Goal: Task Accomplishment & Management: Complete application form

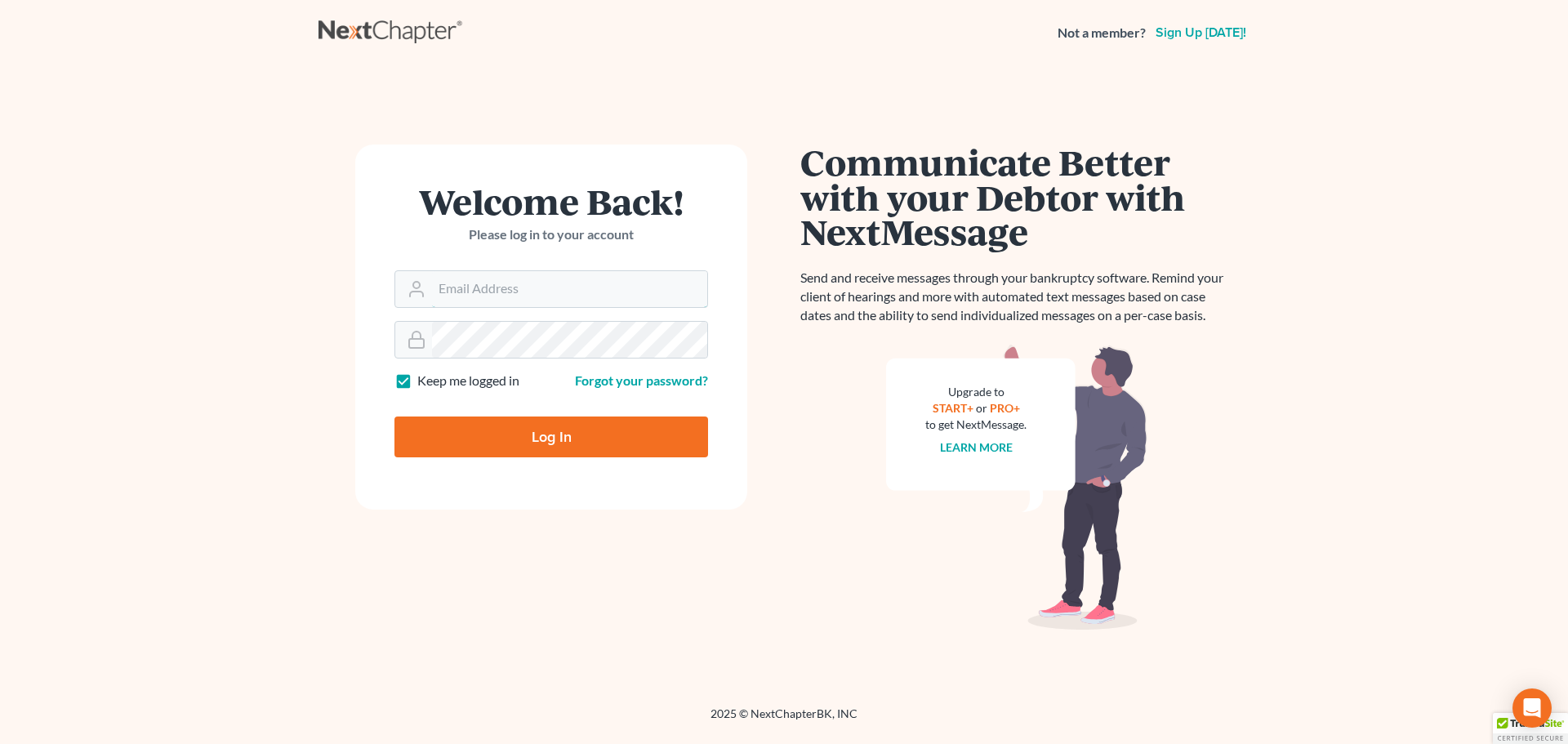
type input "[EMAIL_ADDRESS][DOMAIN_NAME]"
click at [566, 433] on input "Log In" at bounding box center [551, 436] width 314 height 41
type input "Thinking..."
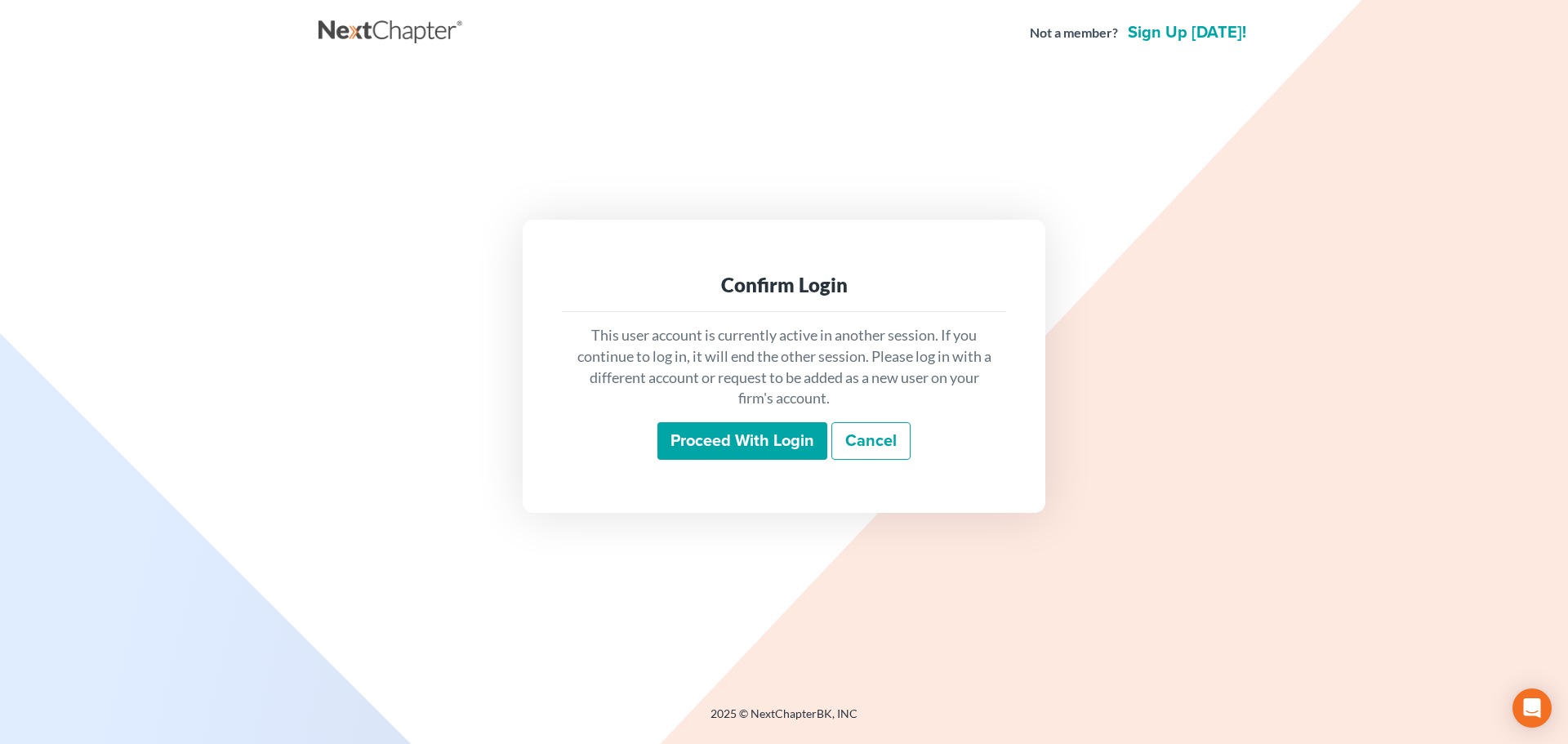
click at [750, 445] on input "Proceed with login" at bounding box center [742, 441] width 170 height 38
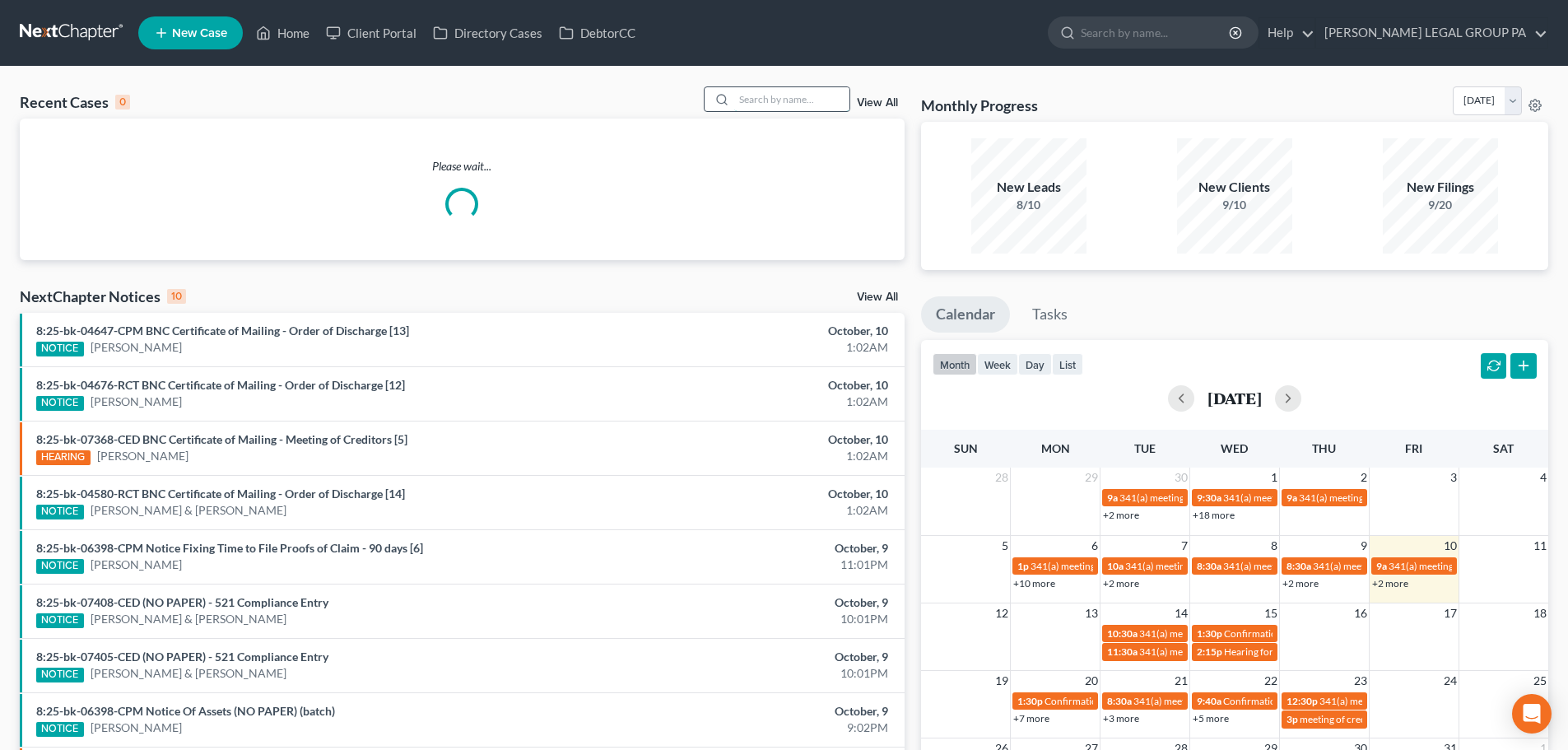
click at [760, 106] on input "search" at bounding box center [792, 98] width 116 height 23
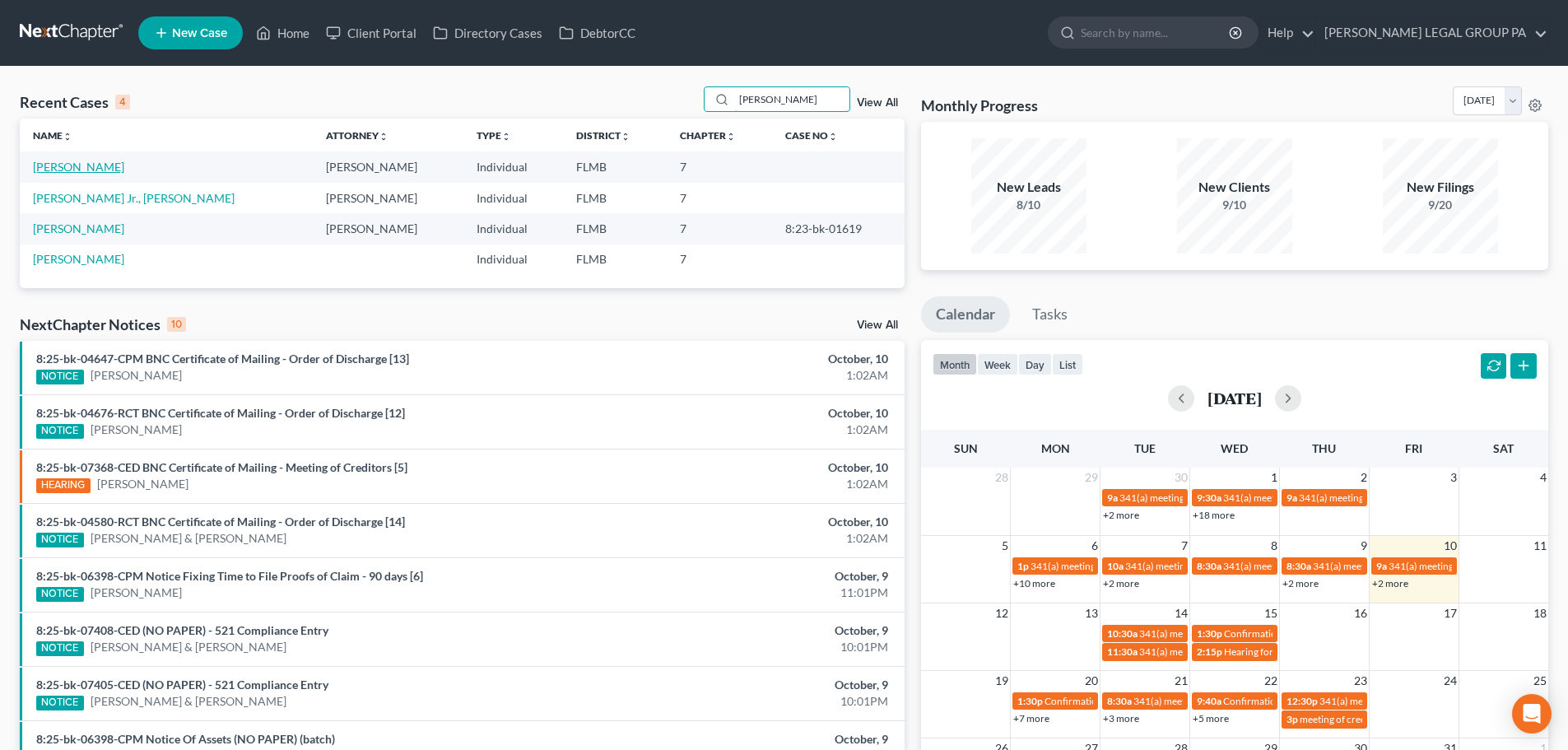
type input "[PERSON_NAME]"
click at [70, 160] on link "[PERSON_NAME]" at bounding box center [78, 167] width 91 height 14
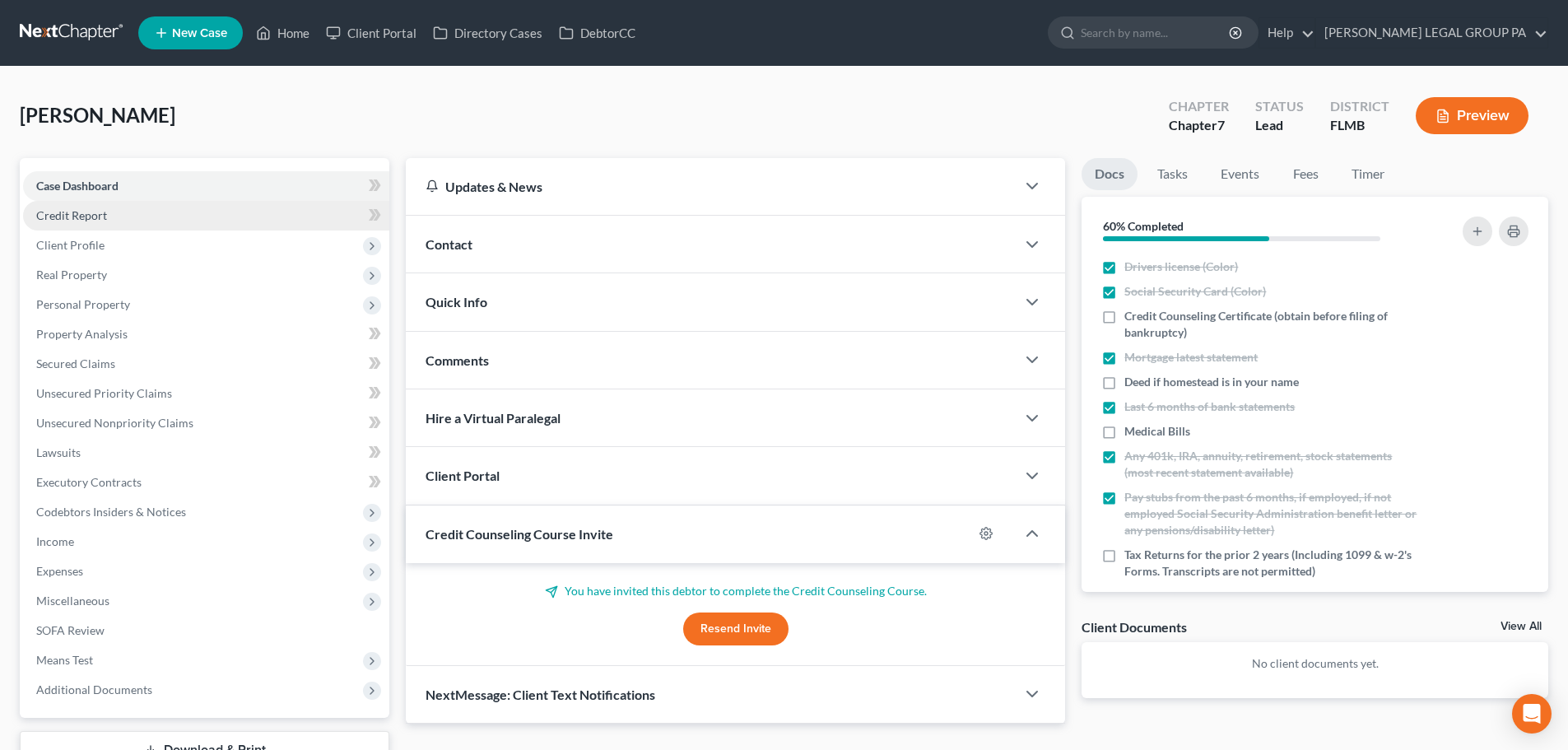
click at [56, 215] on span "Credit Report" at bounding box center [71, 216] width 70 height 14
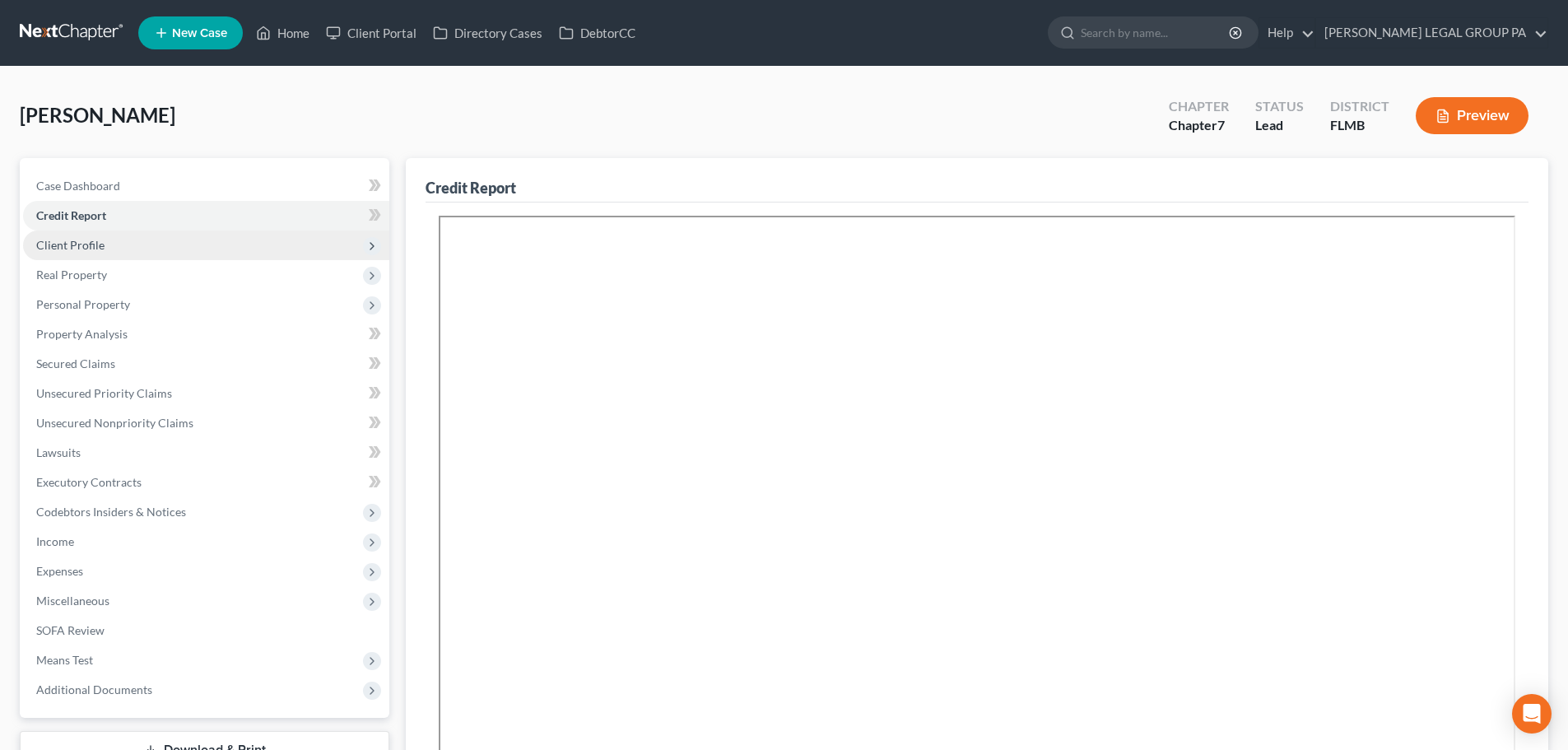
click at [101, 252] on span "Client Profile" at bounding box center [206, 245] width 366 height 30
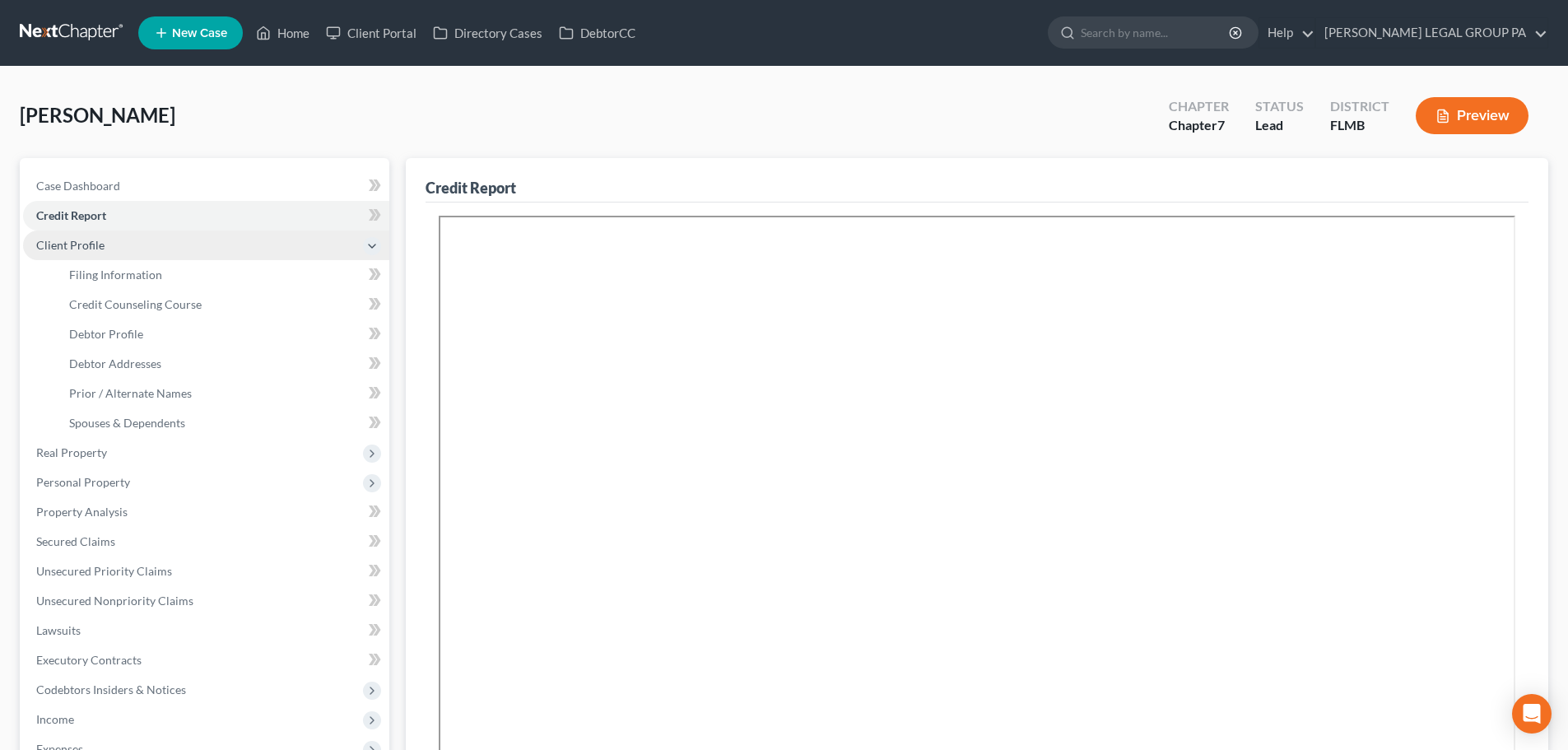
click at [72, 234] on span "Client Profile" at bounding box center [206, 245] width 366 height 30
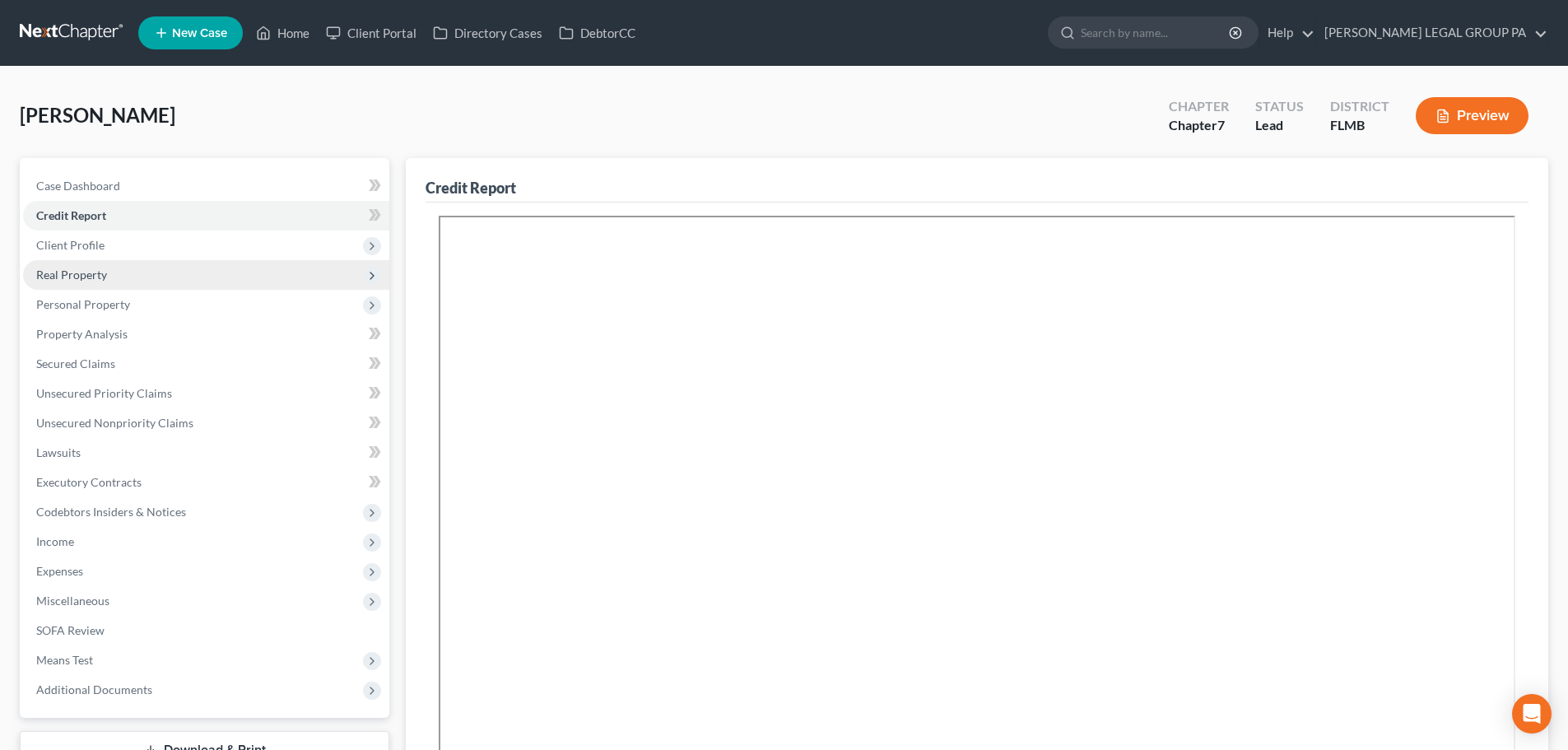
click at [88, 271] on span "Real Property" at bounding box center [71, 275] width 70 height 14
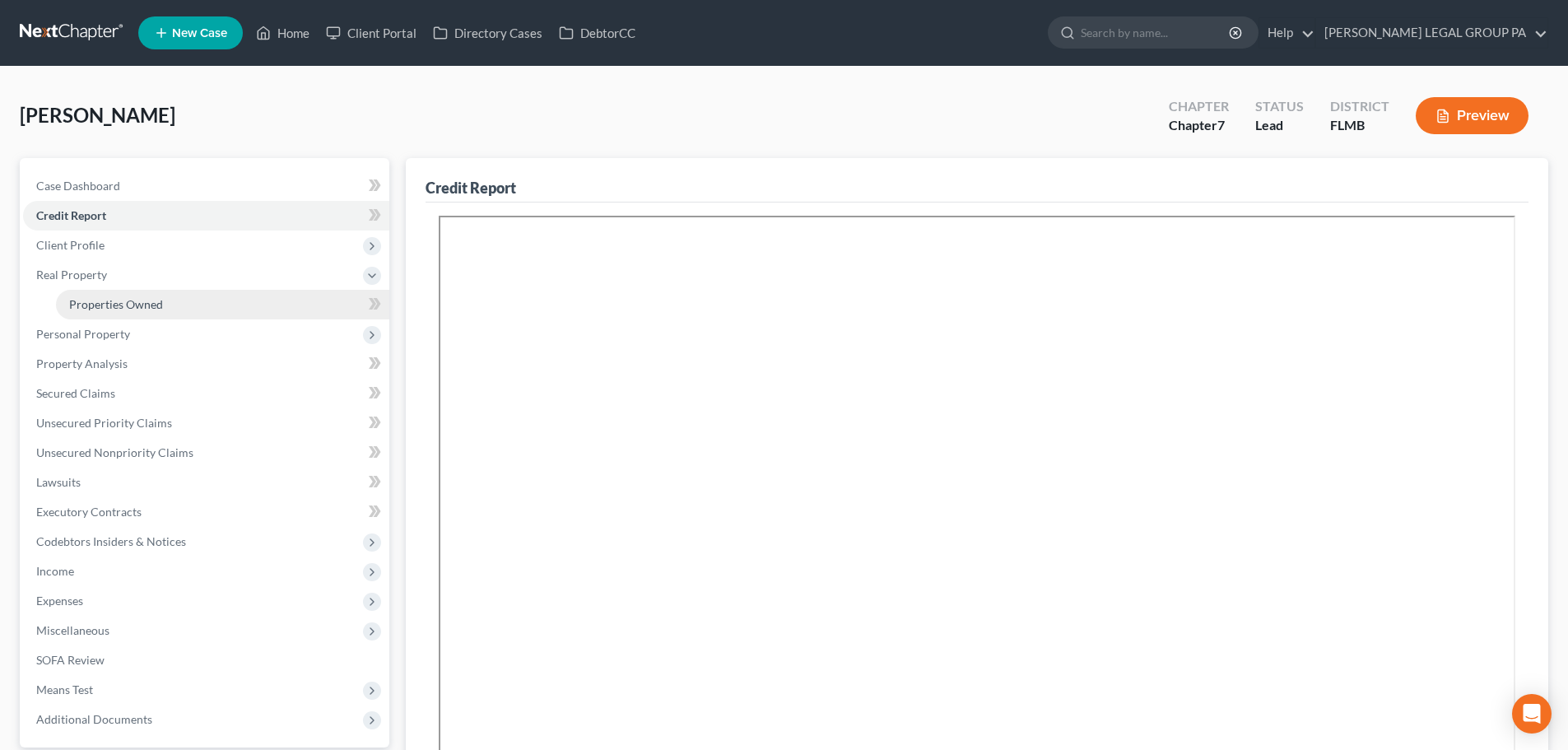
click at [110, 304] on span "Properties Owned" at bounding box center [116, 304] width 94 height 14
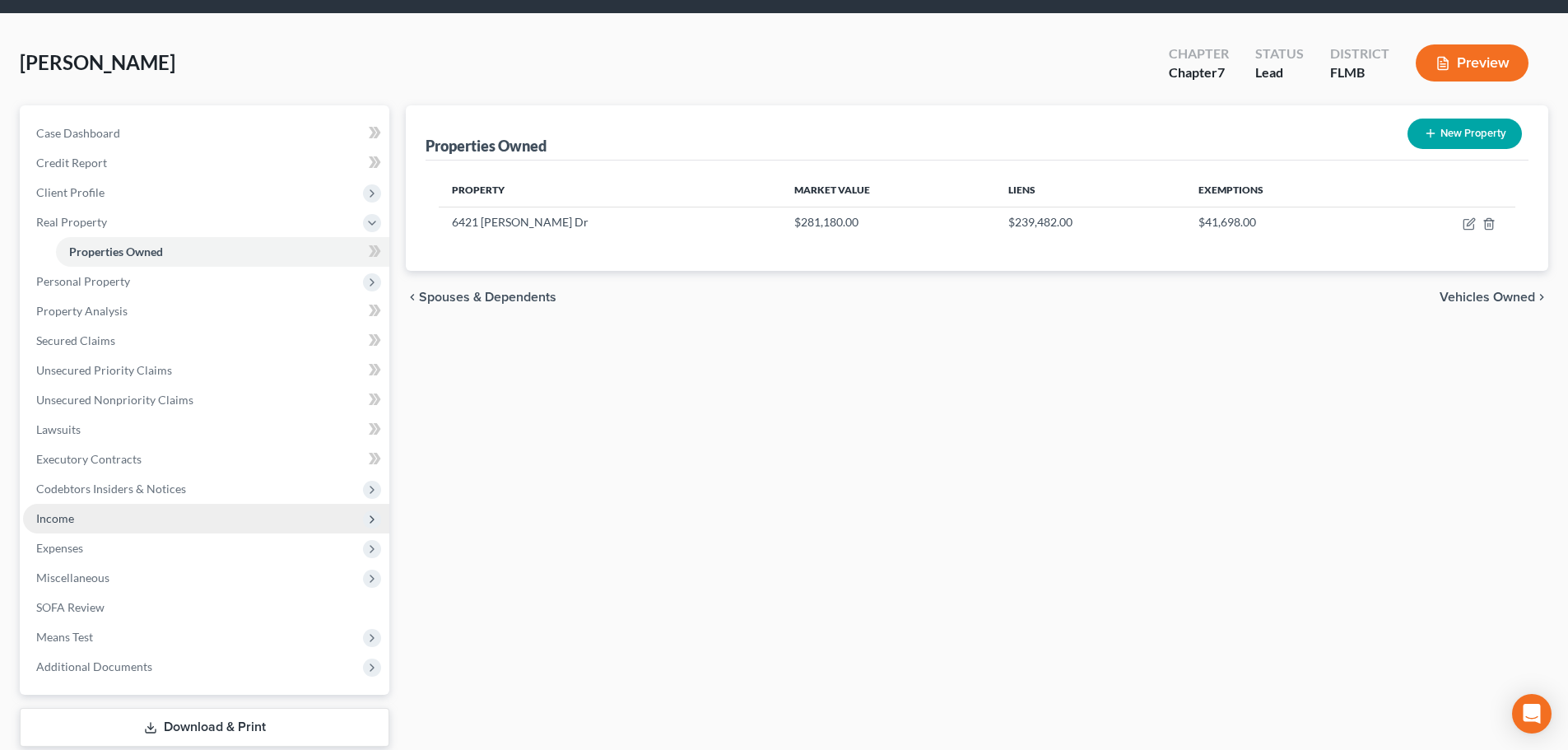
scroll to position [83, 0]
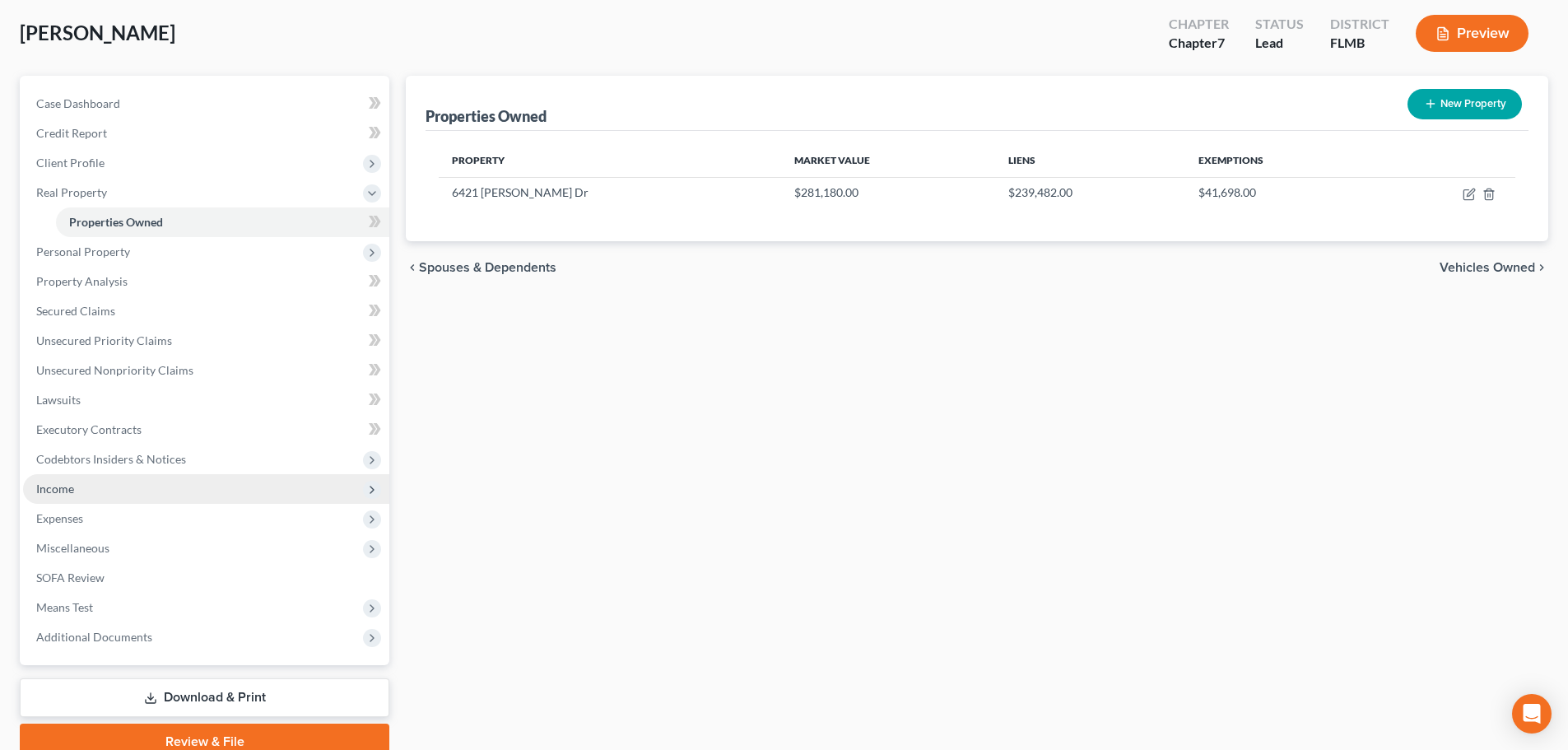
click at [72, 482] on span "Income" at bounding box center [56, 488] width 38 height 14
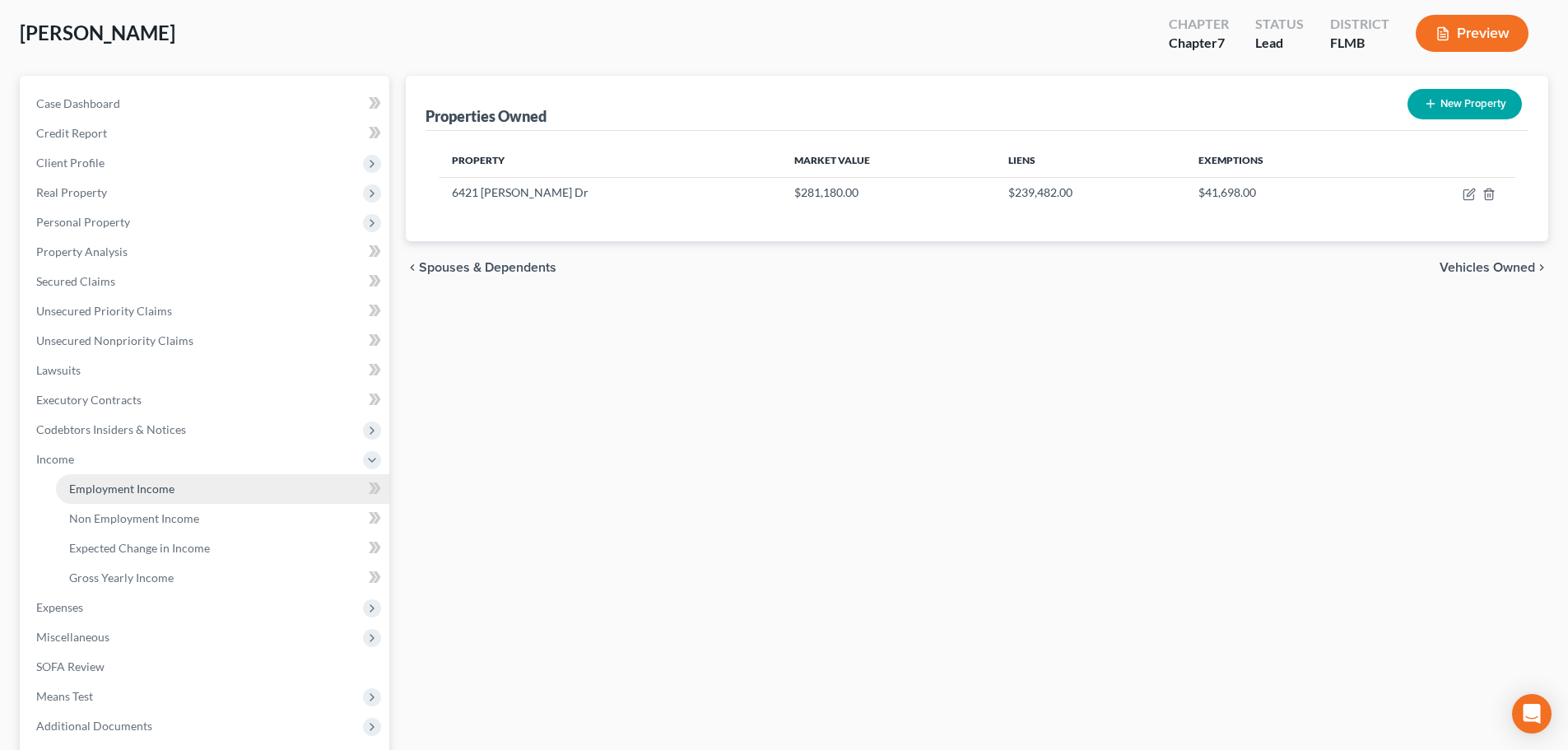
click at [147, 481] on span "Employment Income" at bounding box center [122, 488] width 105 height 14
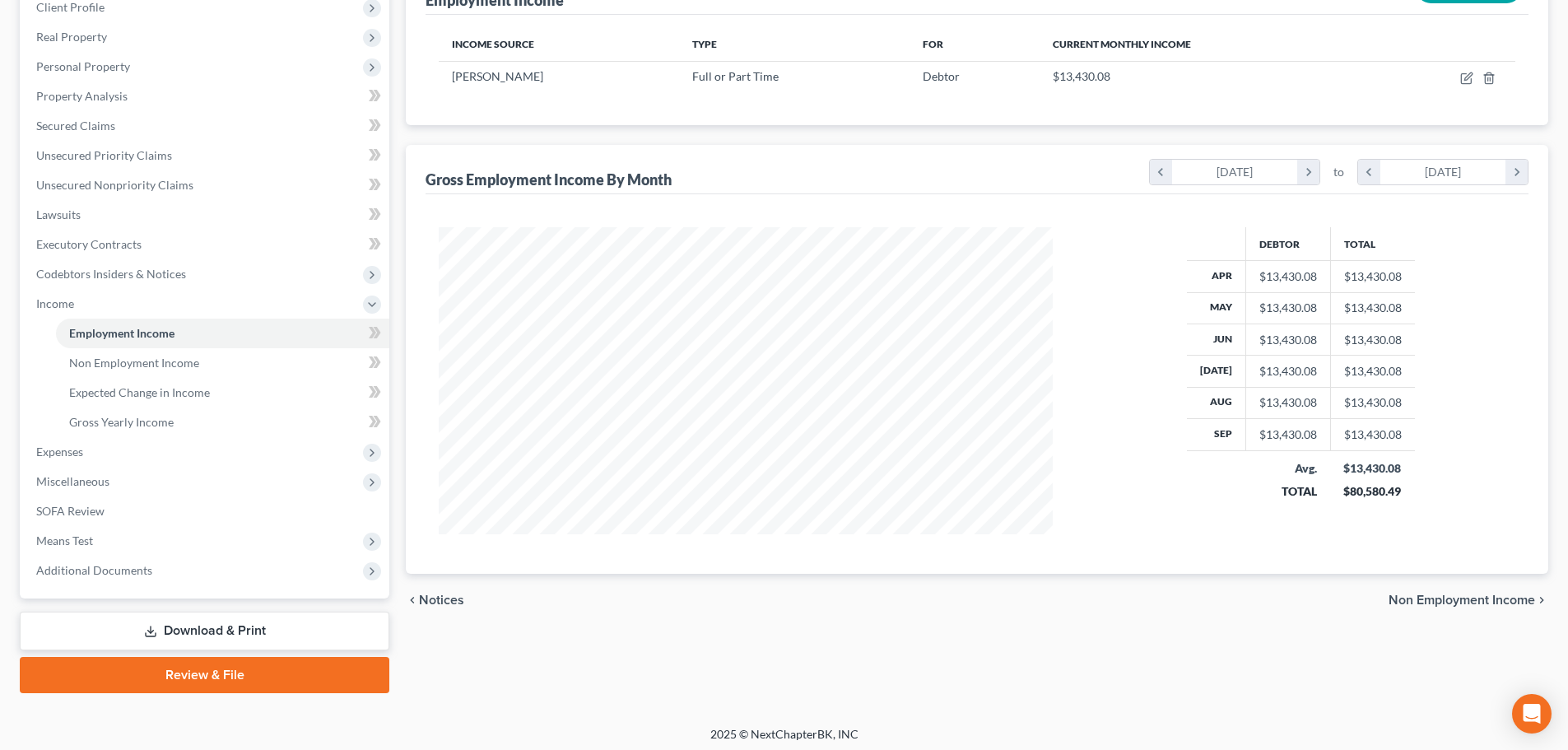
scroll to position [243, 0]
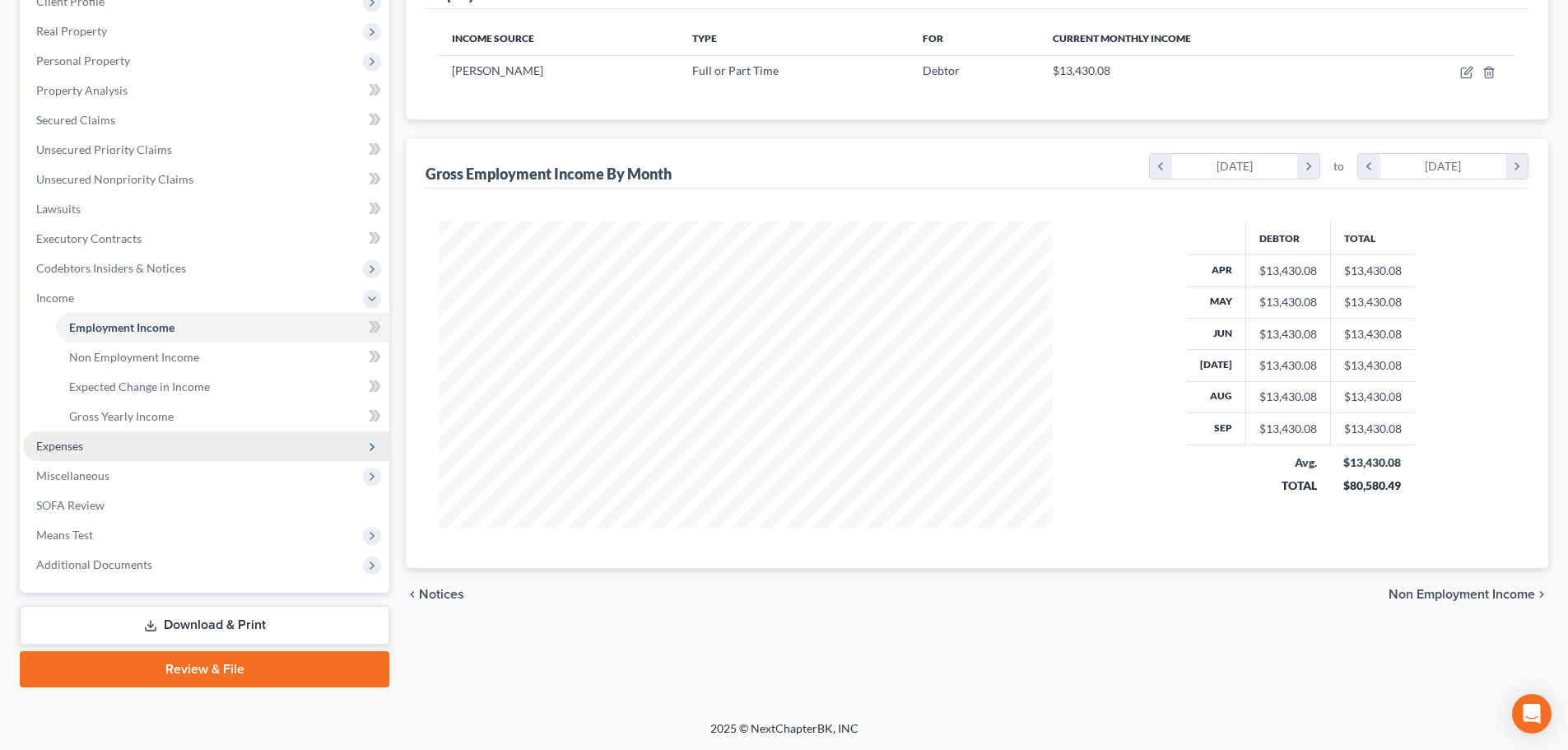
click at [85, 442] on span "Expenses" at bounding box center [206, 446] width 366 height 30
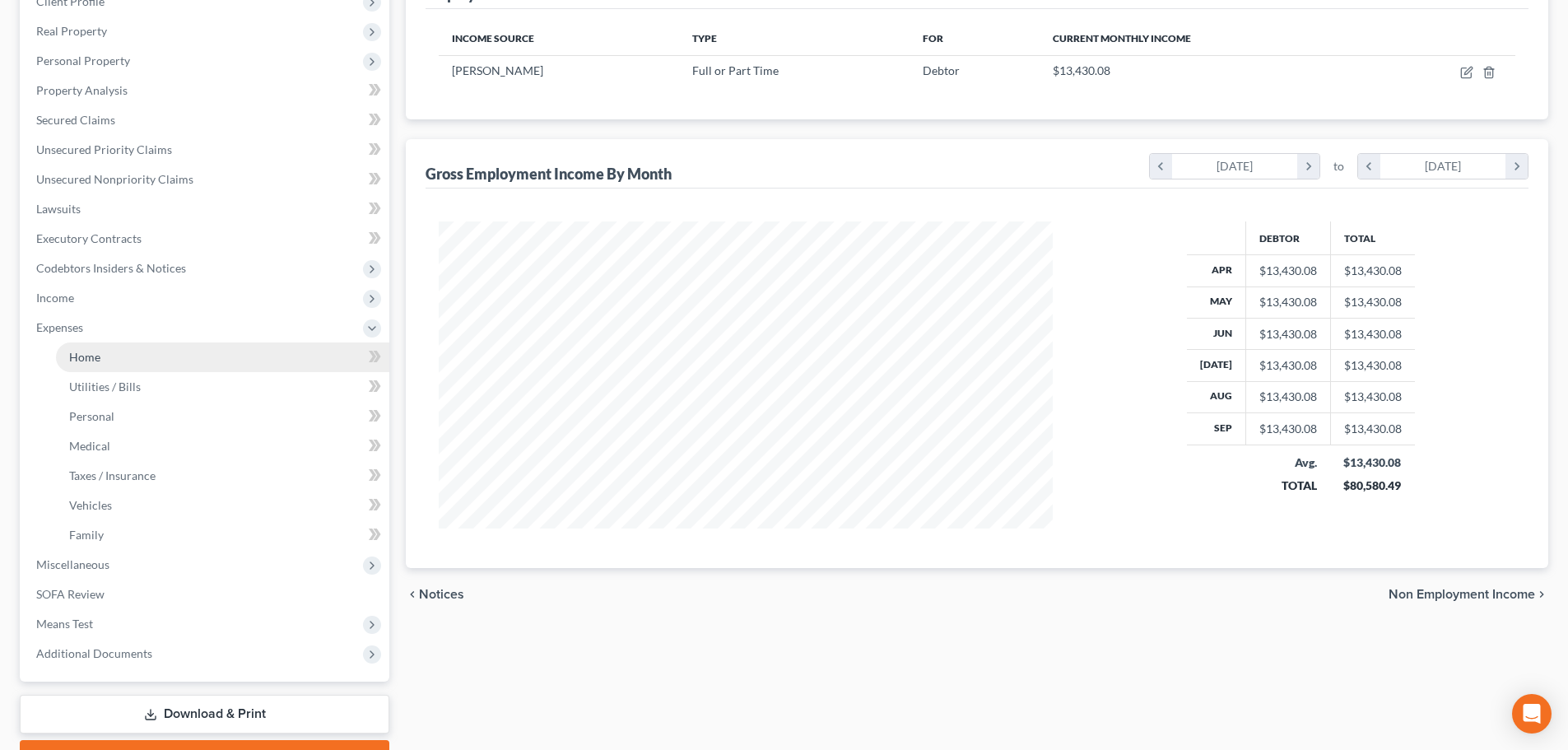
click at [86, 359] on span "Home" at bounding box center [85, 356] width 31 height 14
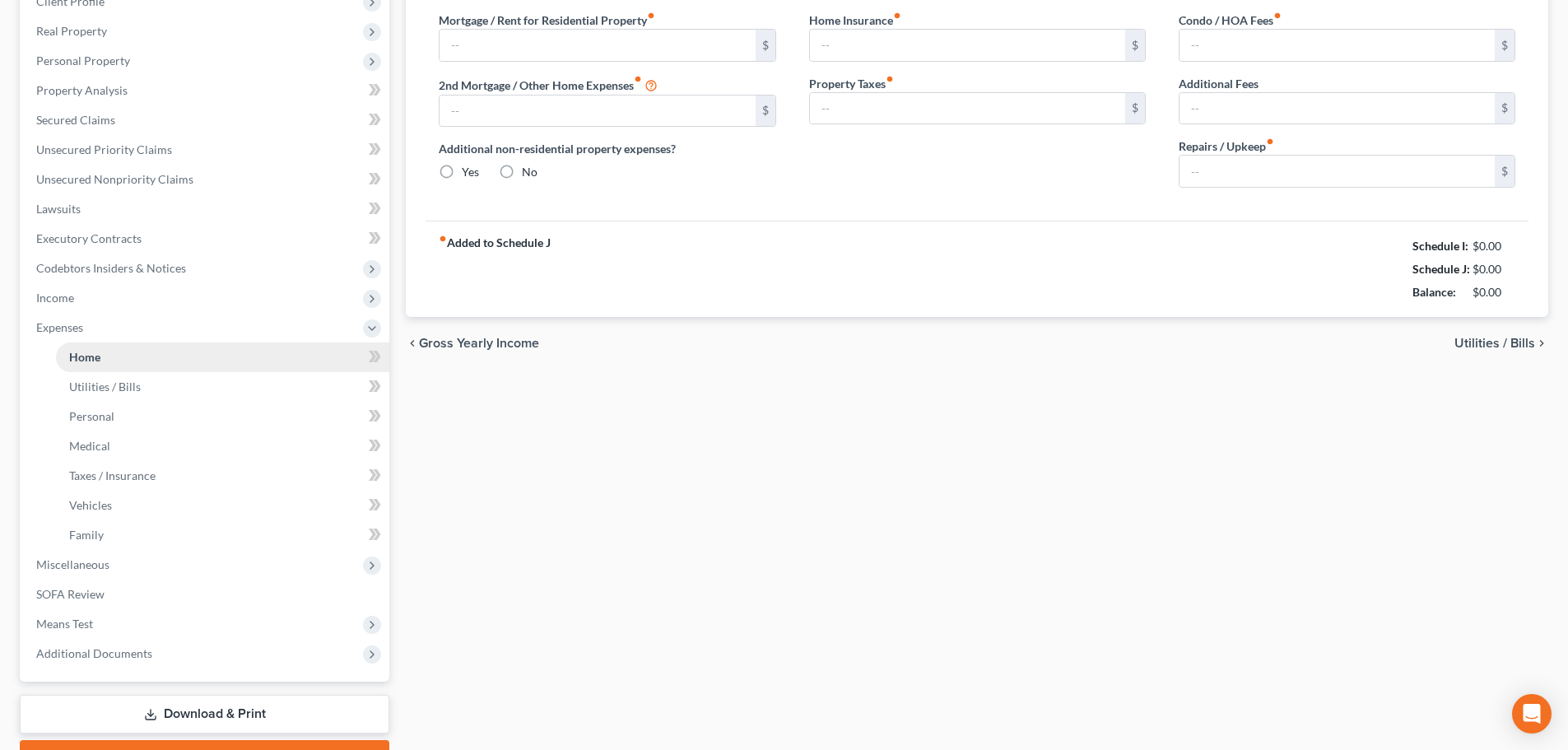
scroll to position [3, 0]
type input "2,020.52"
type input "0.00"
radio input "true"
type input "0.00"
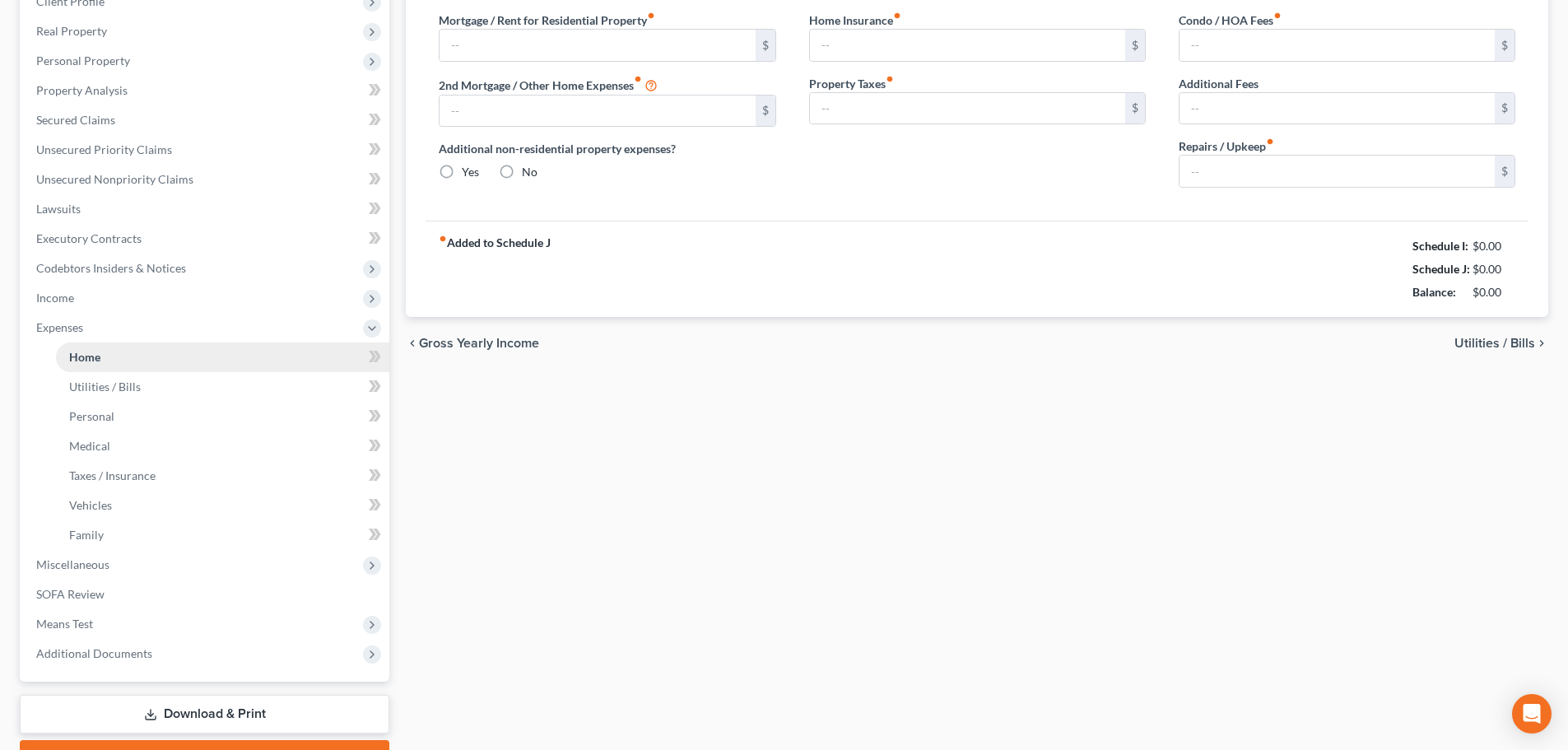
type input "0.00"
type input "33.33"
type input "0.00"
type input "80.00"
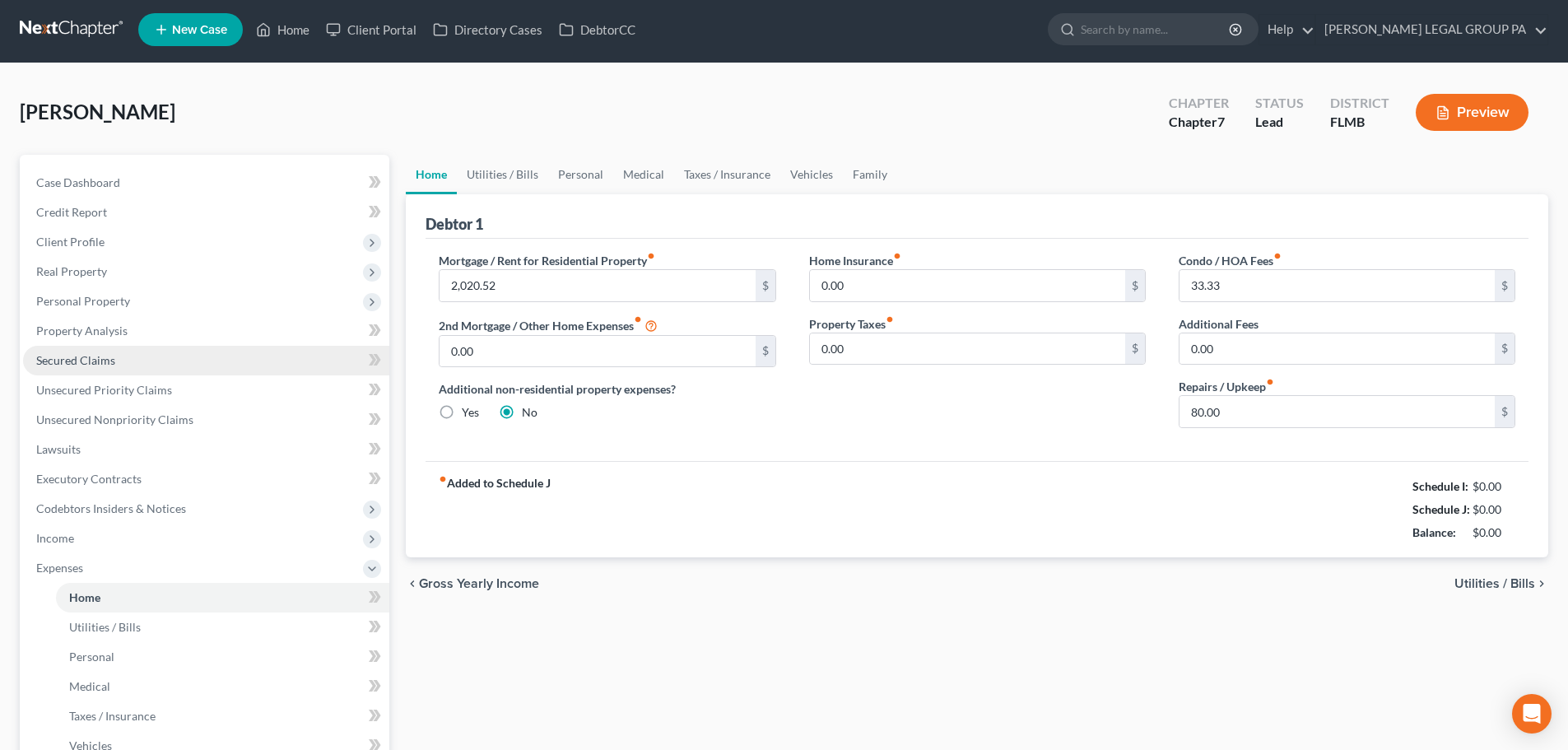
scroll to position [0, 0]
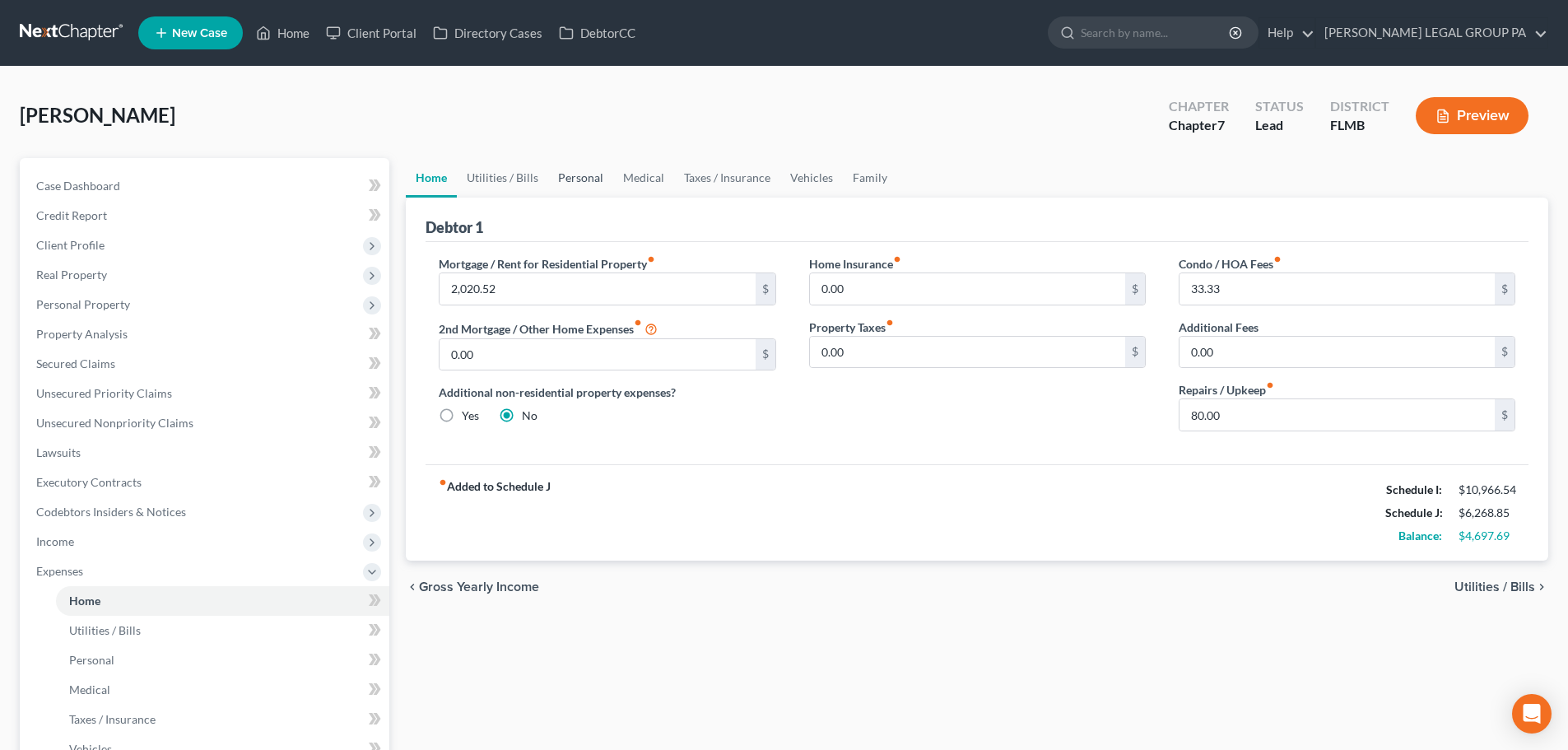
click at [581, 179] on link "Personal" at bounding box center [581, 177] width 65 height 39
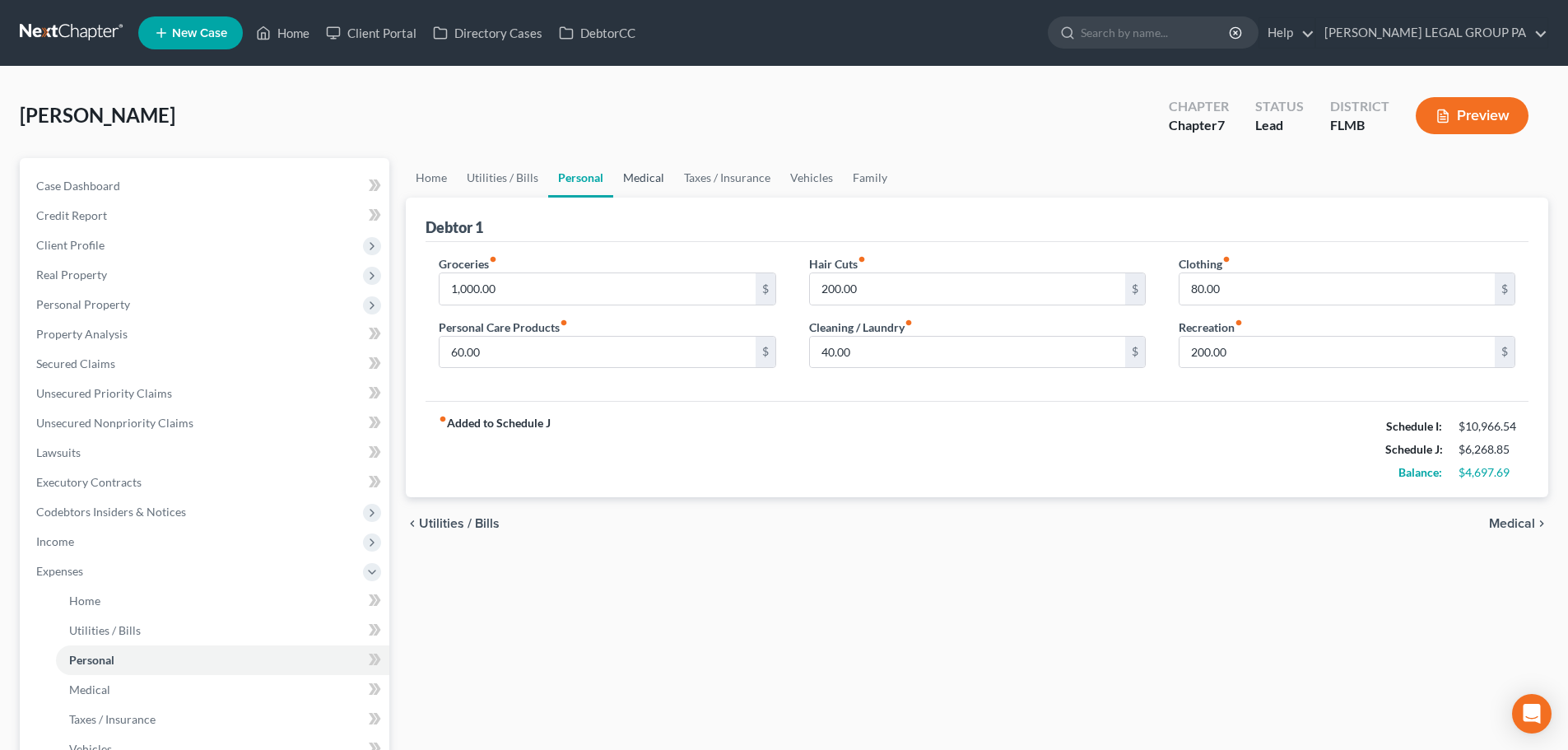
click at [639, 183] on link "Medical" at bounding box center [643, 177] width 61 height 39
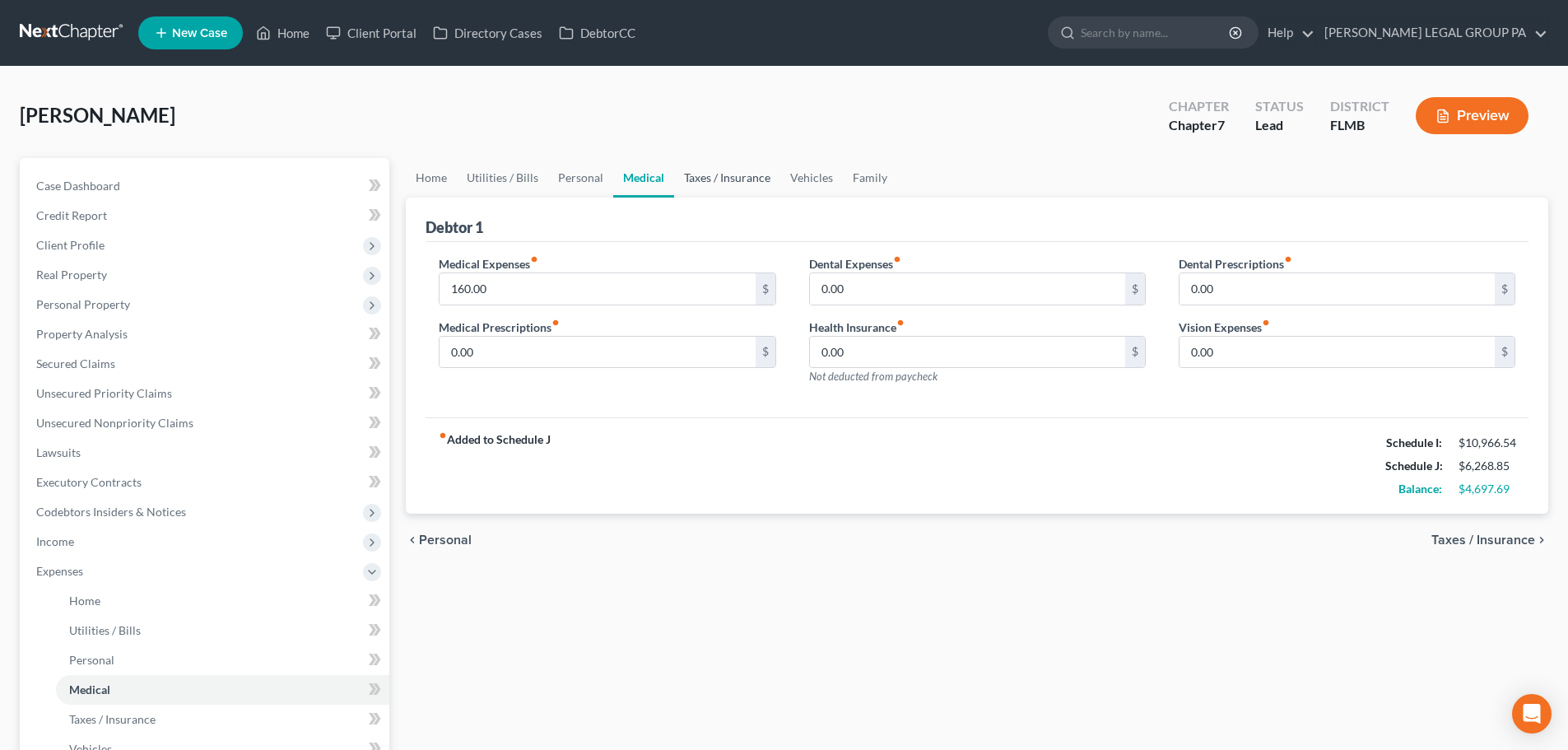
click at [750, 194] on link "Taxes / Insurance" at bounding box center [728, 177] width 106 height 39
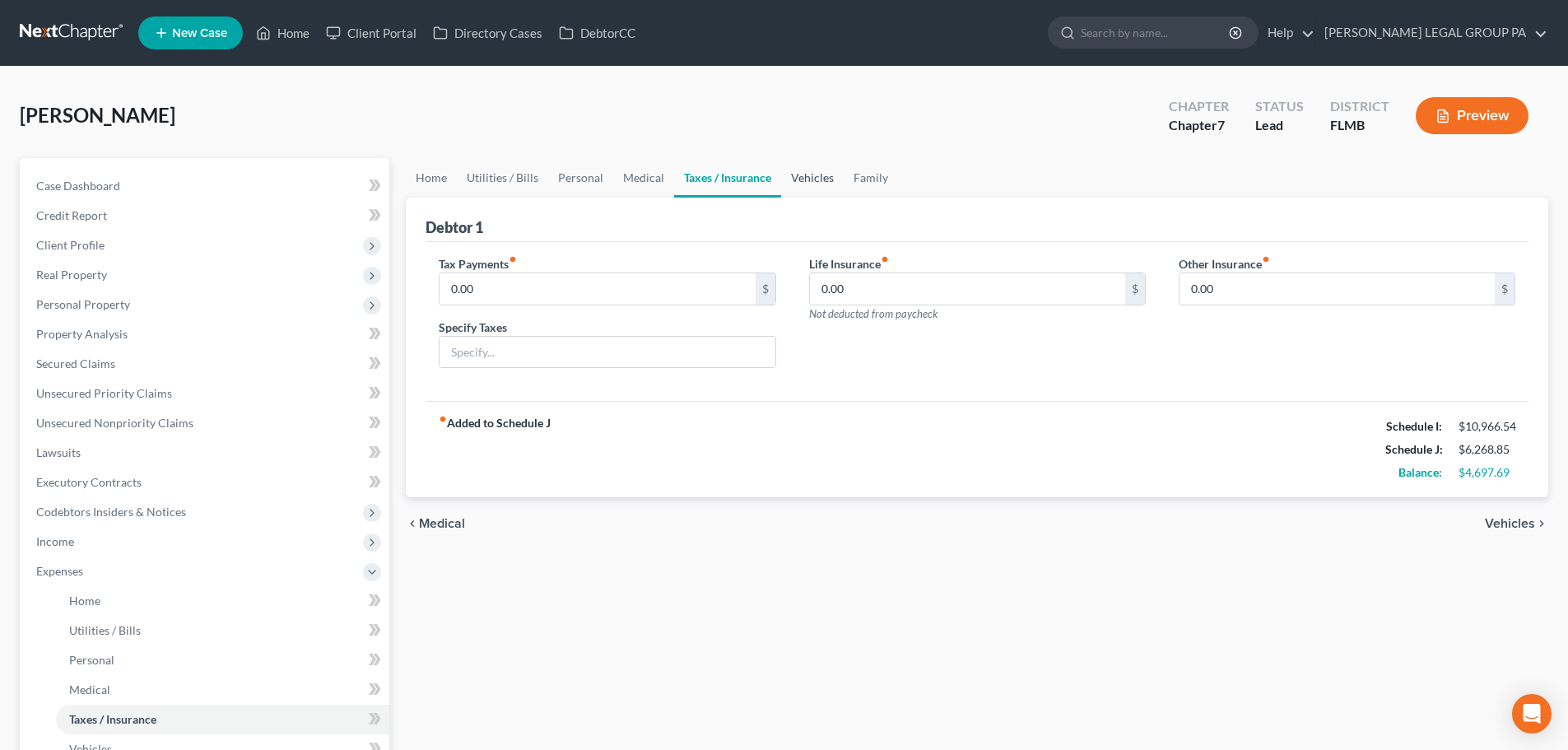
click at [797, 183] on link "Vehicles" at bounding box center [813, 177] width 63 height 39
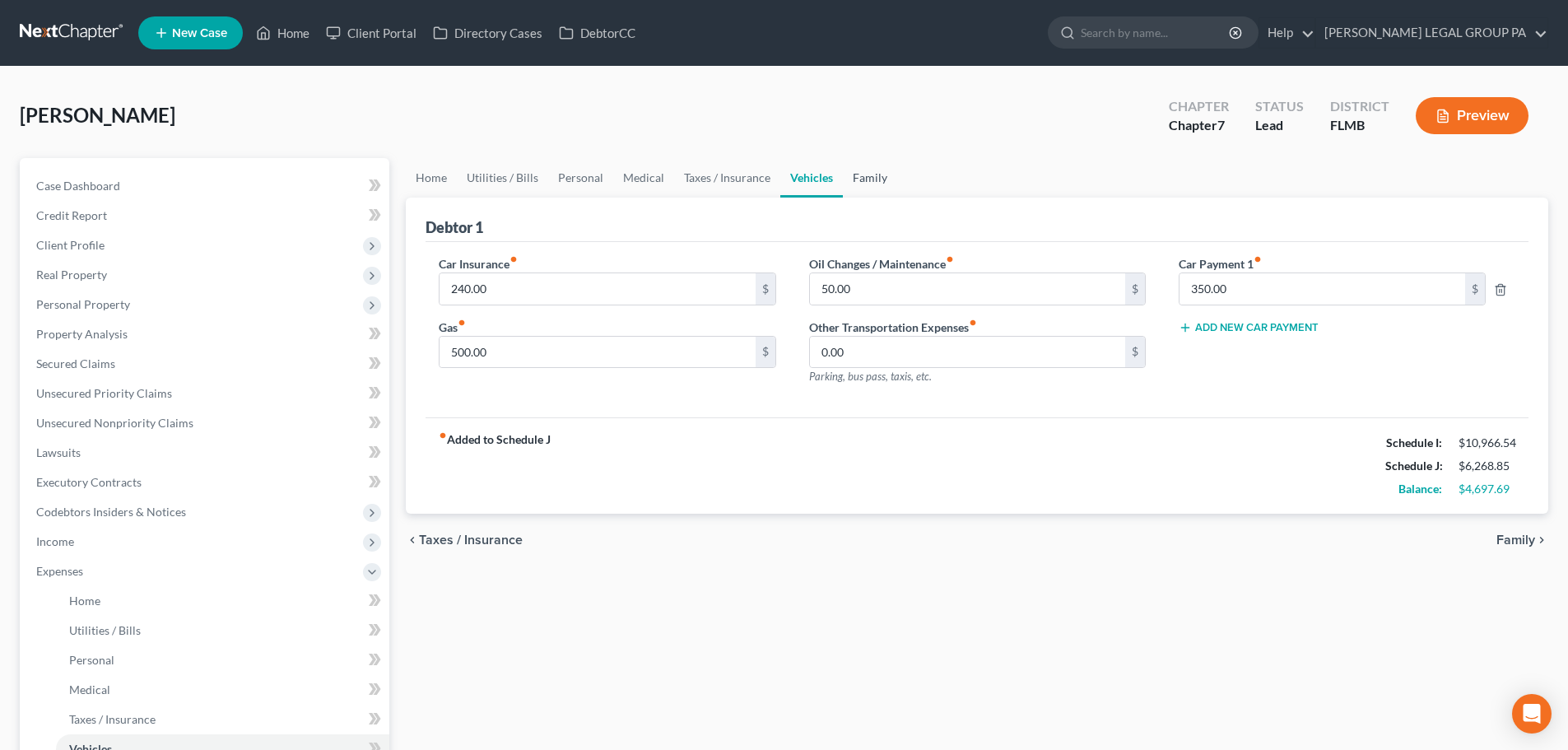
click at [879, 159] on link "Family" at bounding box center [870, 177] width 54 height 39
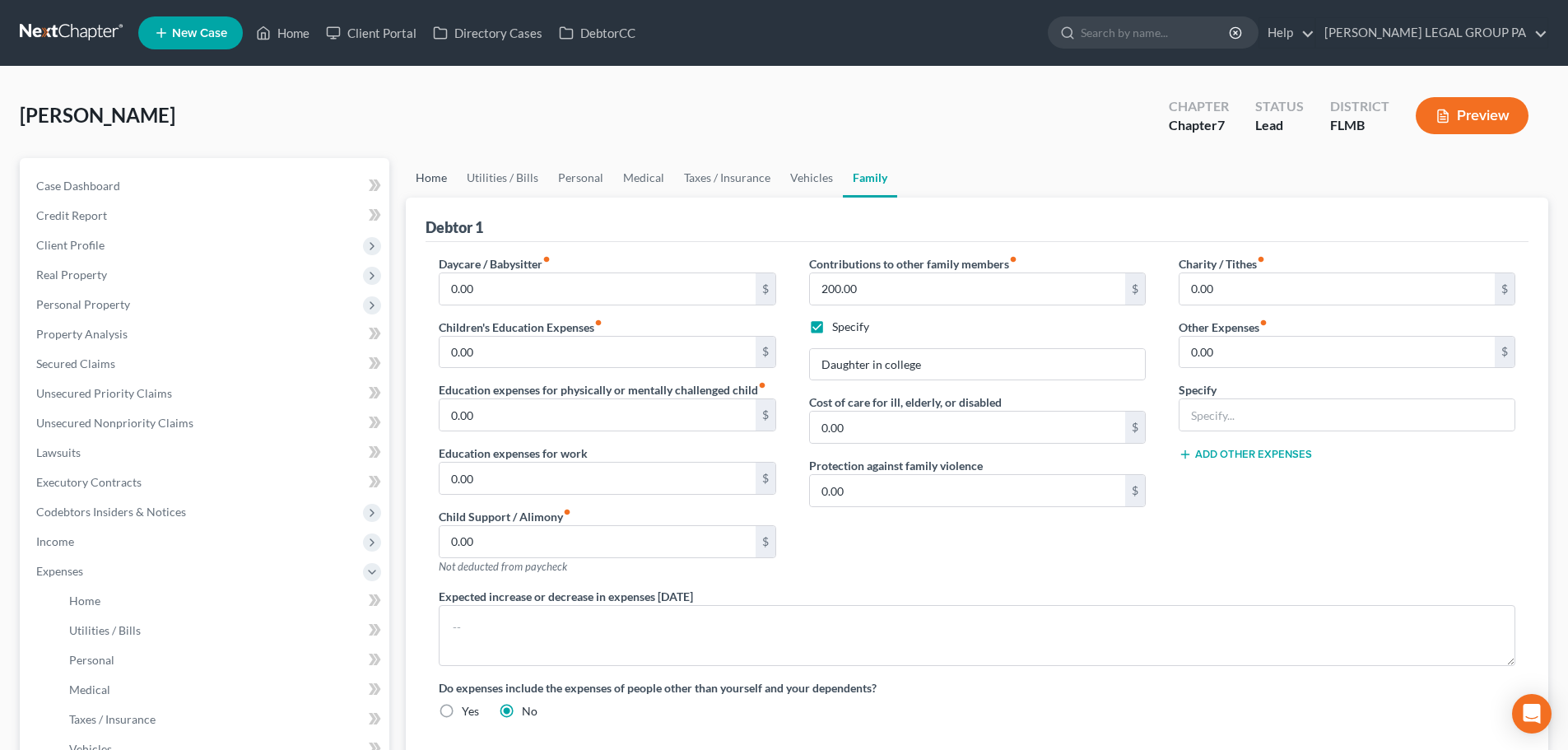
click at [426, 173] on link "Home" at bounding box center [431, 177] width 51 height 39
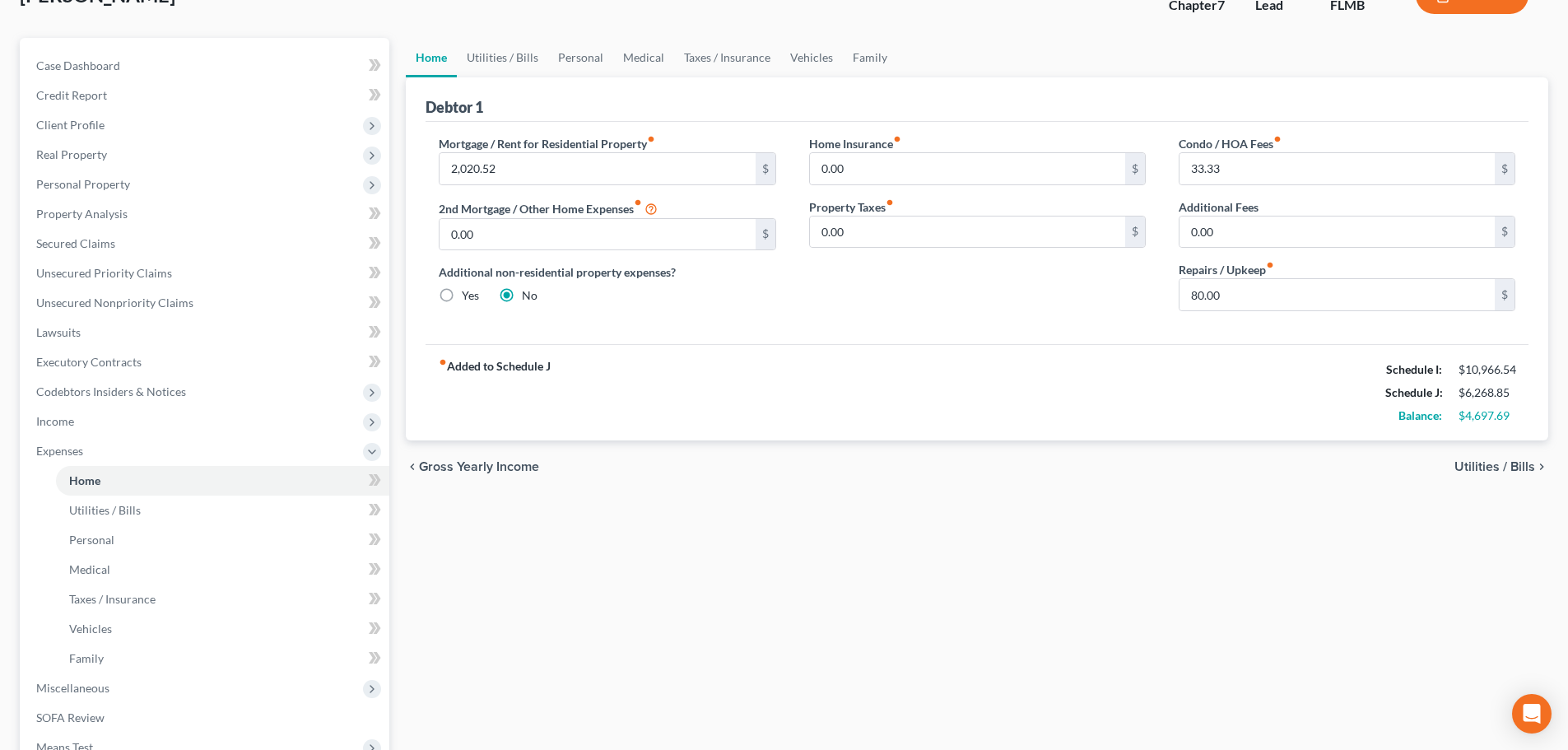
scroll to position [247, 0]
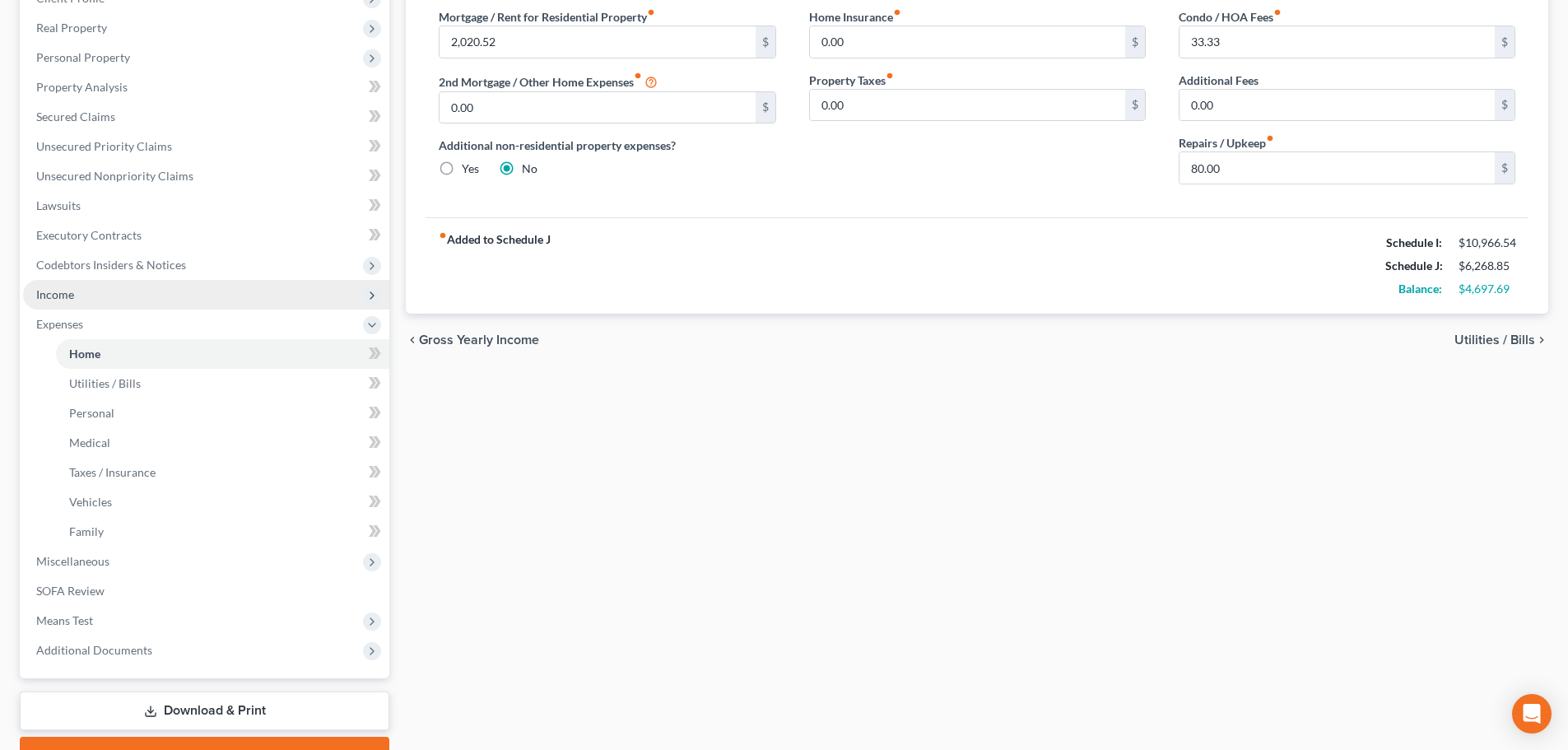
click at [70, 295] on span "Income" at bounding box center [56, 294] width 38 height 14
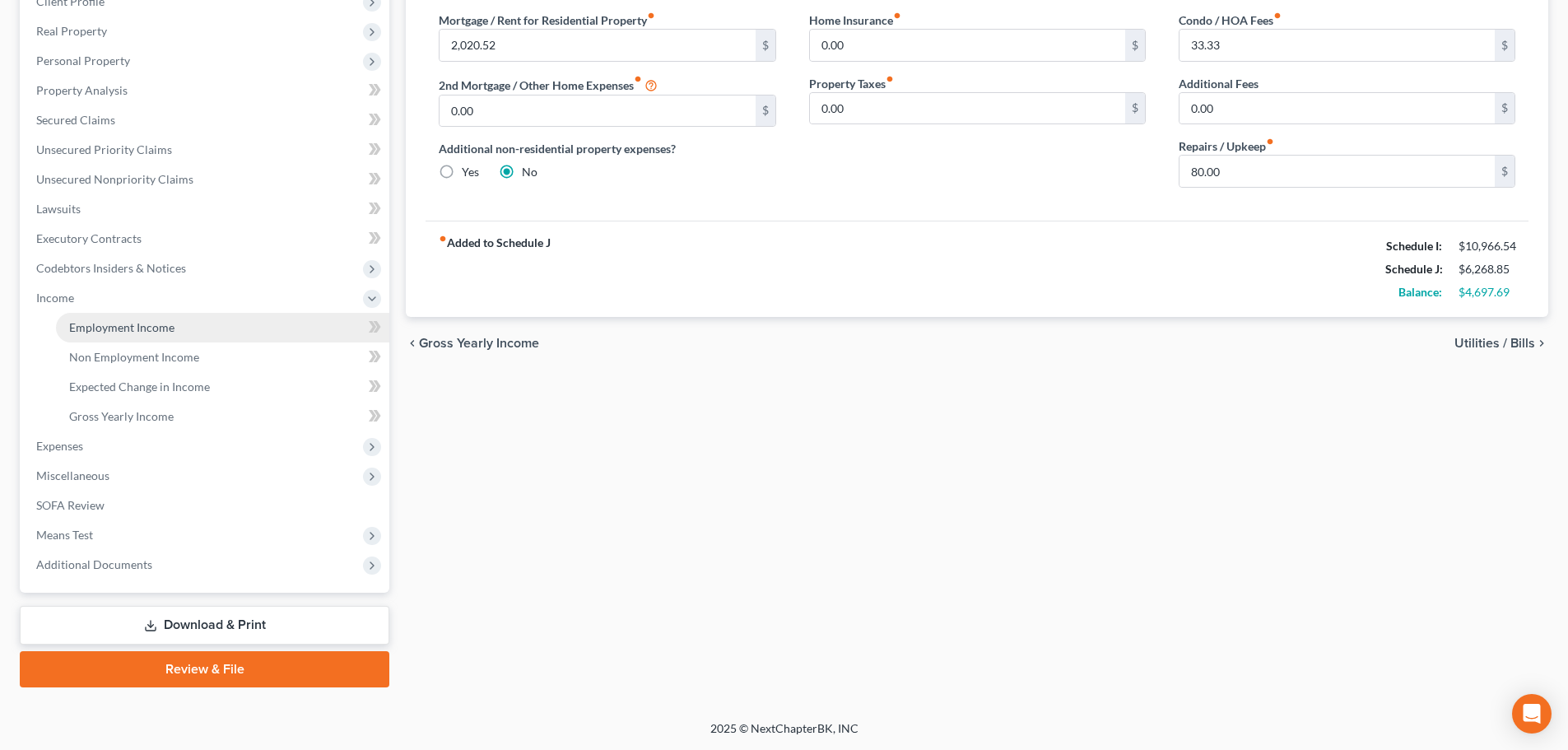
click at [117, 322] on span "Employment Income" at bounding box center [122, 327] width 105 height 14
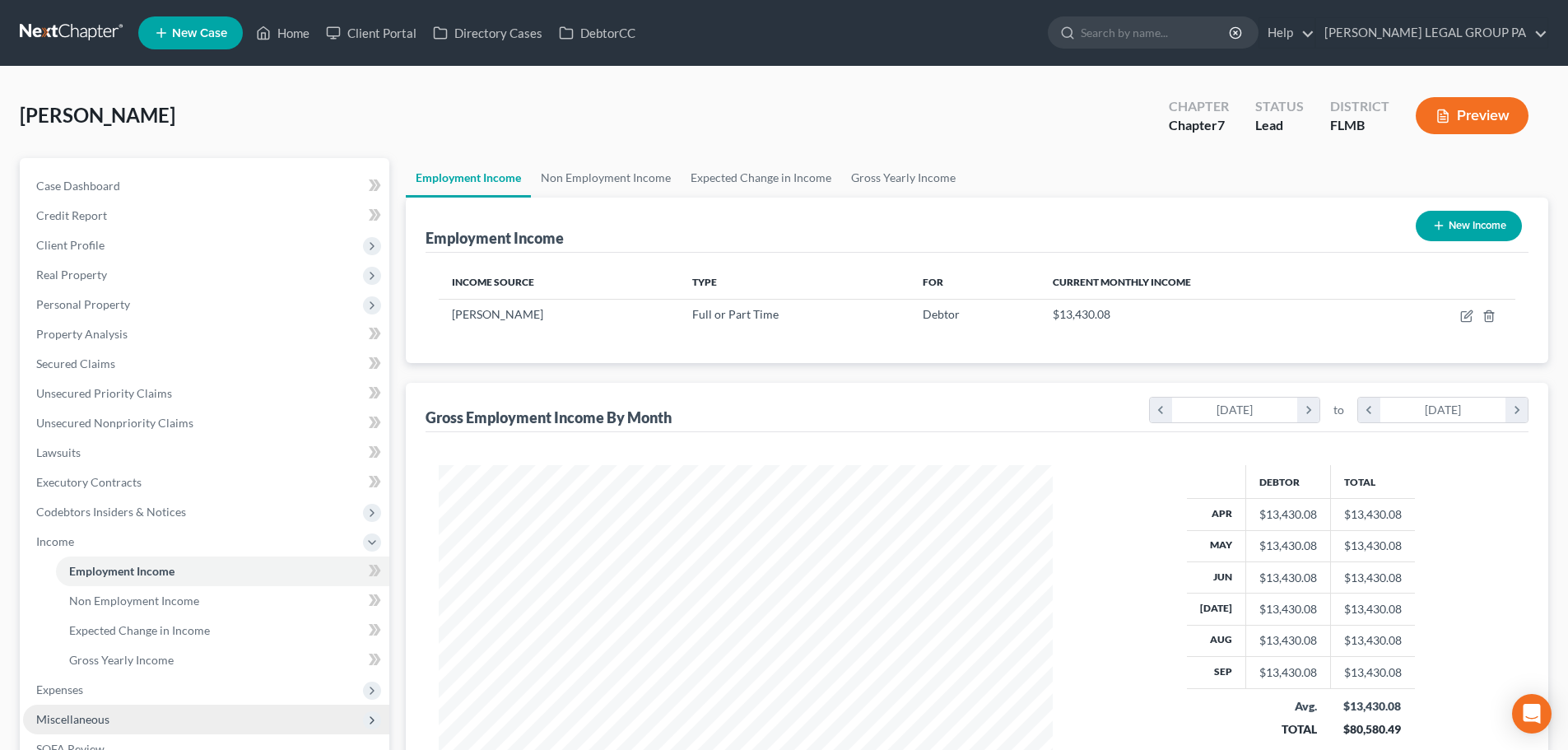
click at [110, 713] on span "Miscellaneous" at bounding box center [206, 720] width 366 height 30
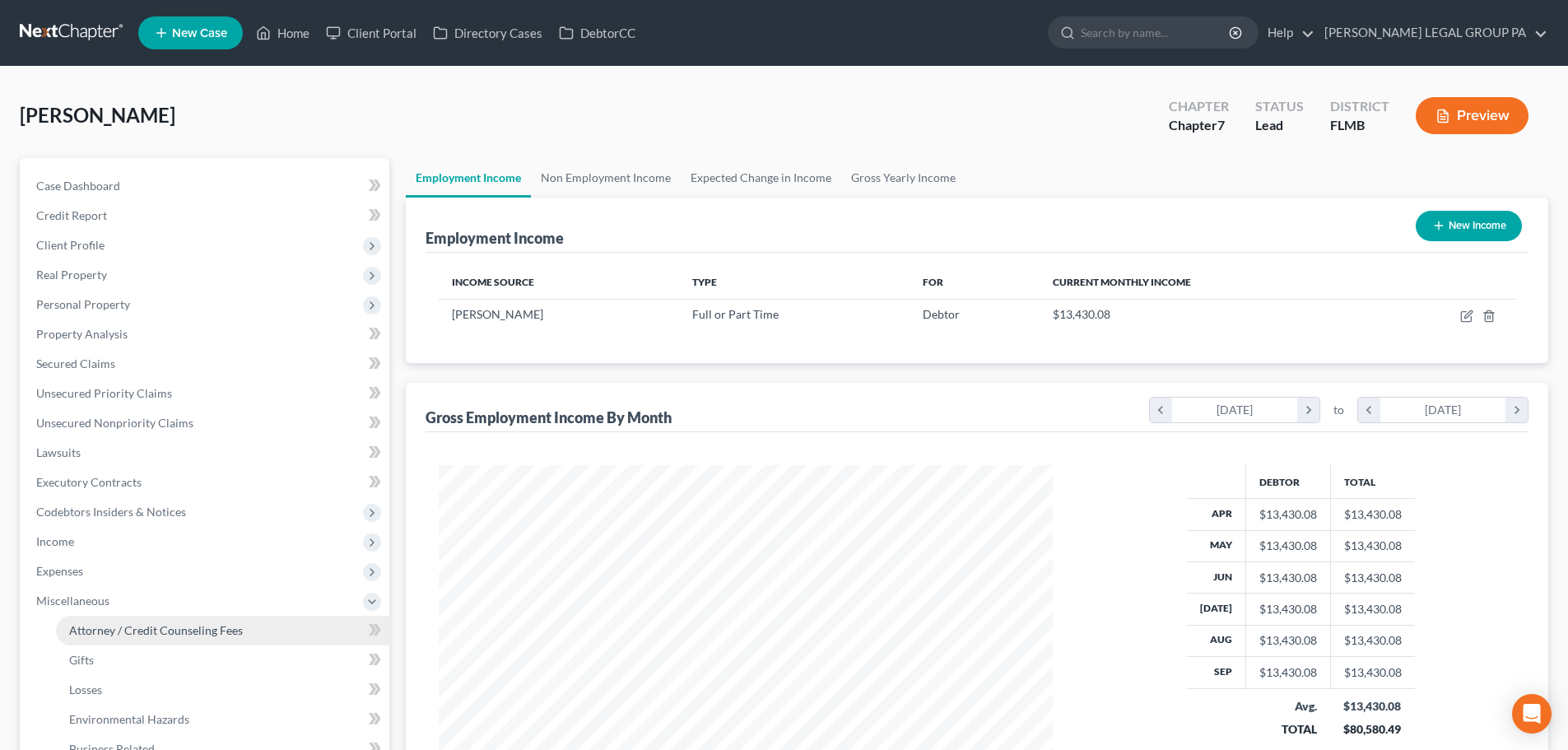
click at [116, 617] on link "Attorney / Credit Counseling Fees" at bounding box center [222, 630] width 333 height 30
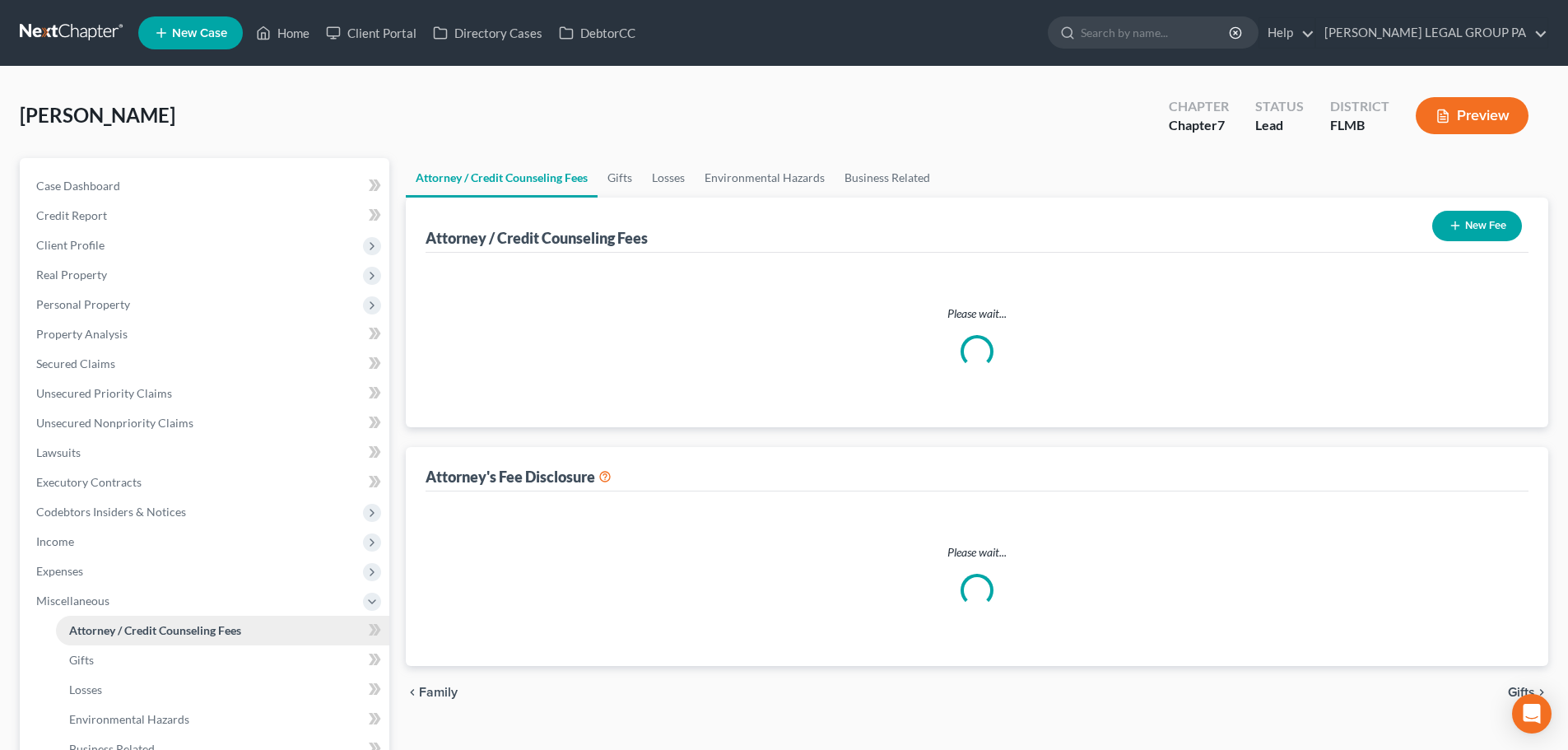
select select "0"
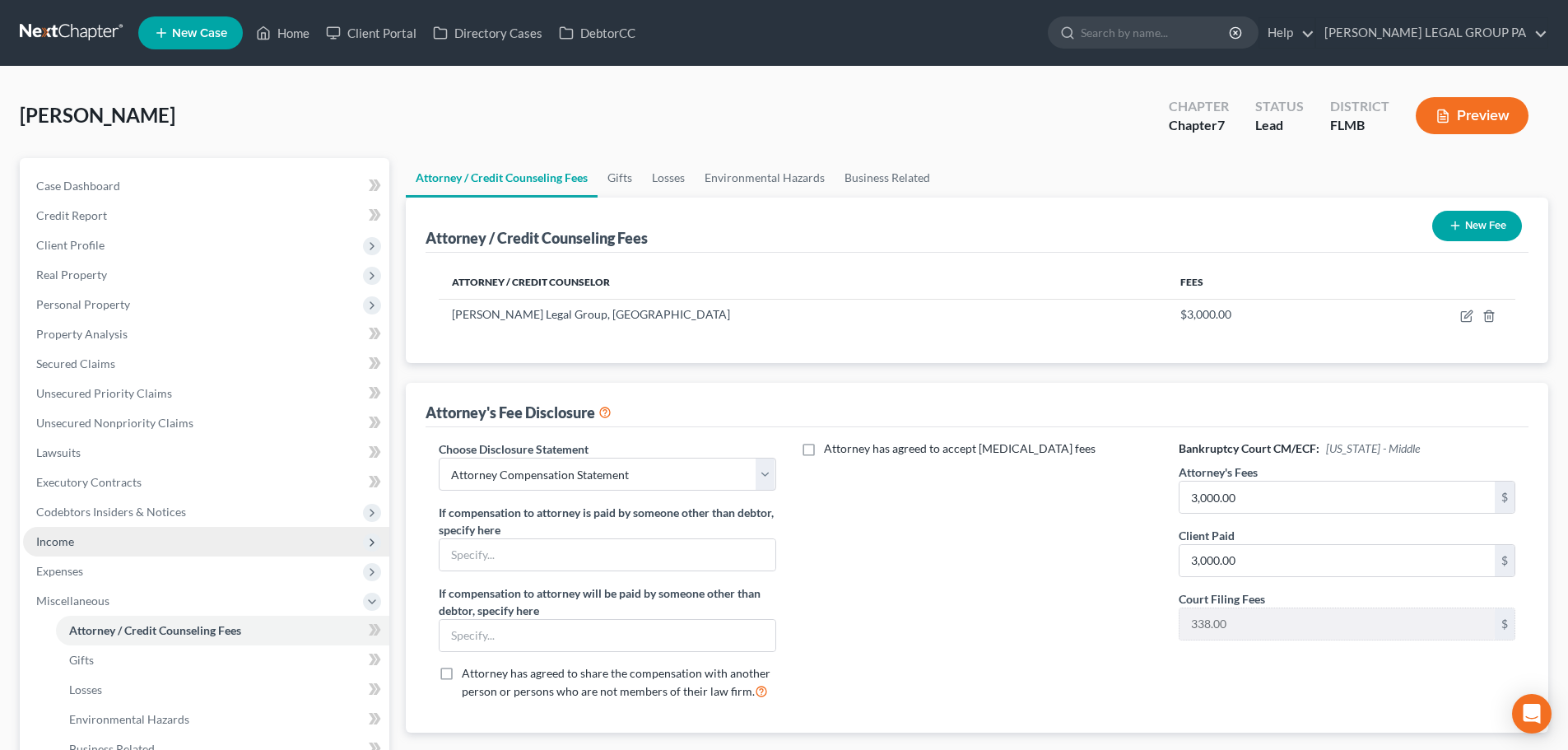
click at [131, 541] on span "Income" at bounding box center [206, 541] width 366 height 30
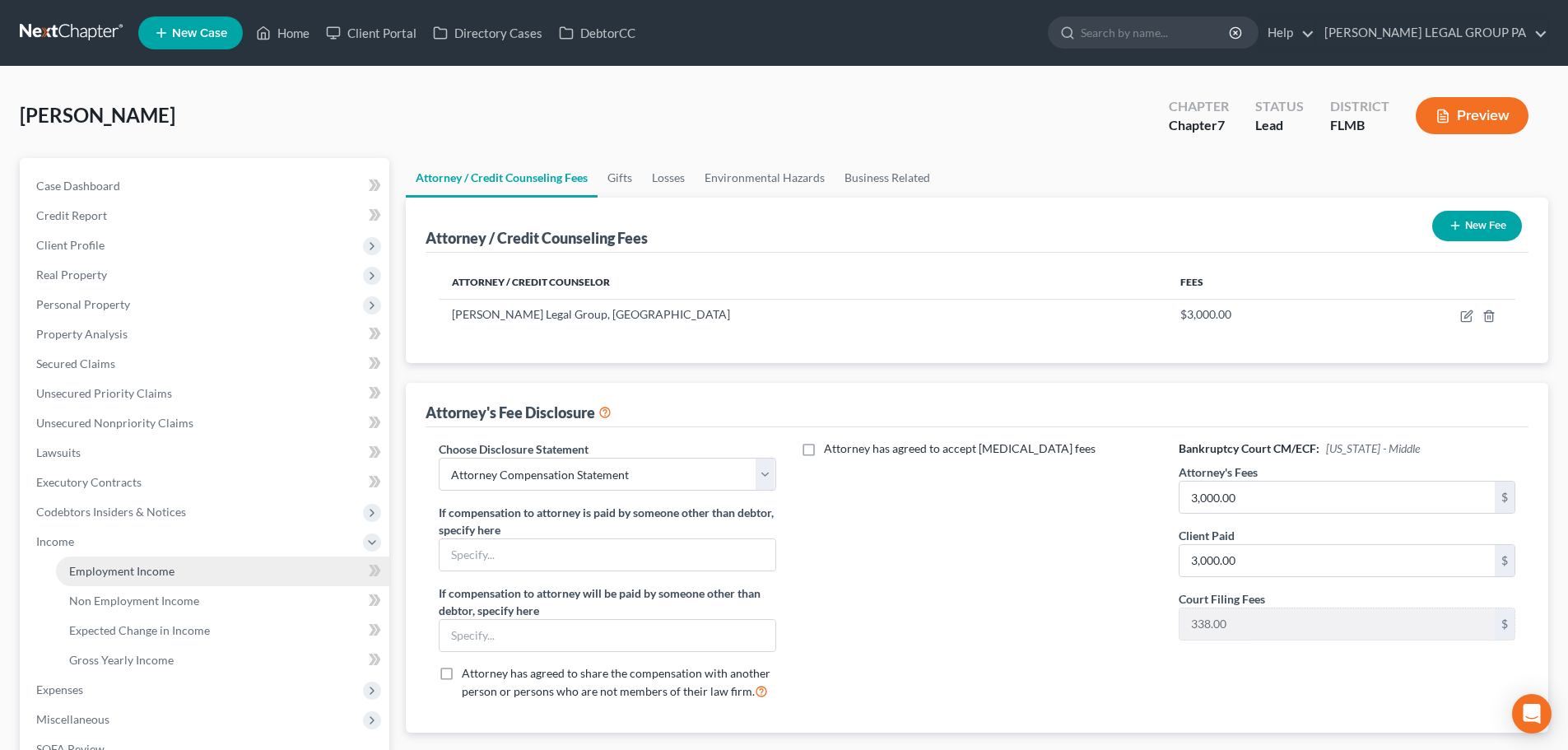
click at [171, 570] on span "Employment Income" at bounding box center [122, 571] width 105 height 14
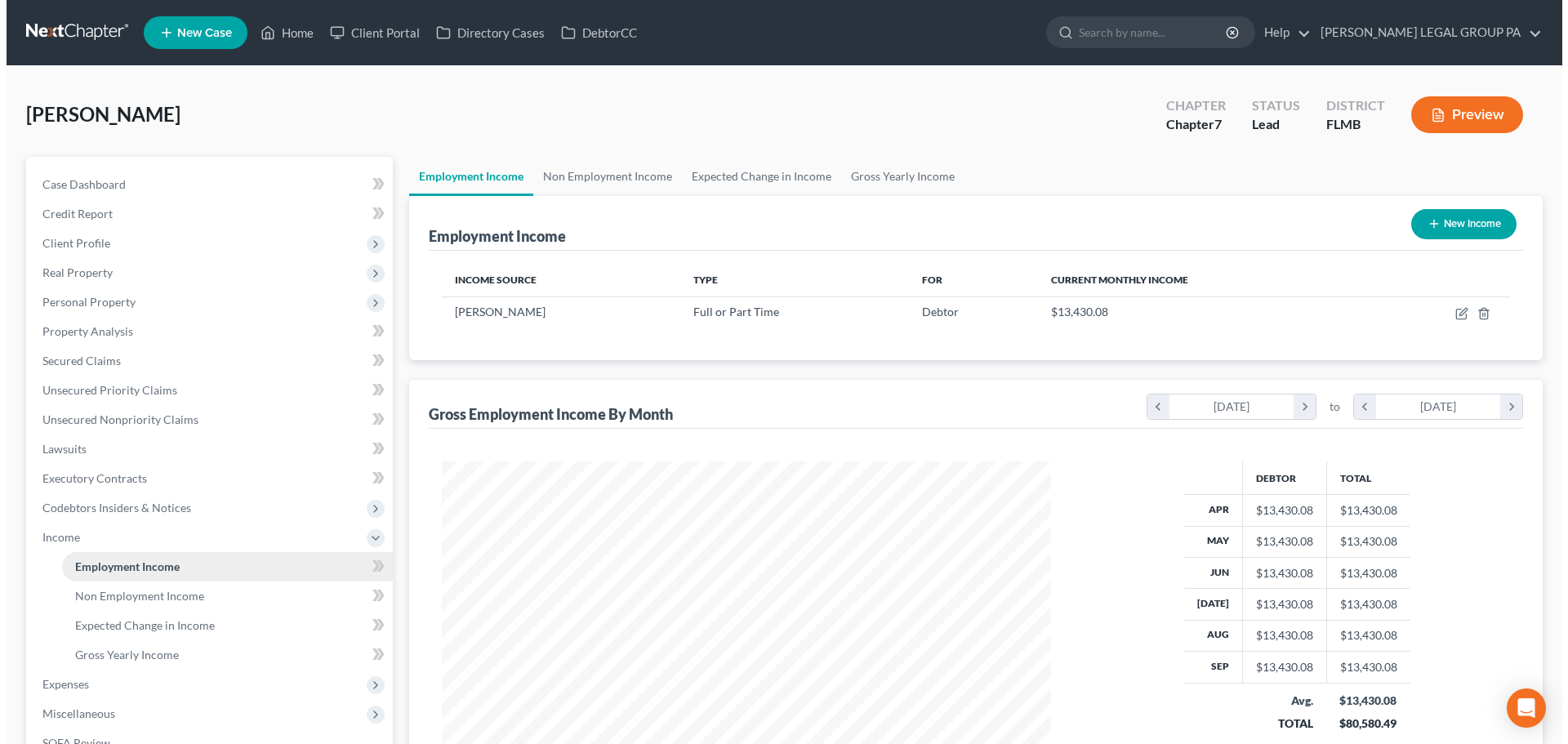
scroll to position [304, 642]
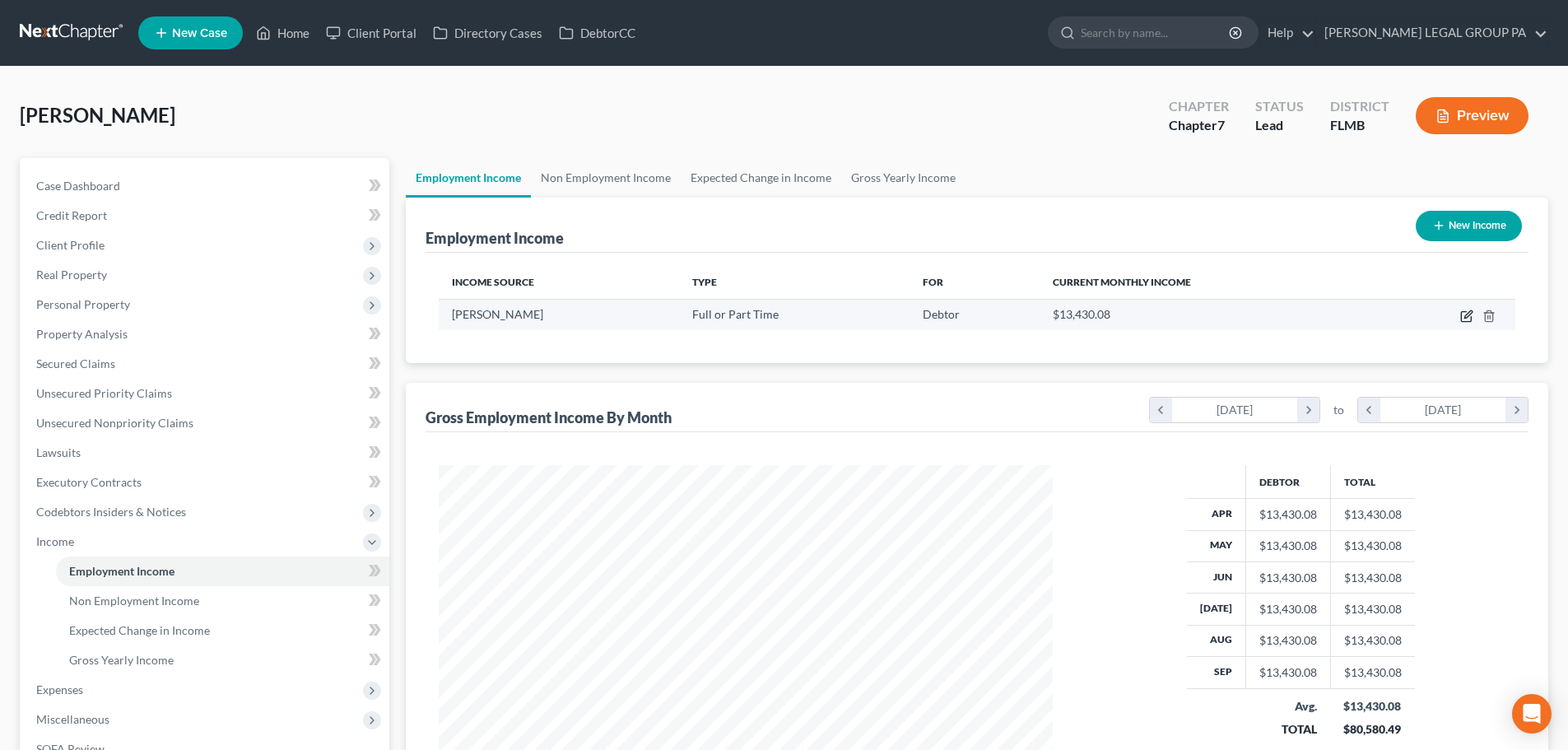
click at [1464, 315] on icon "button" at bounding box center [1466, 315] width 13 height 13
select select "0"
select select "3"
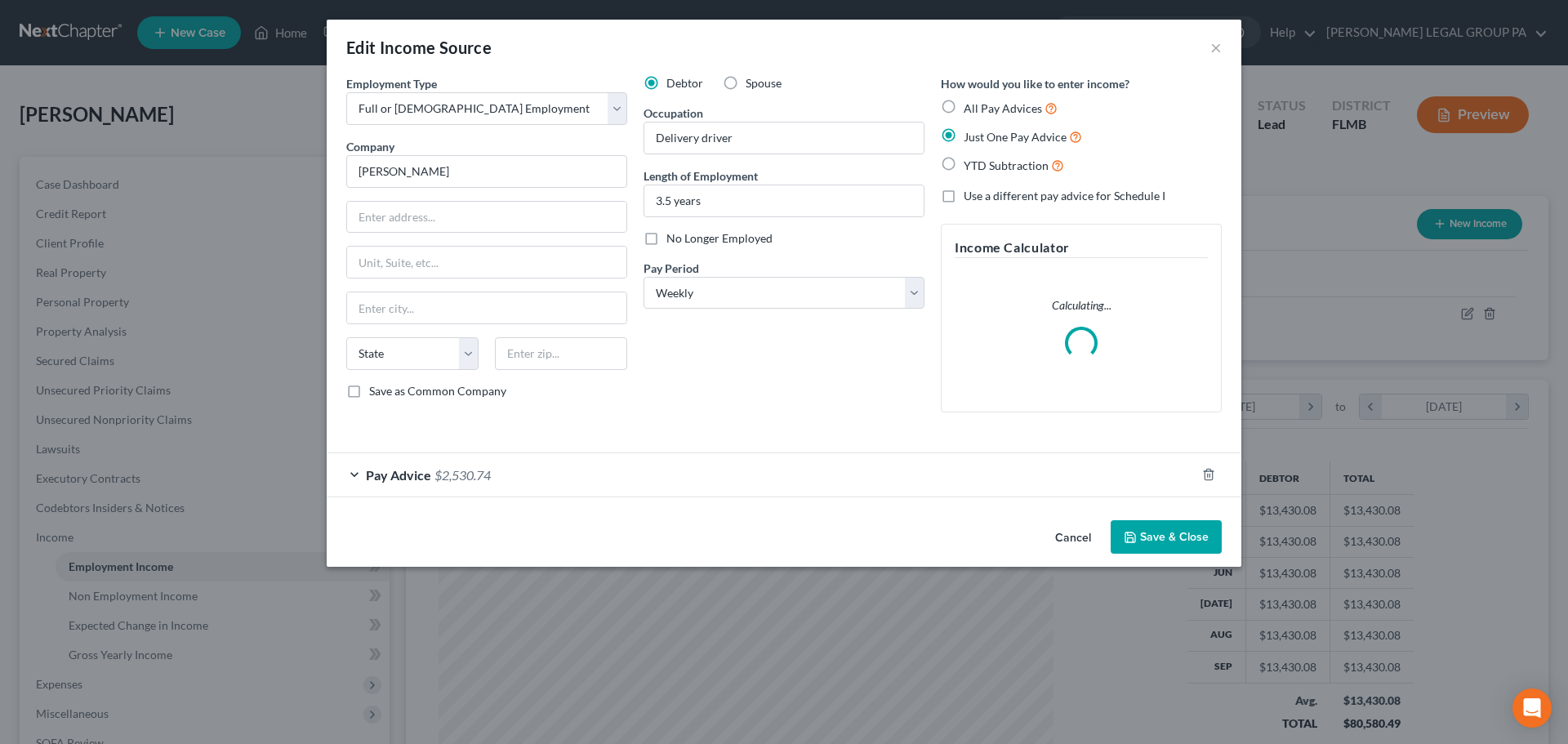
click at [438, 485] on div "Pay Advice $2,530.74" at bounding box center [761, 475] width 869 height 43
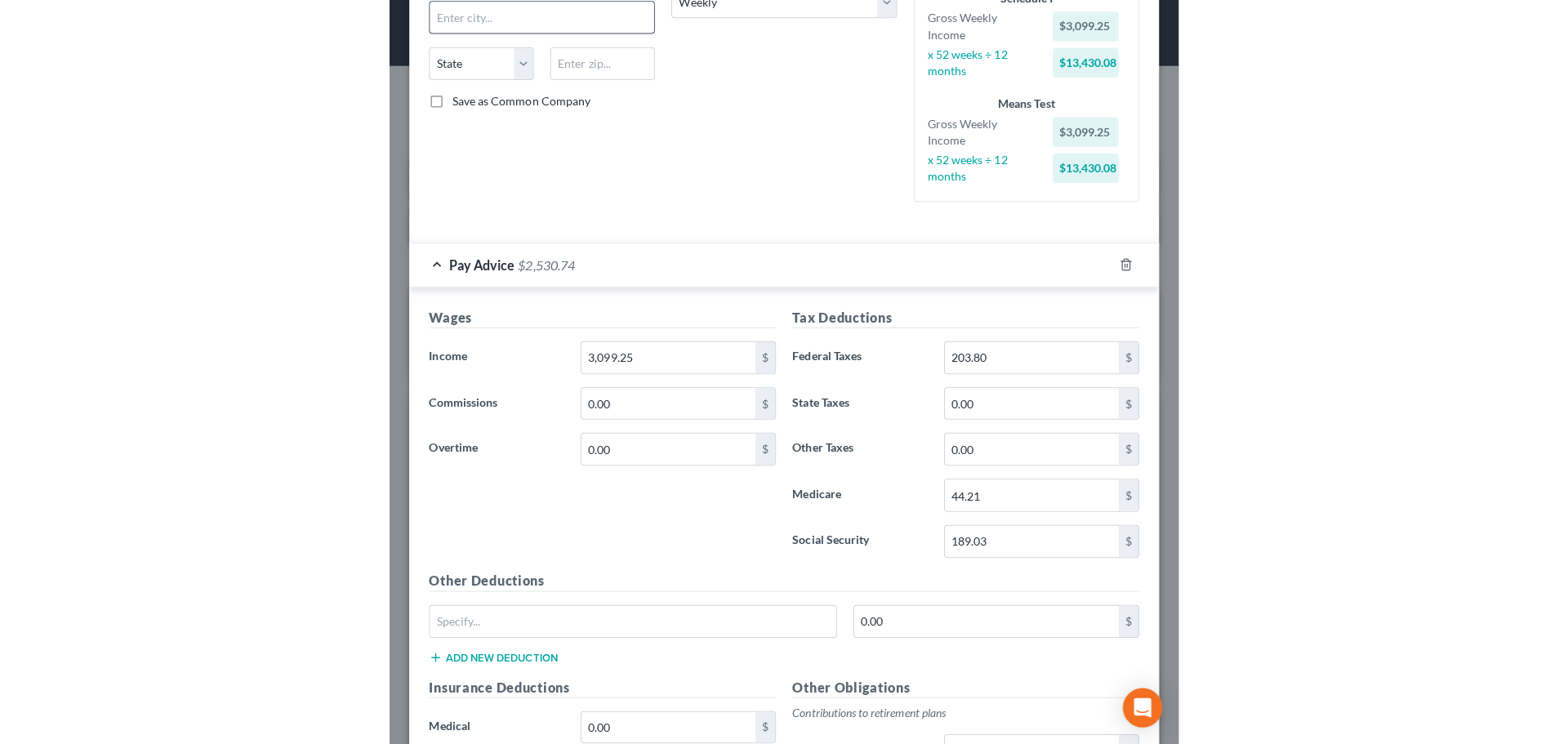
scroll to position [816016, 816033]
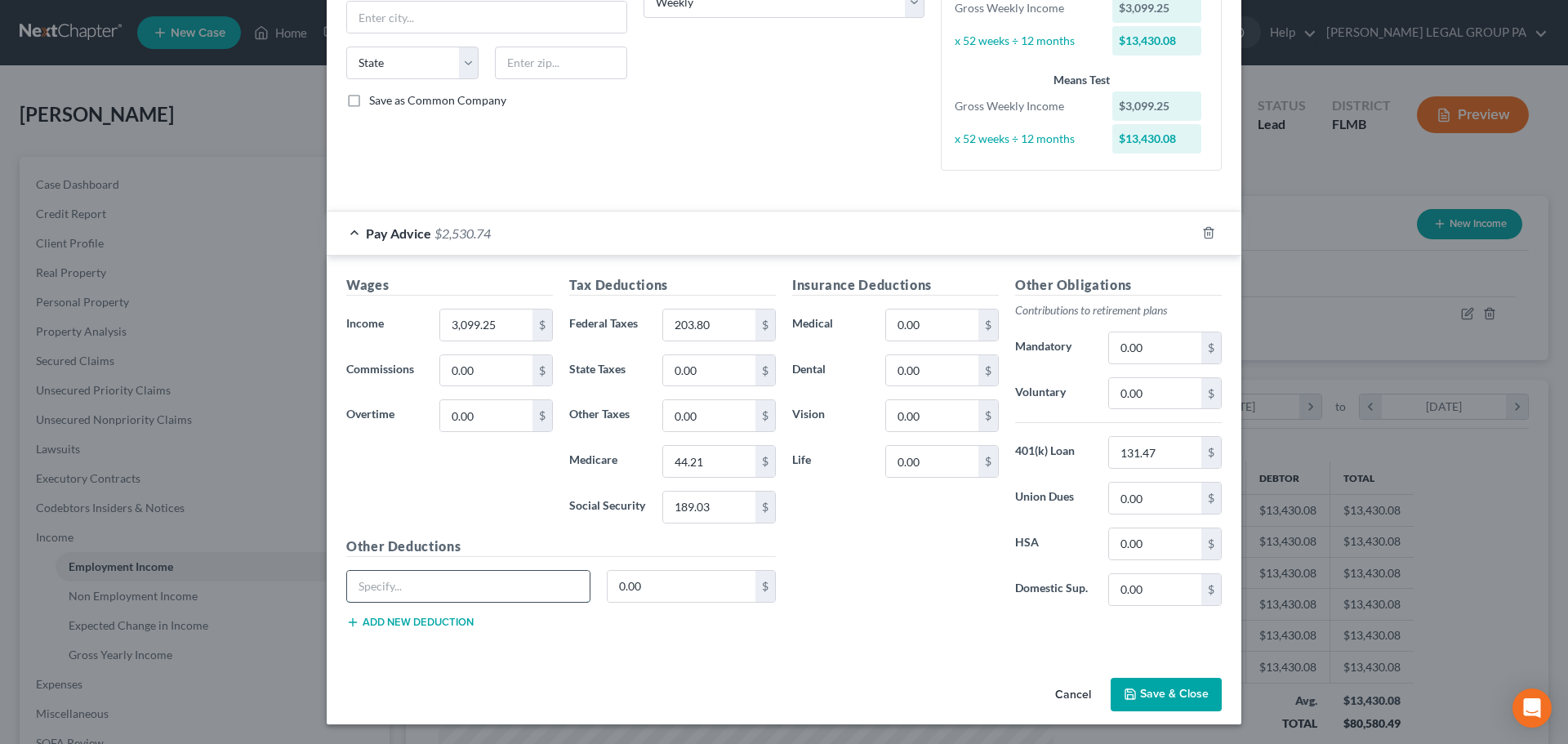
click at [510, 591] on input "text" at bounding box center [467, 586] width 242 height 31
type input "Taxable Benefits"
click at [672, 584] on input "0.00" at bounding box center [681, 586] width 148 height 31
type input "4.36"
click at [428, 622] on button "Add new deduction" at bounding box center [410, 622] width 128 height 13
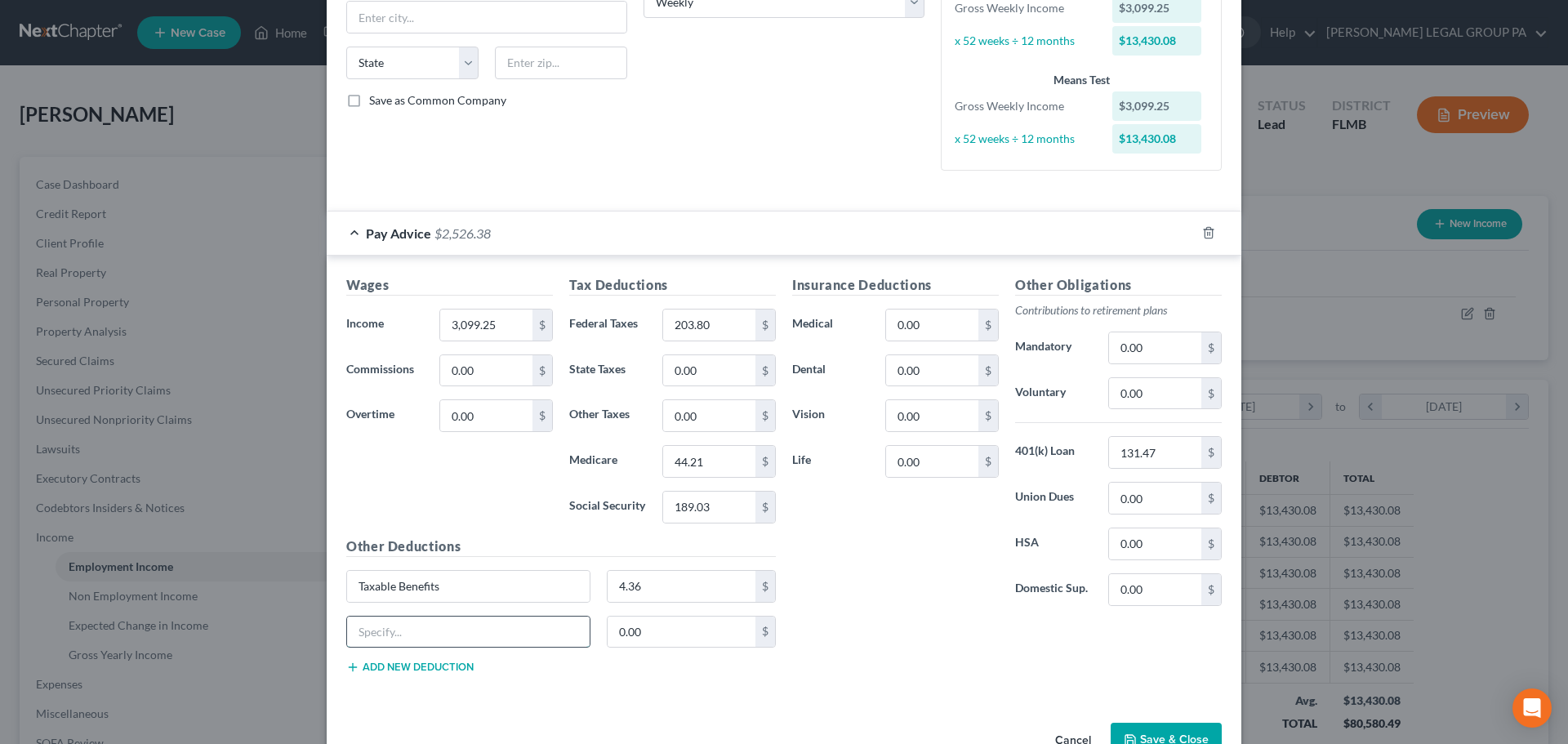
click at [425, 622] on input "text" at bounding box center [467, 632] width 242 height 31
type input "Pre Tax"
click at [665, 630] on input "0.00" at bounding box center [681, 632] width 148 height 31
type input "240.65"
click at [436, 667] on button "Add new deduction" at bounding box center [410, 666] width 128 height 13
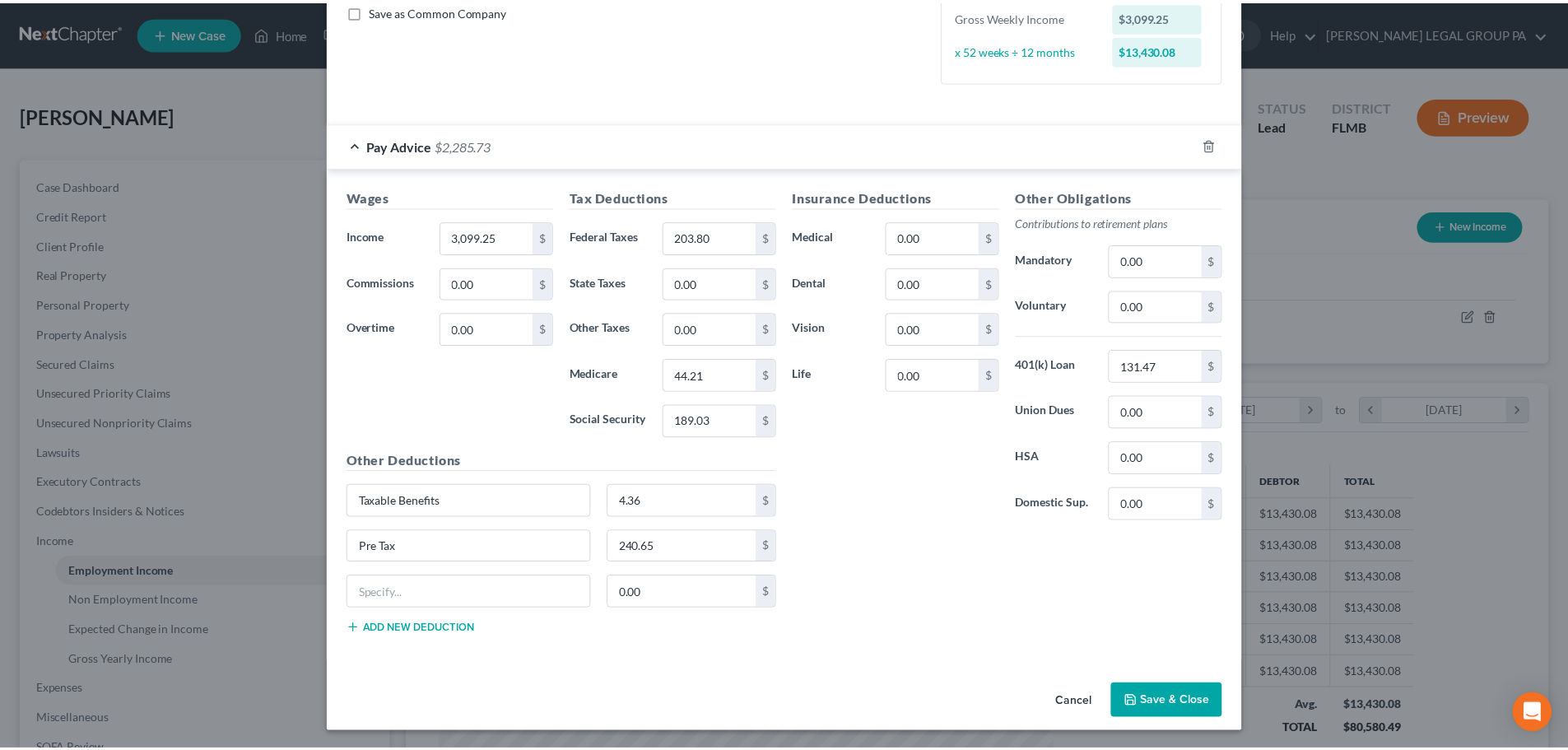
scroll to position [385, 0]
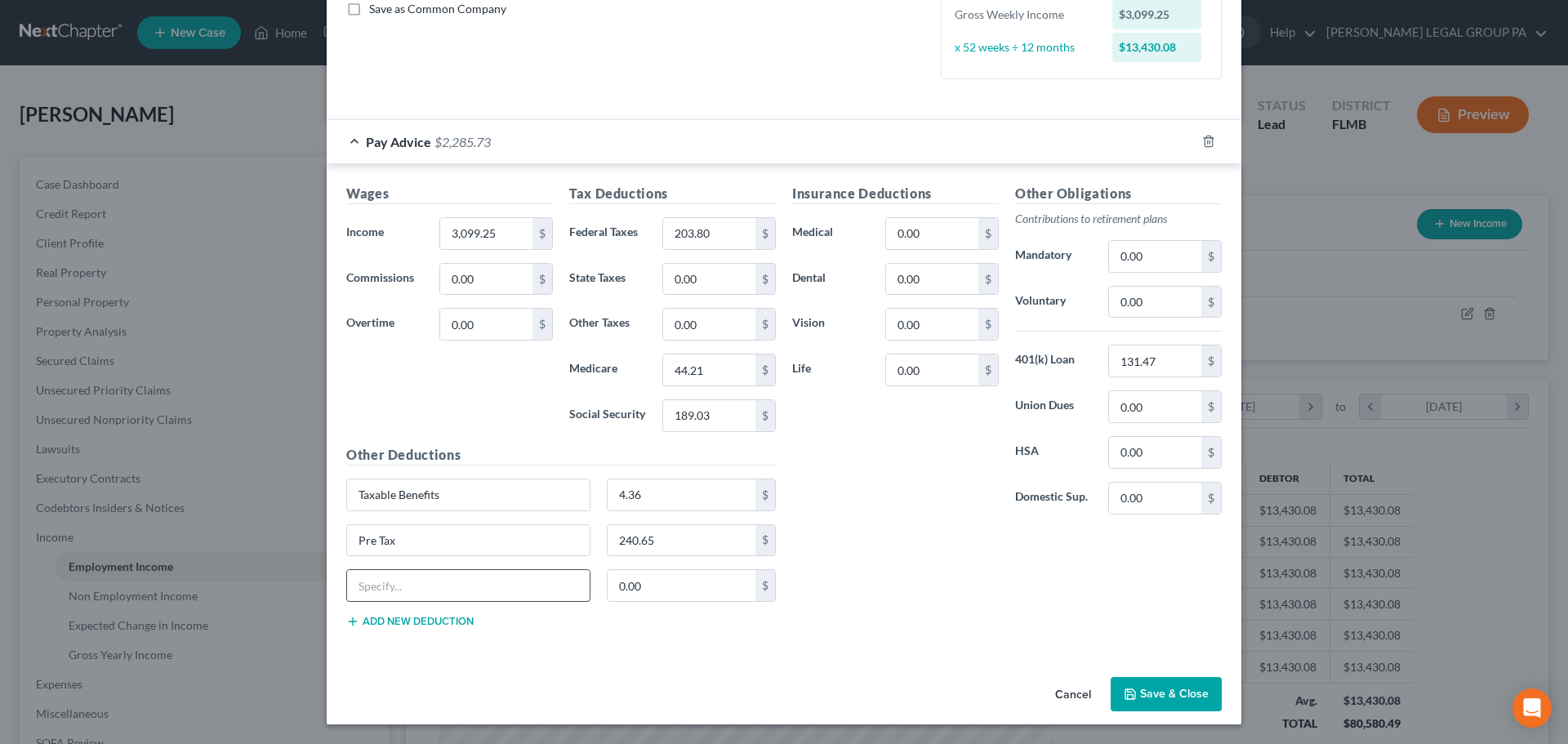
click at [498, 582] on input "text" at bounding box center [467, 585] width 242 height 31
type input "Post Tax"
click at [660, 591] on input "0.00" at bounding box center [681, 585] width 148 height 31
type input "178.08"
click at [810, 654] on div "Employment Type * Select Full or Part Time Employment Self Employment Company *…" at bounding box center [784, 181] width 915 height 977
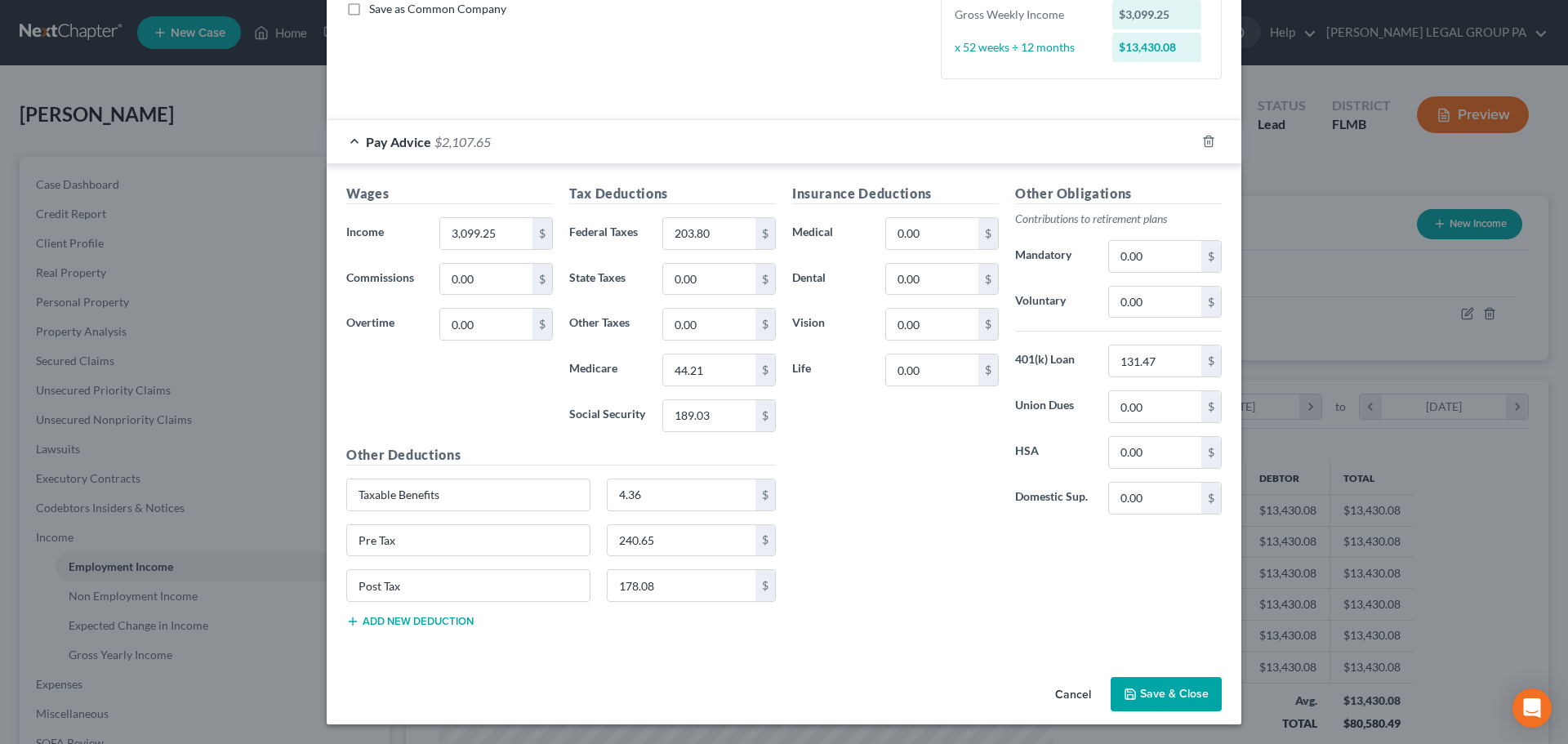
click at [1195, 685] on button "Save & Close" at bounding box center [1166, 694] width 111 height 34
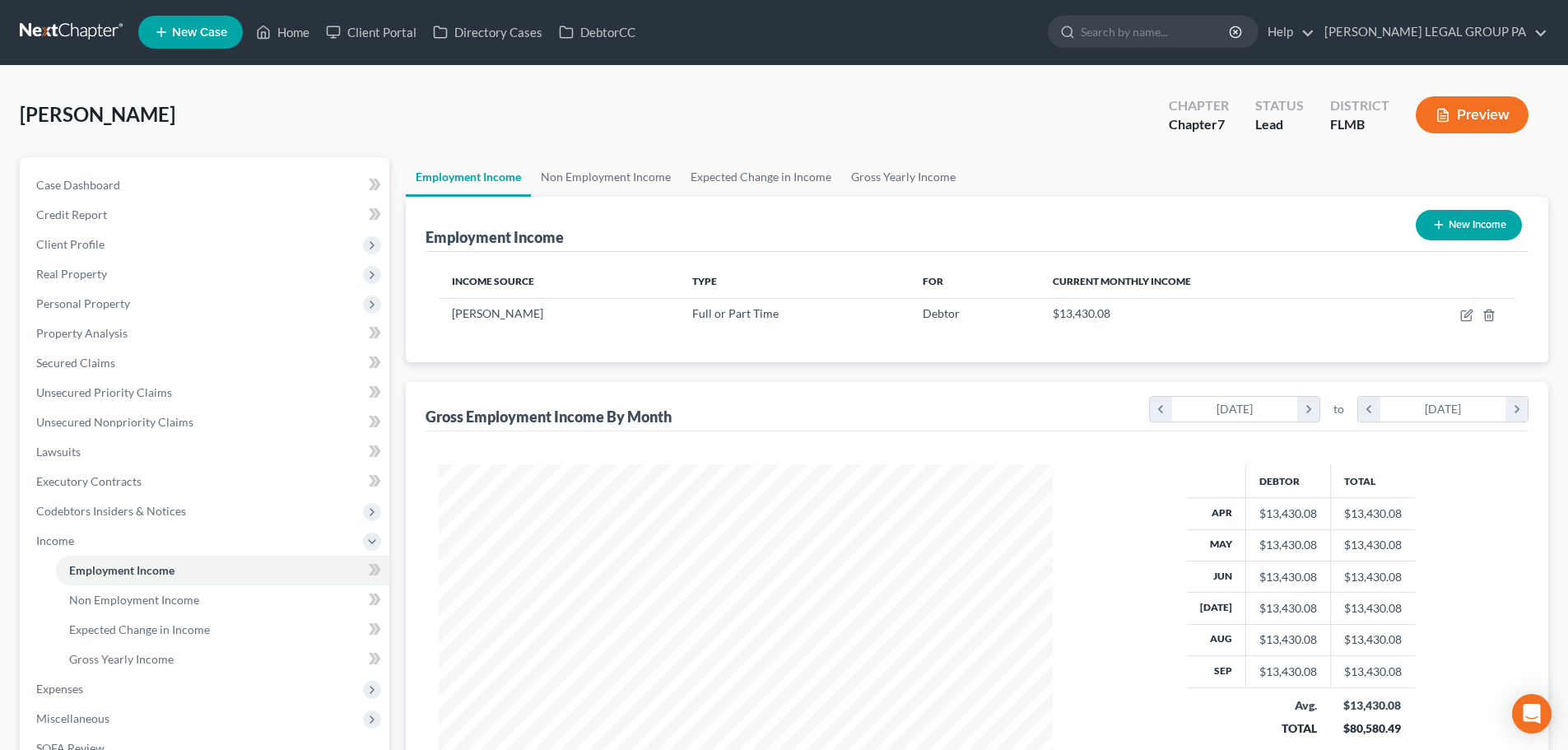
scroll to position [0, 0]
click at [92, 687] on span "Expenses" at bounding box center [206, 689] width 366 height 30
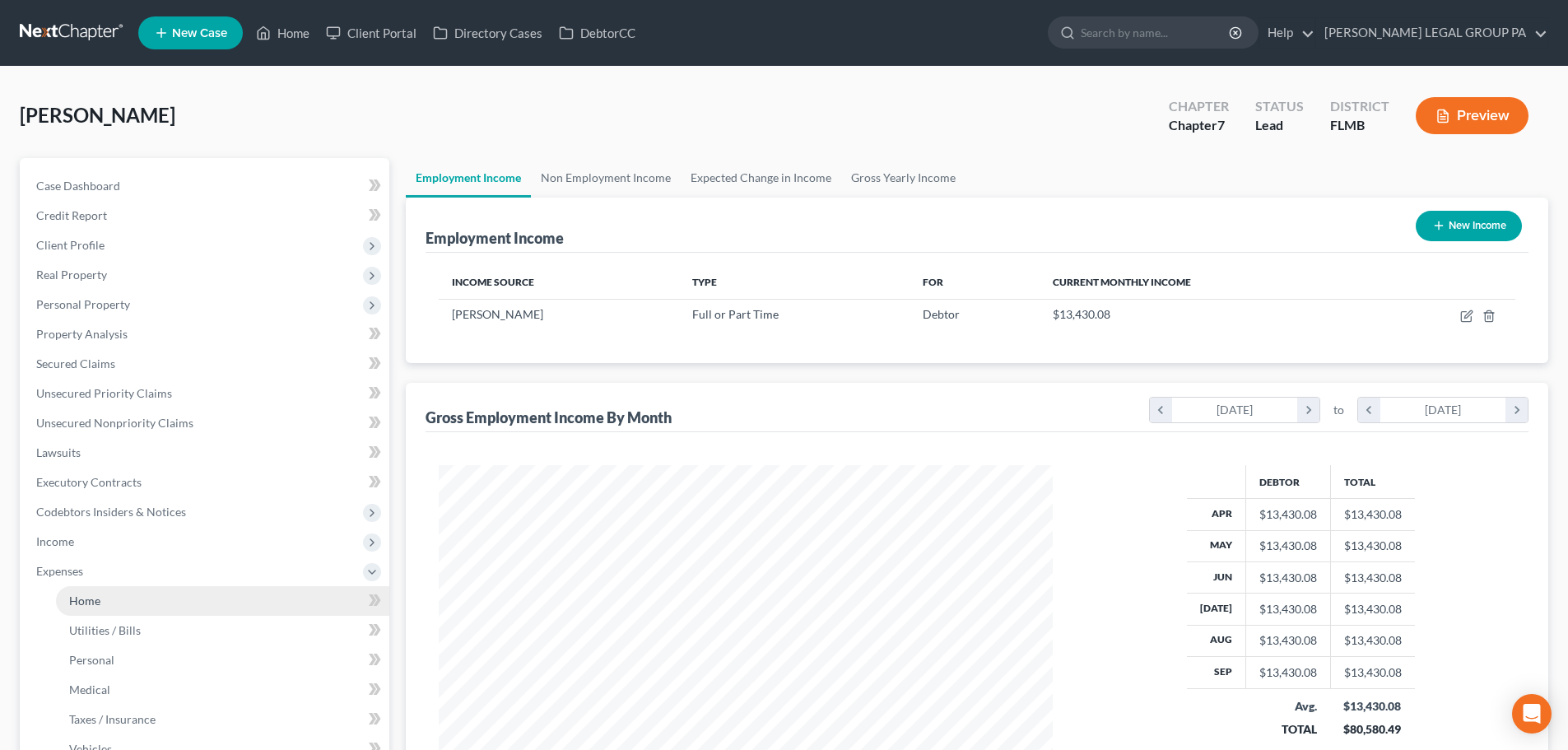
click at [96, 601] on span "Home" at bounding box center [85, 601] width 31 height 14
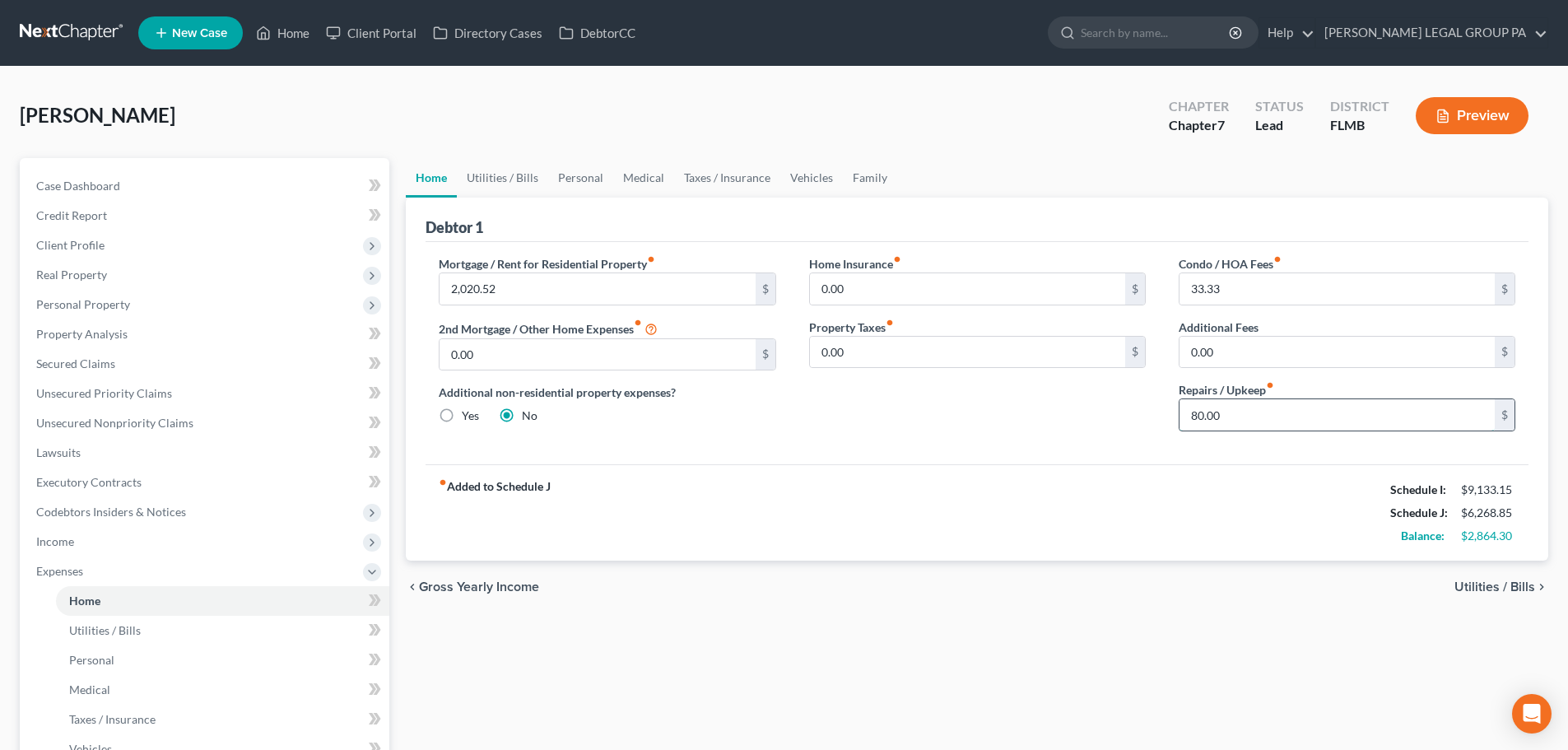
click at [1241, 427] on input "80.00" at bounding box center [1337, 415] width 316 height 31
type input "250"
click at [968, 444] on div "Home Insurance fiber_manual_record 0.00 $ Property Taxes fiber_manual_record 0.…" at bounding box center [977, 350] width 369 height 189
click at [507, 185] on link "Utilities / Bills" at bounding box center [502, 177] width 91 height 39
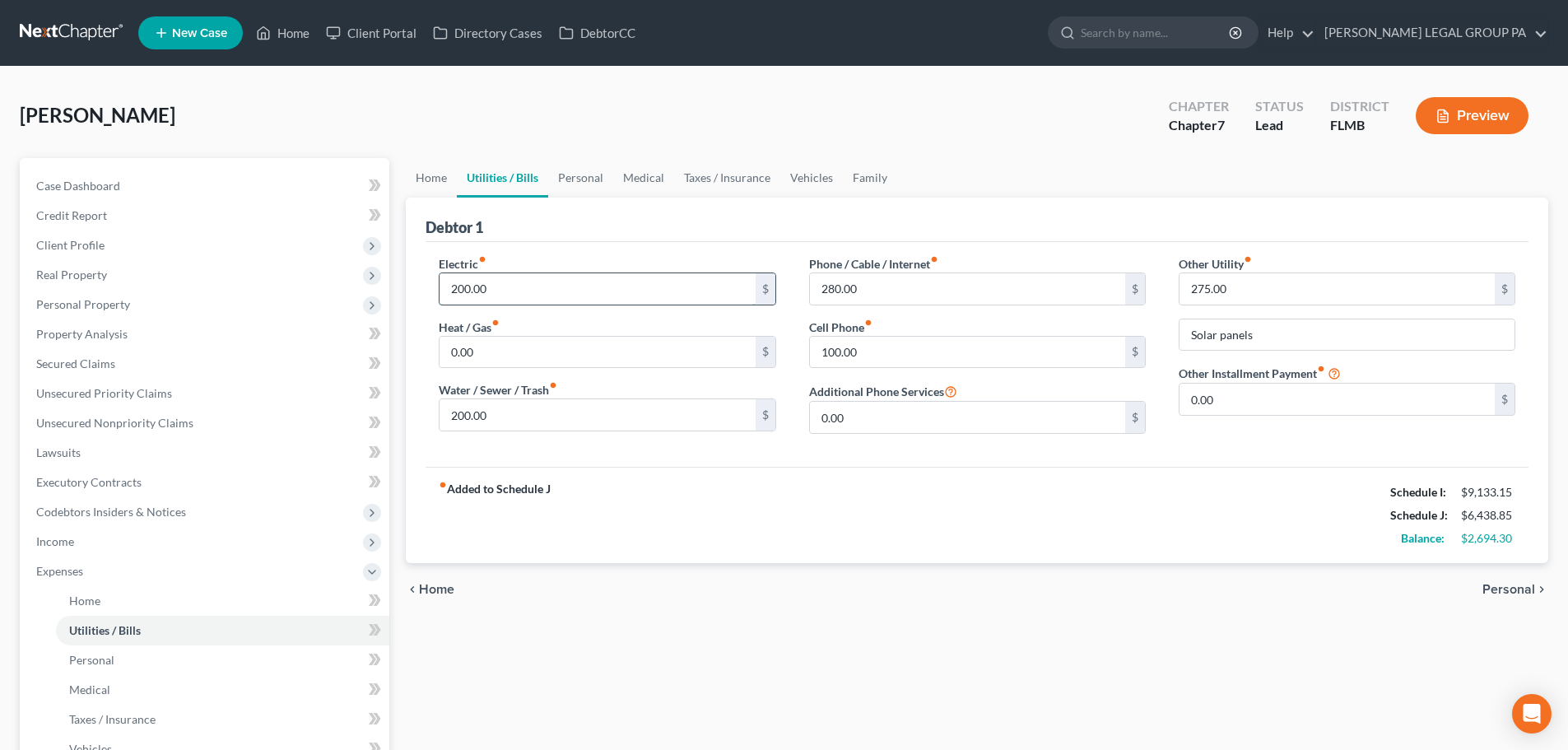
click at [502, 299] on input "200.00" at bounding box center [597, 289] width 316 height 31
type input "250"
click at [1278, 302] on input "275.00" at bounding box center [1337, 289] width 316 height 31
type input "375"
click at [1139, 194] on ul "Home Utilities / Bills Personal Medical Taxes / Insurance Vehicles Family" at bounding box center [977, 177] width 1142 height 39
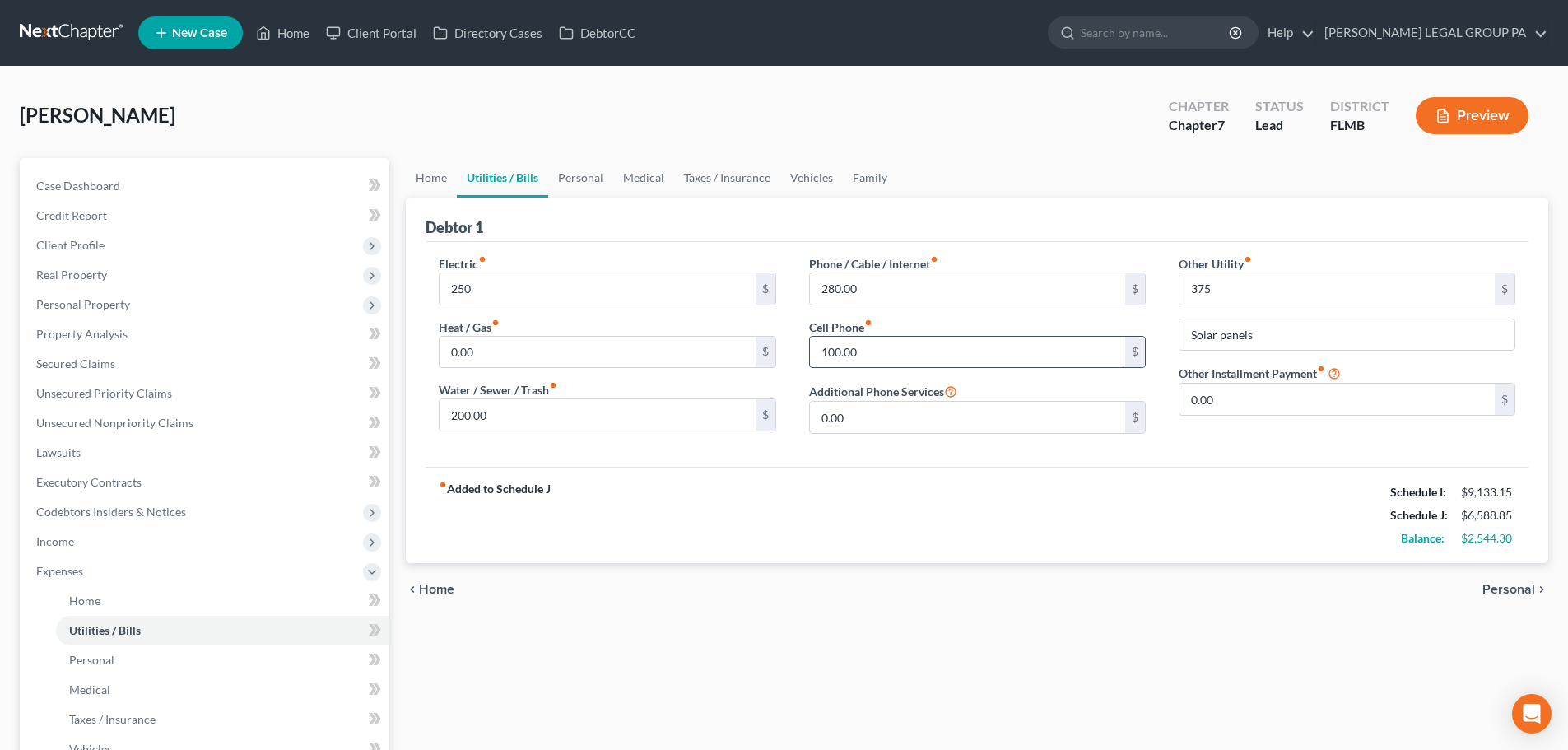
click at [940, 358] on input "100.00" at bounding box center [967, 352] width 316 height 31
click at [872, 351] on input "175" at bounding box center [967, 352] width 316 height 31
type input "175"
click at [907, 328] on div "Cell Phone fiber_manual_record 175 $" at bounding box center [977, 343] width 336 height 50
click at [891, 290] on input "280.00" at bounding box center [967, 289] width 316 height 31
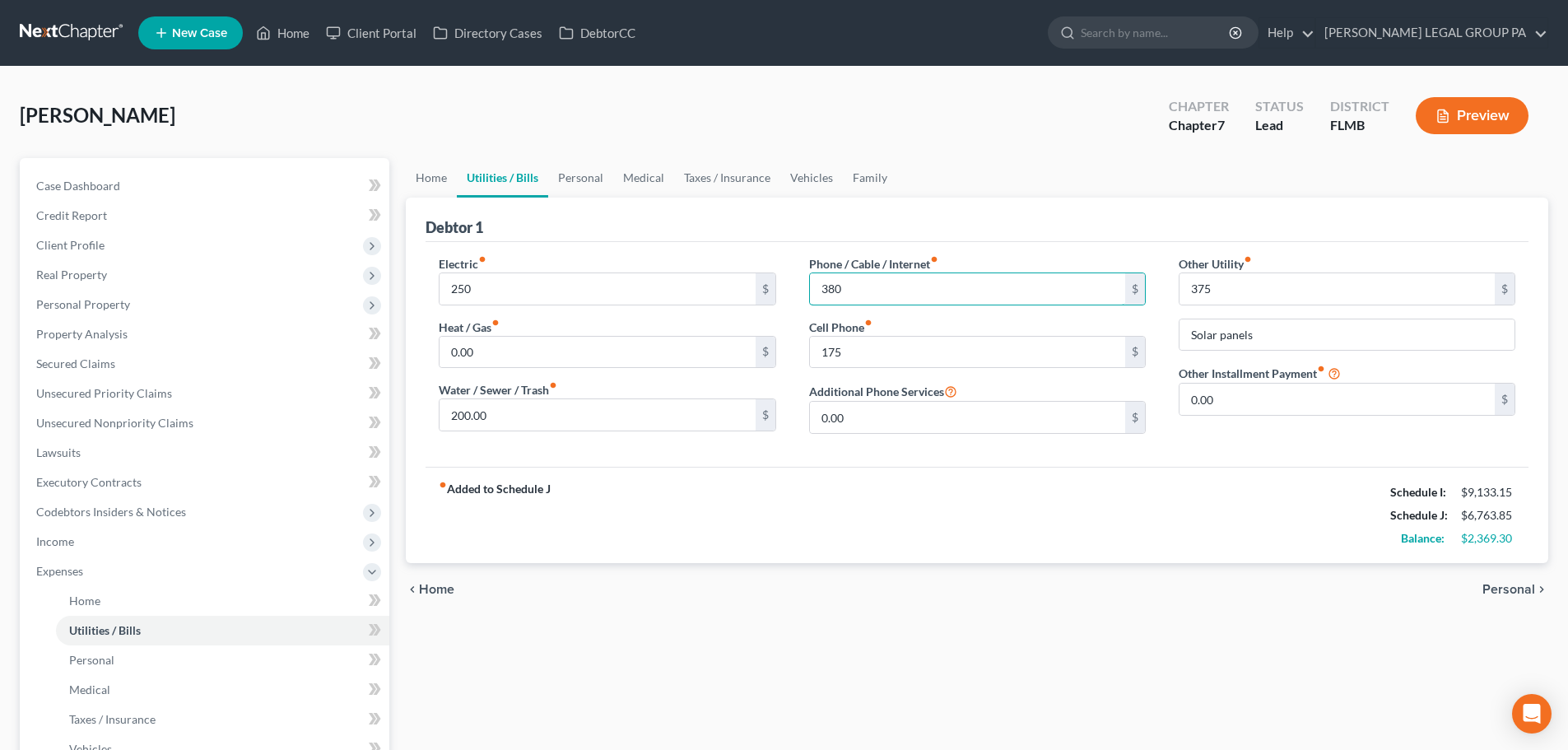
type input "380"
click at [805, 484] on div "fiber_manual_record Added to Schedule J Schedule I: $9,133.15 Schedule J: $6,76…" at bounding box center [977, 514] width 1103 height 96
click at [587, 179] on link "Personal" at bounding box center [581, 177] width 65 height 39
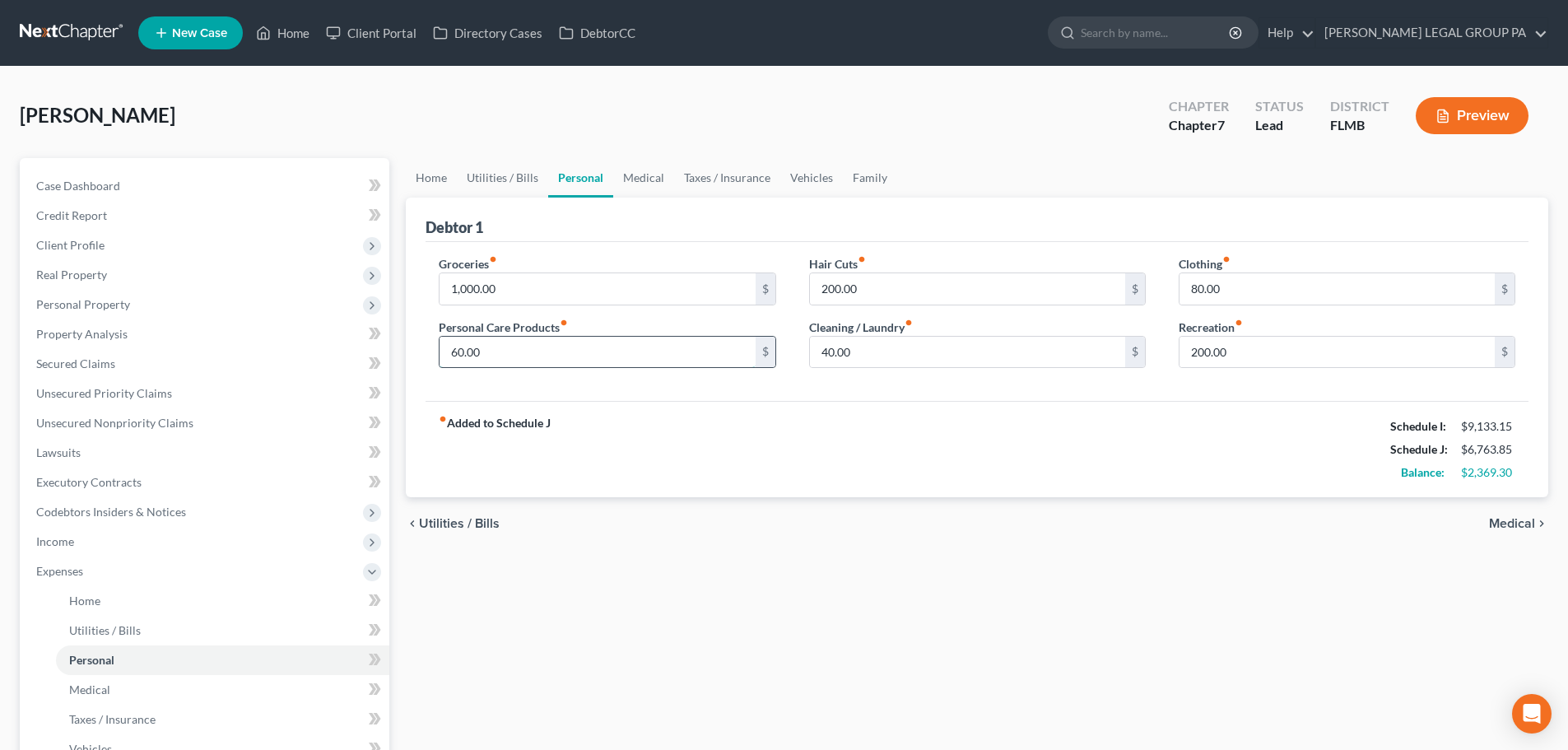
click at [579, 356] on input "60.00" at bounding box center [597, 352] width 316 height 31
type input "100"
click at [794, 420] on div "fiber_manual_record Added to Schedule J Schedule I: $9,133.15 Schedule J: $6,80…" at bounding box center [977, 448] width 1103 height 96
click at [845, 348] on input "40.00" at bounding box center [967, 352] width 316 height 31
type input "55"
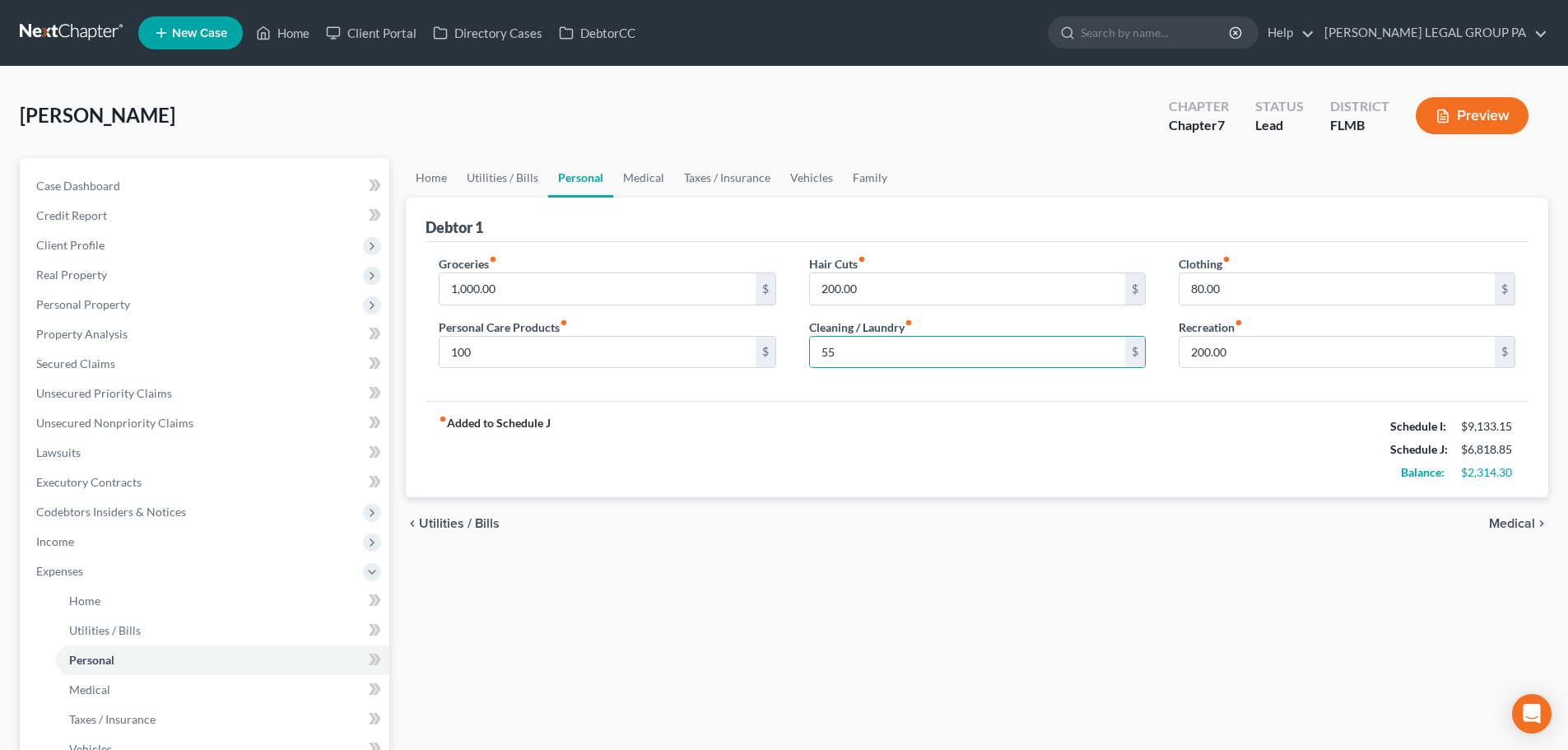
click at [834, 382] on div "Groceries fiber_manual_record 1,000.00 $ Personal Care Products fiber_manual_re…" at bounding box center [977, 322] width 1103 height 160
click at [936, 295] on input "200.00" at bounding box center [967, 289] width 316 height 31
click at [965, 242] on div "Groceries fiber_manual_record 1,000.00 $ Personal Care Products fiber_manual_re…" at bounding box center [977, 322] width 1103 height 160
click at [900, 287] on input "250" at bounding box center [967, 289] width 316 height 31
type input "200"
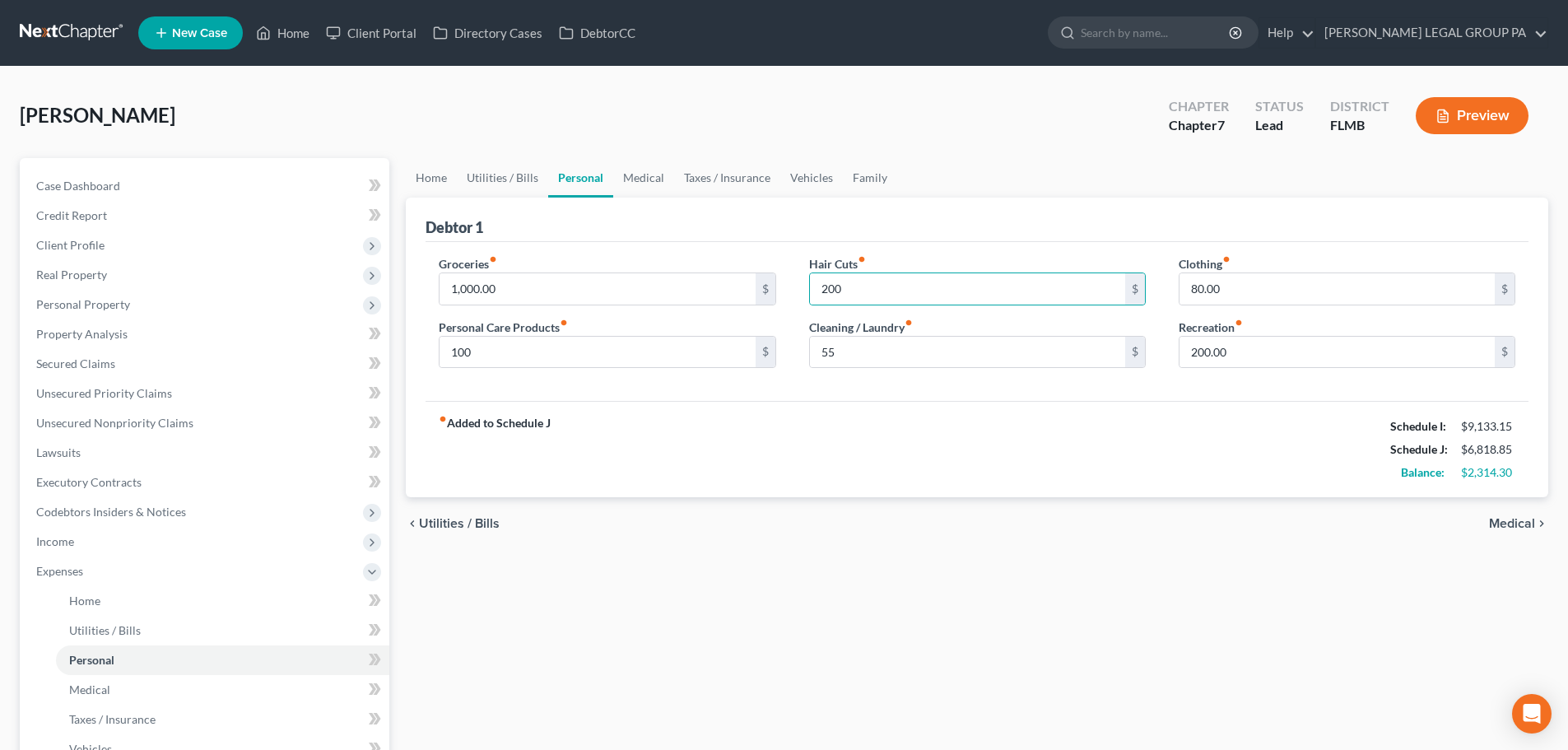
click at [967, 181] on ul "Home Utilities / Bills Personal Medical Taxes / Insurance Vehicles Family" at bounding box center [977, 177] width 1142 height 39
click at [1317, 297] on input "80.00" at bounding box center [1337, 289] width 316 height 31
type input "85"
click at [1157, 221] on div "Debtor 1" at bounding box center [977, 219] width 1103 height 44
click at [651, 172] on link "Medical" at bounding box center [643, 177] width 61 height 39
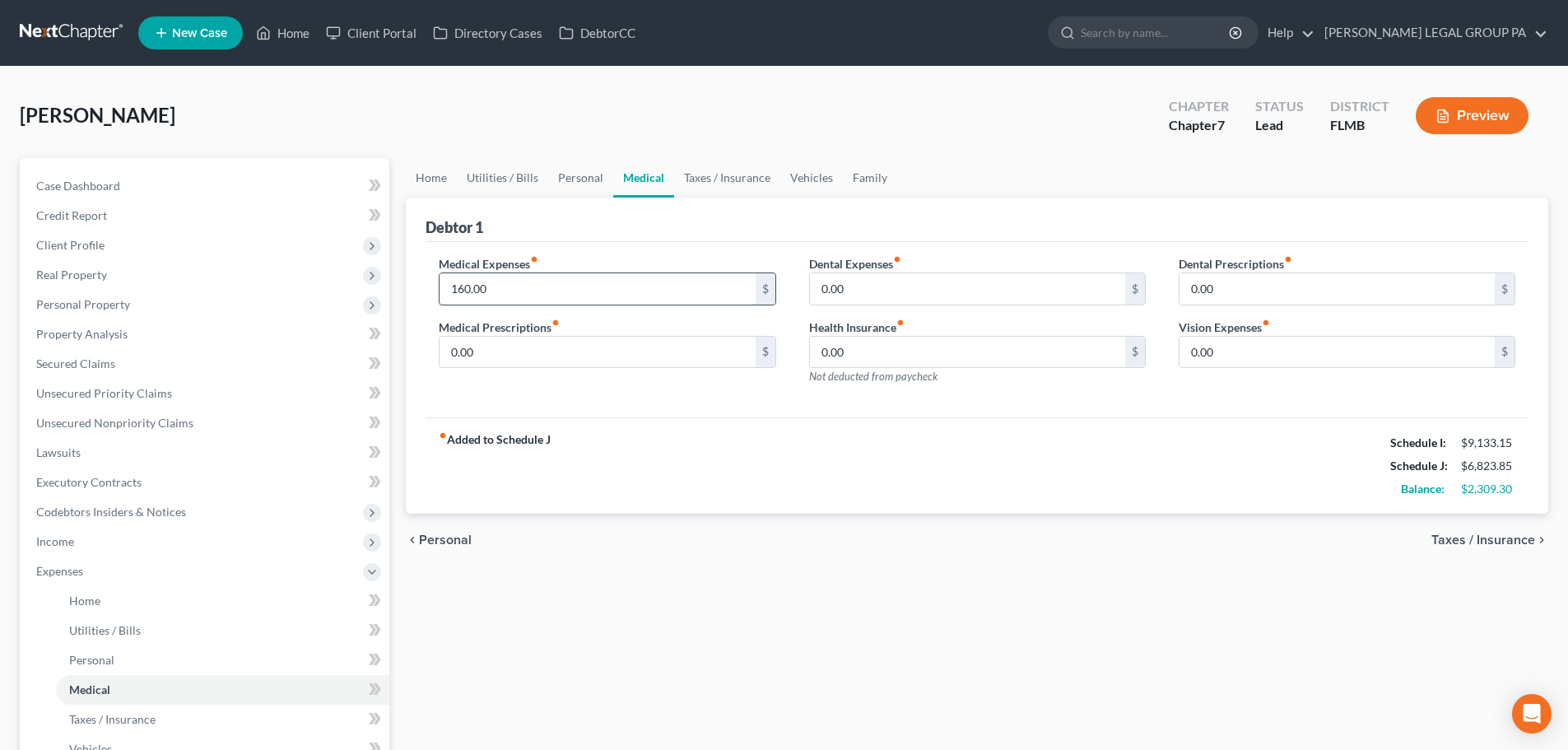
click at [513, 299] on input "160.00" at bounding box center [597, 289] width 316 height 31
type input "168"
click at [613, 240] on div "Debtor 1" at bounding box center [977, 219] width 1103 height 44
click at [544, 357] on input "0.00" at bounding box center [597, 352] width 316 height 31
type input "50"
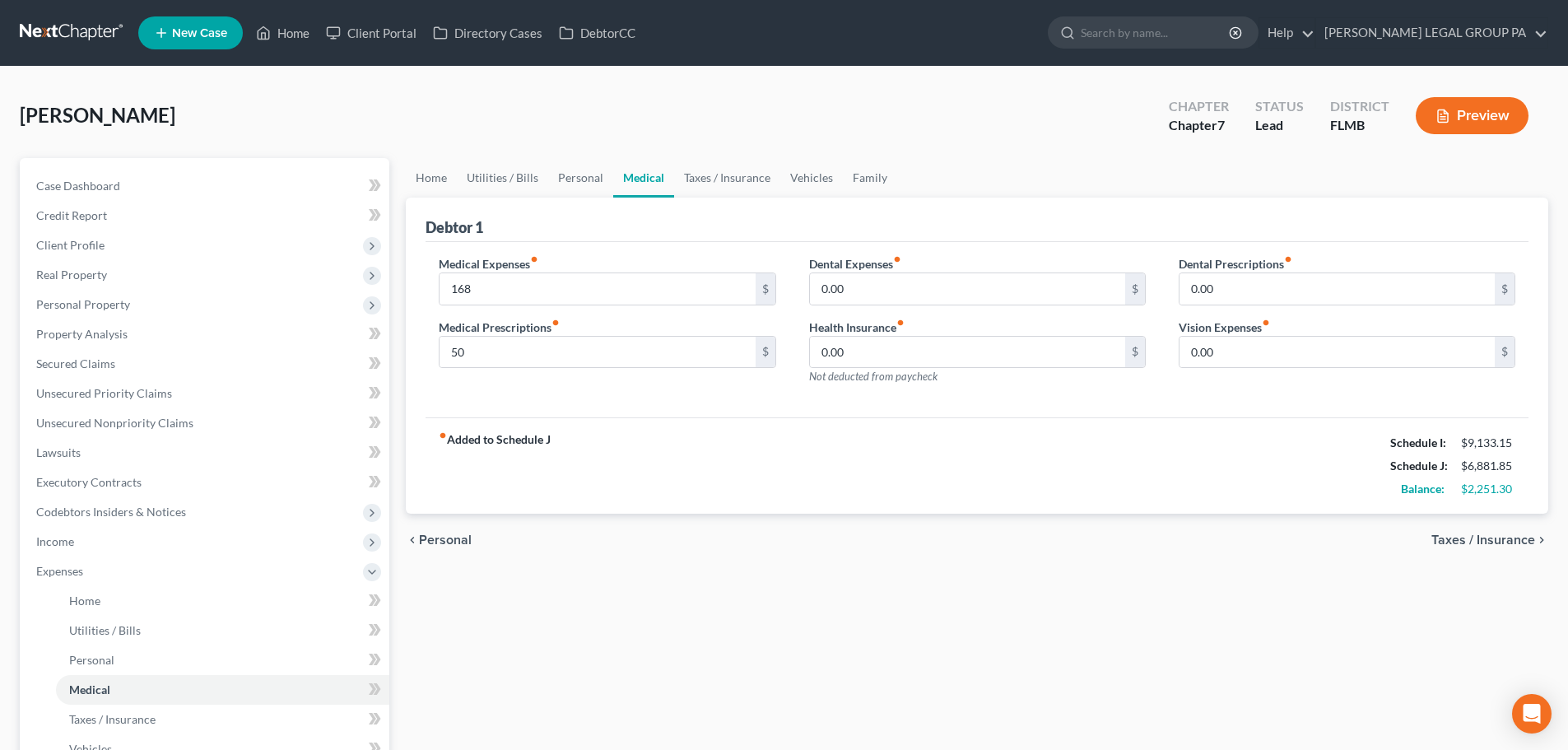
click at [692, 395] on div "Medical Expenses fiber_manual_record 168 $ Medical Prescriptions fiber_manual_r…" at bounding box center [607, 327] width 369 height 143
click at [732, 186] on link "Taxes / Insurance" at bounding box center [728, 177] width 106 height 39
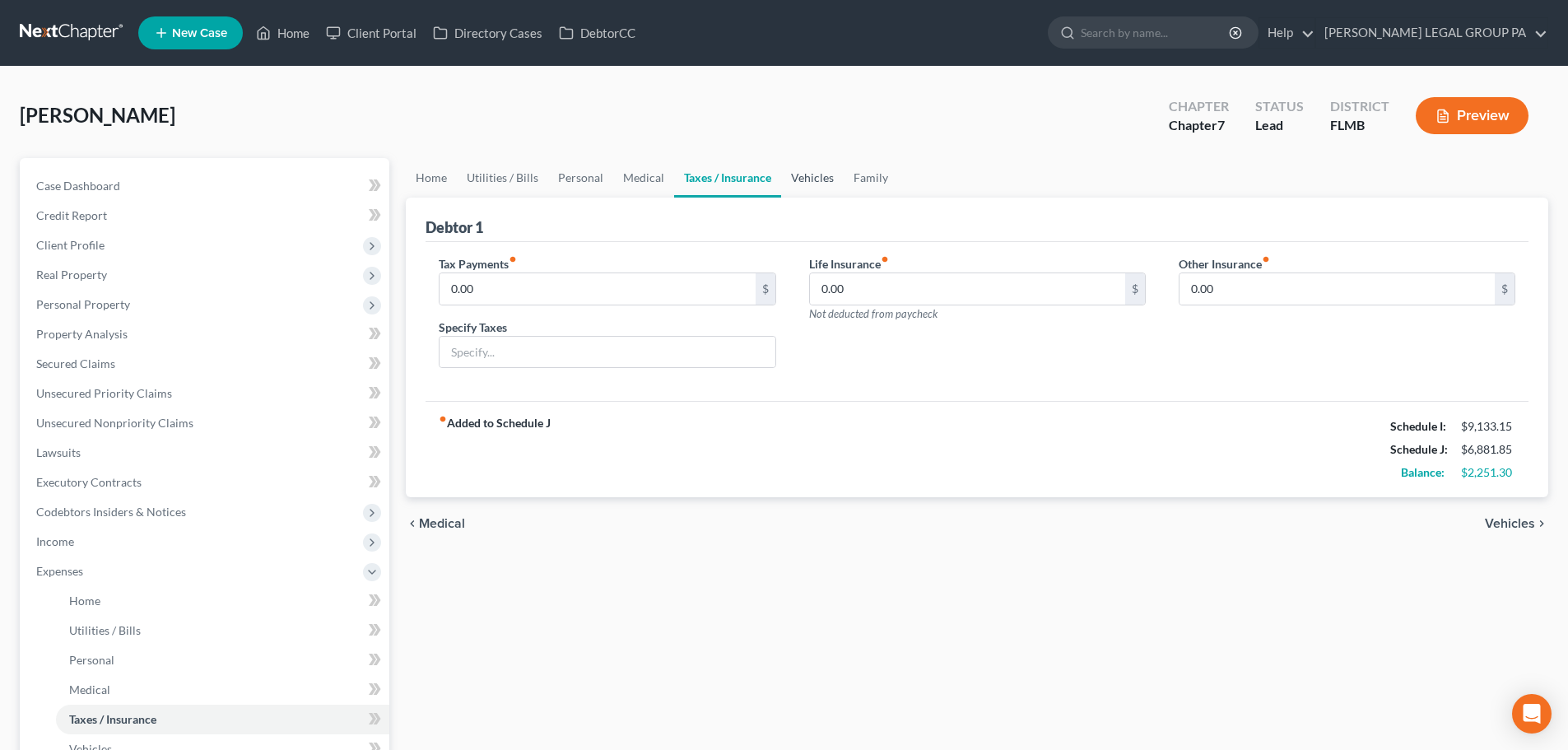
click at [820, 179] on link "Vehicles" at bounding box center [813, 177] width 63 height 39
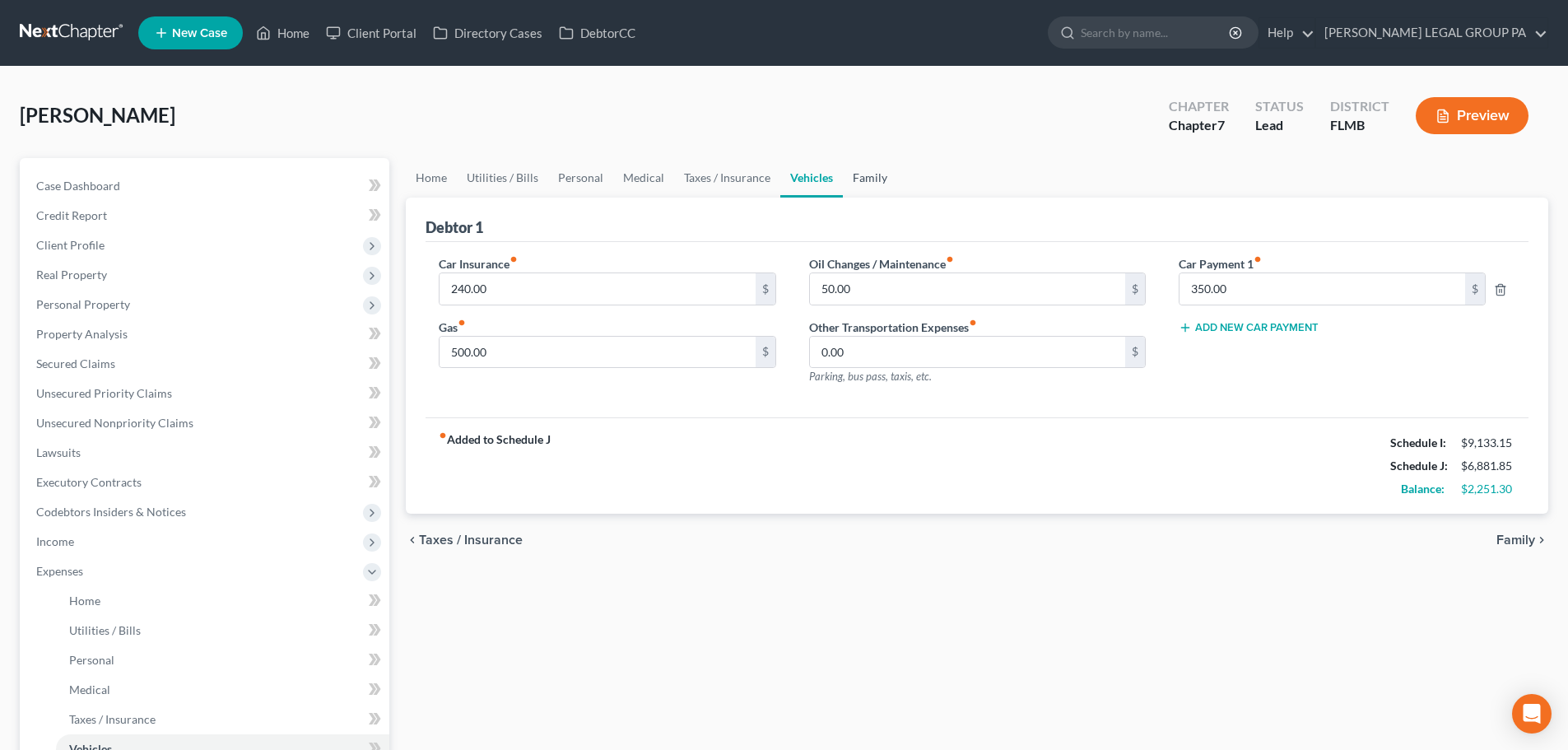
click at [880, 177] on link "Family" at bounding box center [870, 177] width 54 height 39
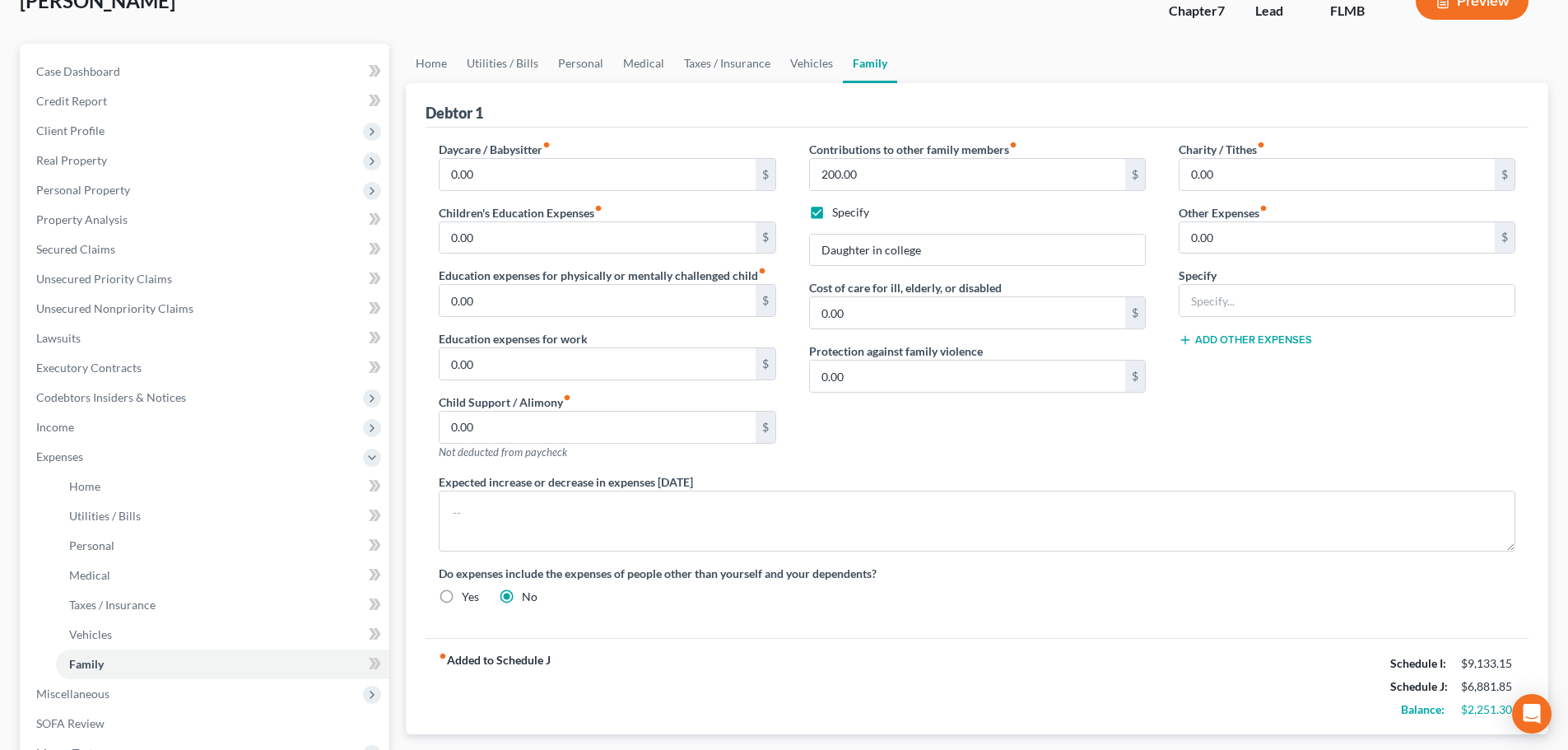
scroll to position [247, 0]
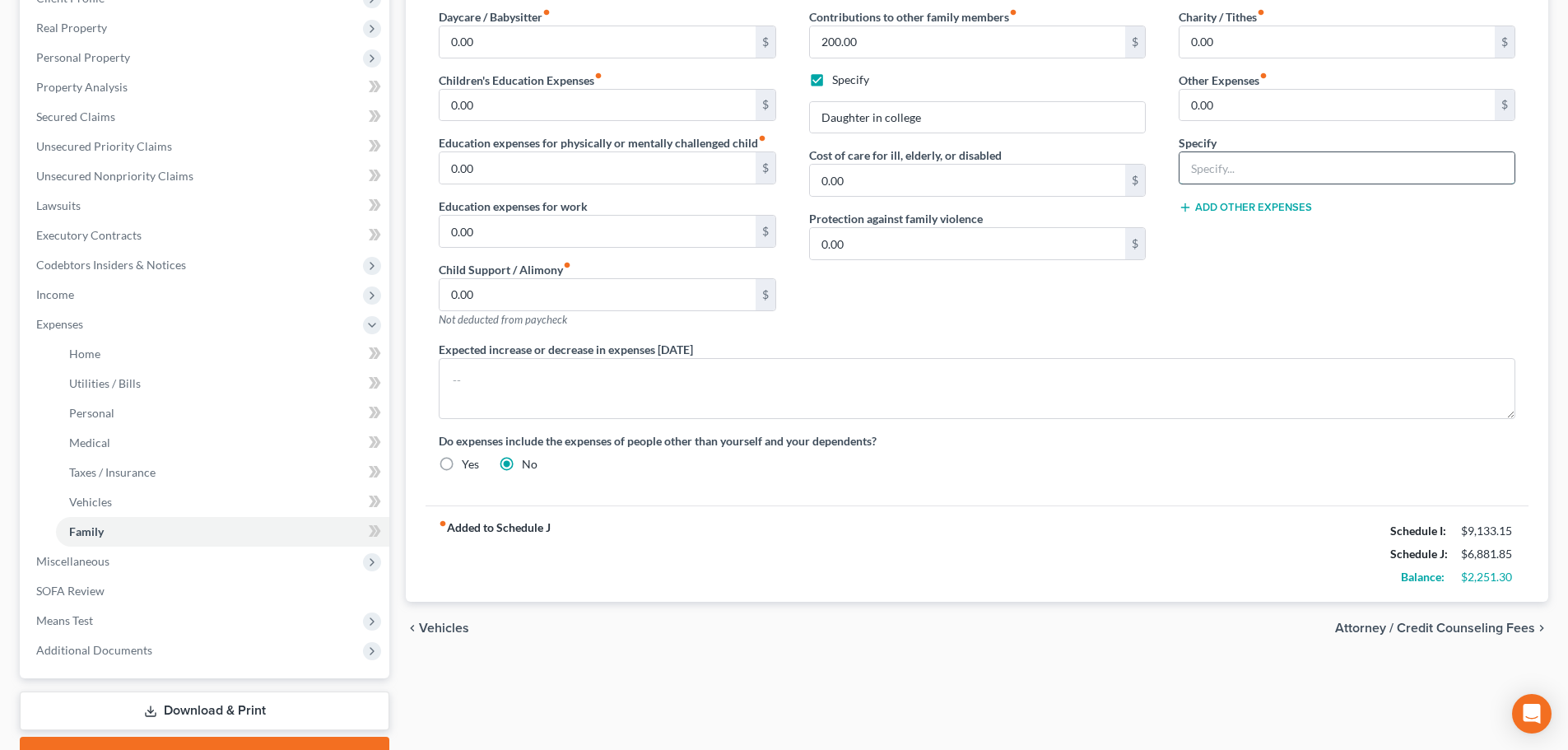
click at [1216, 173] on input "text" at bounding box center [1346, 168] width 335 height 31
click at [1335, 170] on input "Streaming Services, Playstation Plus" at bounding box center [1346, 168] width 335 height 31
click at [1351, 171] on input "Streaming Services, Playstation Plus" at bounding box center [1346, 168] width 335 height 31
type input "Streaming Services, Playstation Plus"
click at [1251, 114] on input "0.00" at bounding box center [1337, 105] width 316 height 31
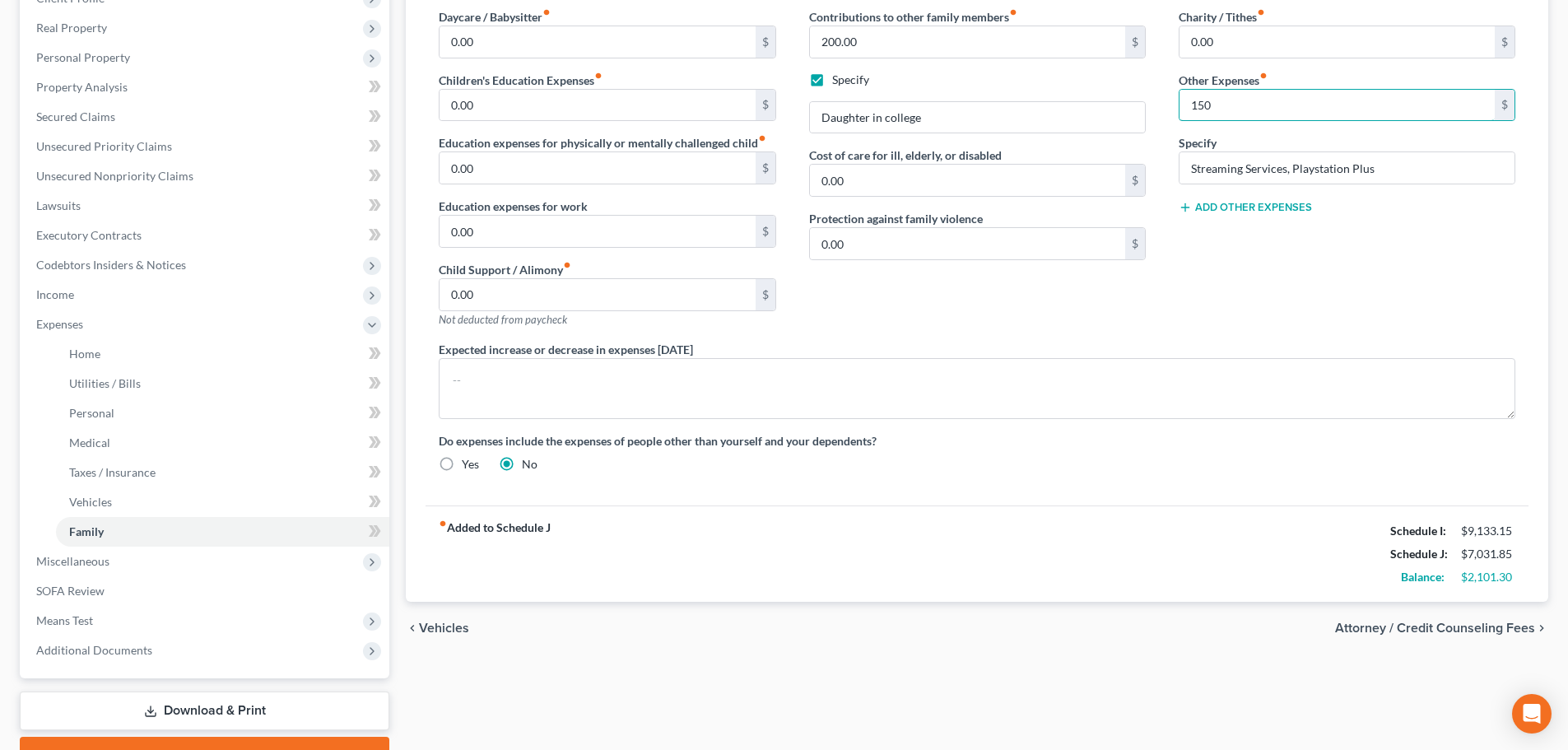
type input "150"
click at [1278, 275] on div "Charity / Tithes fiber_manual_record 0.00 $ Other Expenses fiber_manual_record …" at bounding box center [1346, 174] width 369 height 333
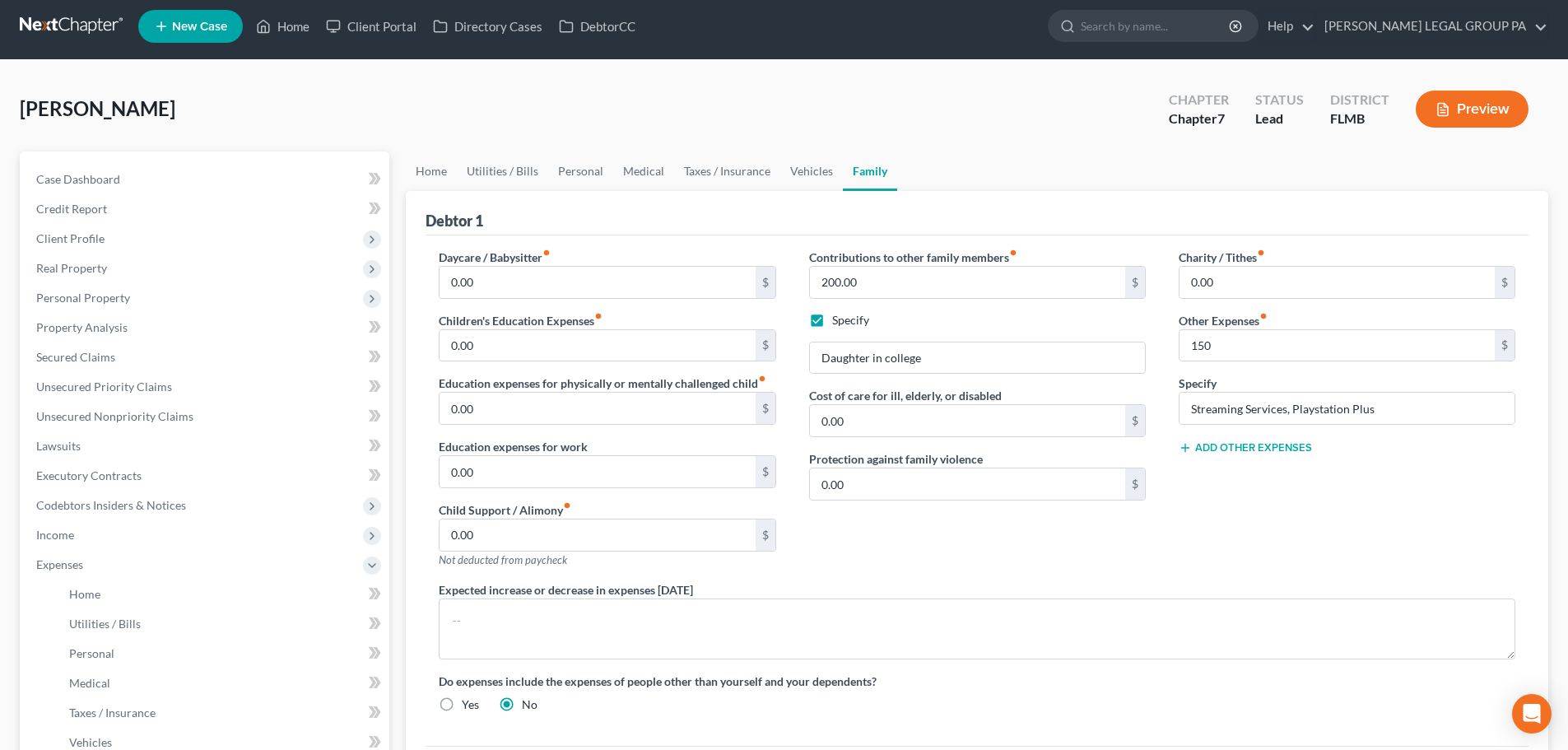
scroll to position [0, 0]
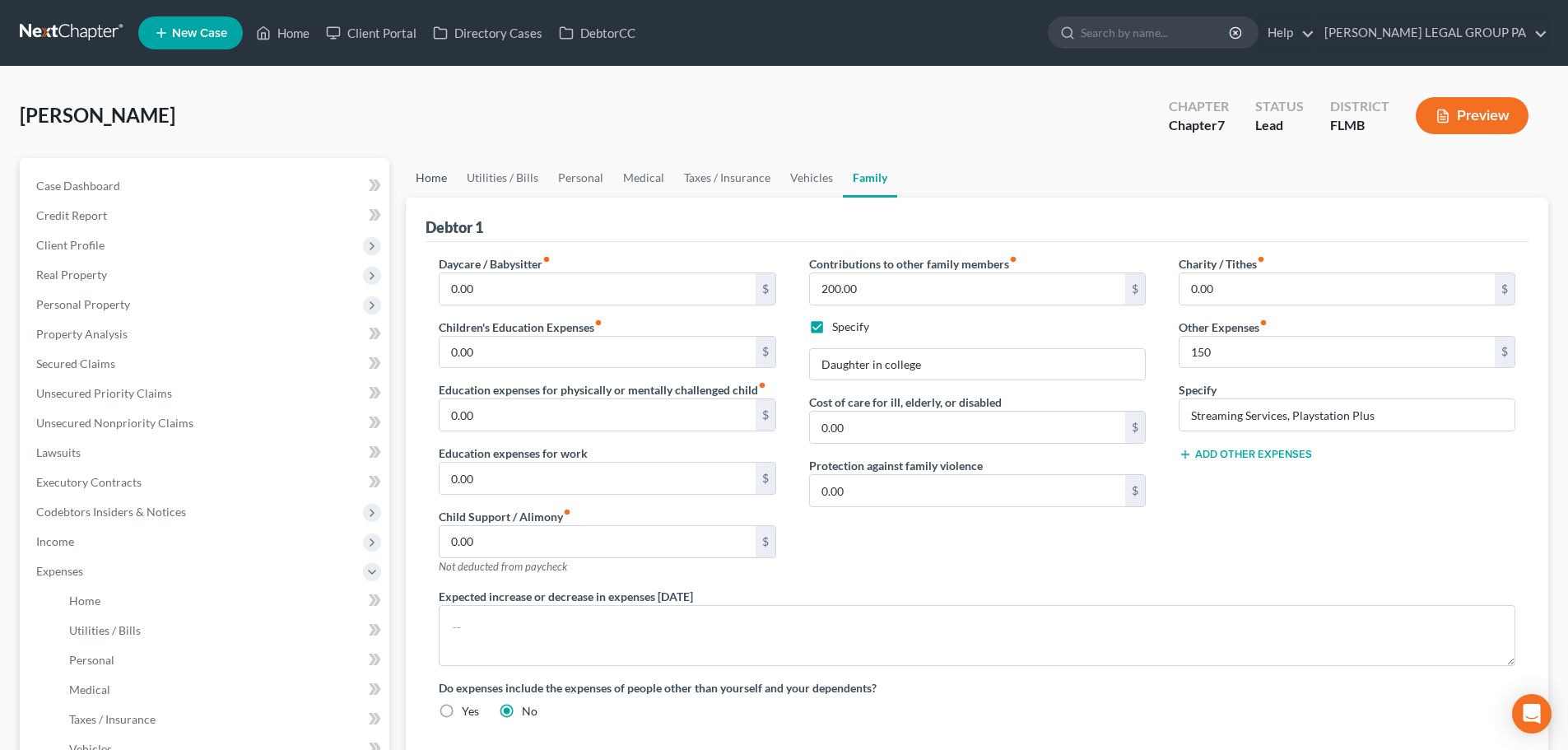
click at [439, 182] on link "Home" at bounding box center [431, 177] width 51 height 39
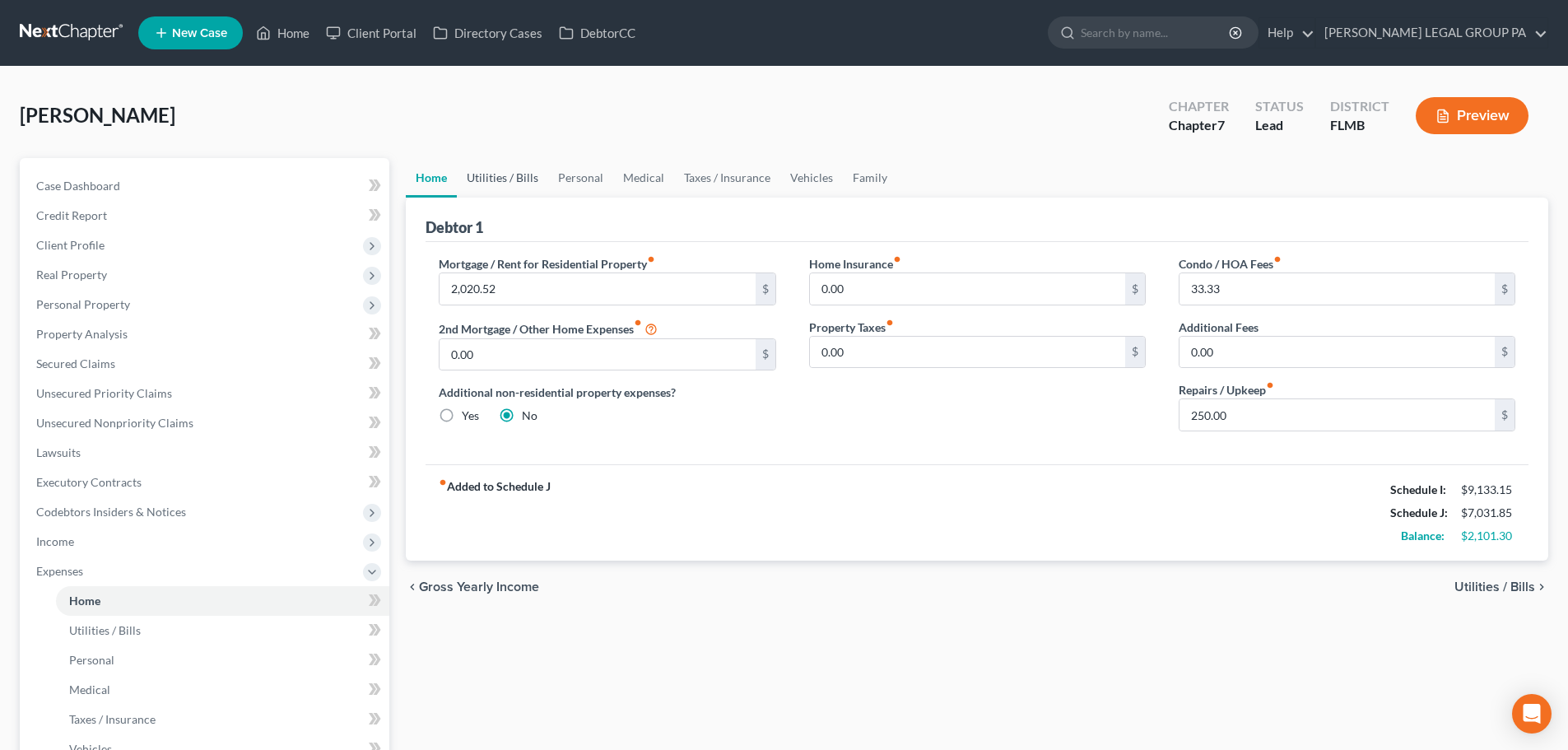
click at [497, 172] on link "Utilities / Bills" at bounding box center [502, 177] width 91 height 39
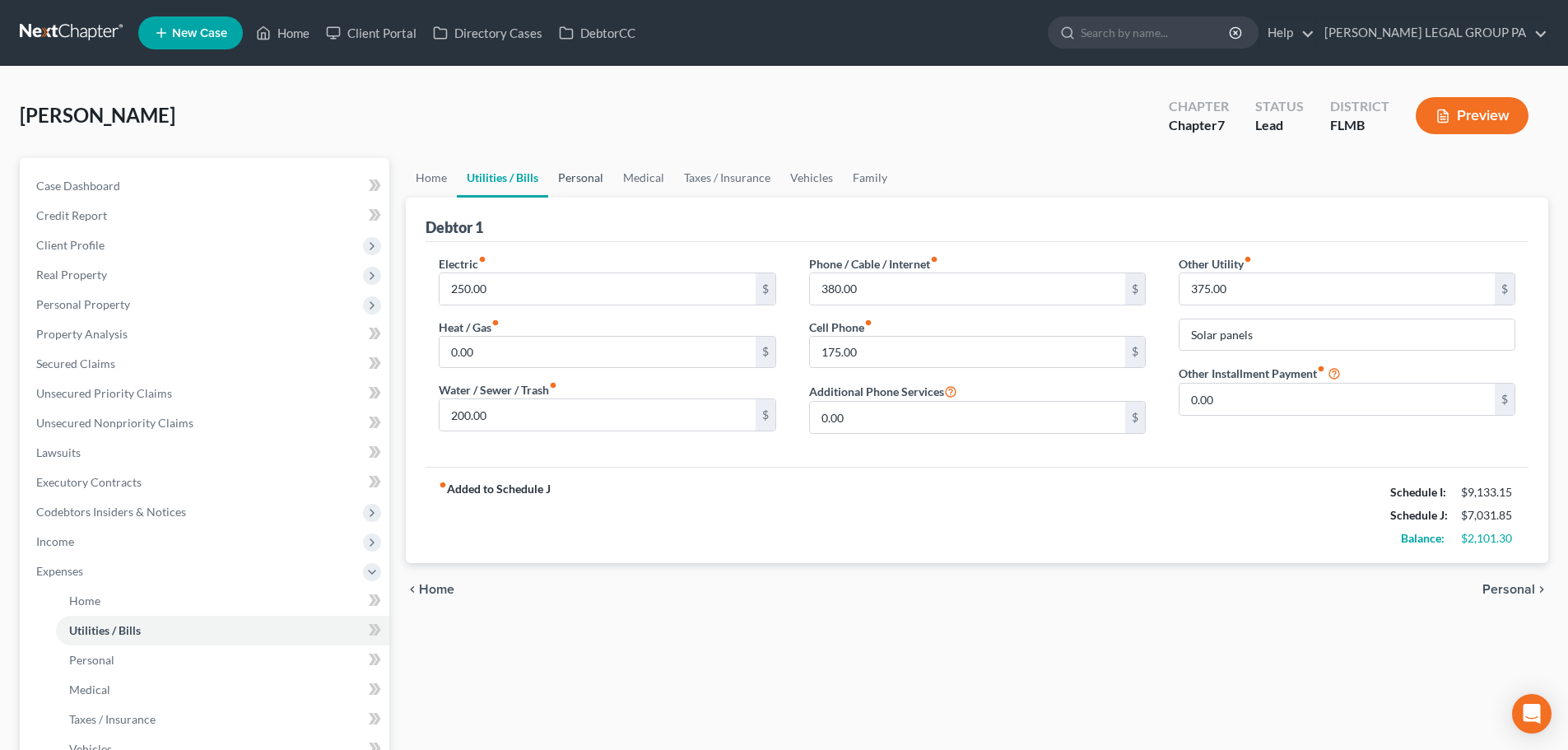
click at [575, 176] on link "Personal" at bounding box center [581, 177] width 65 height 39
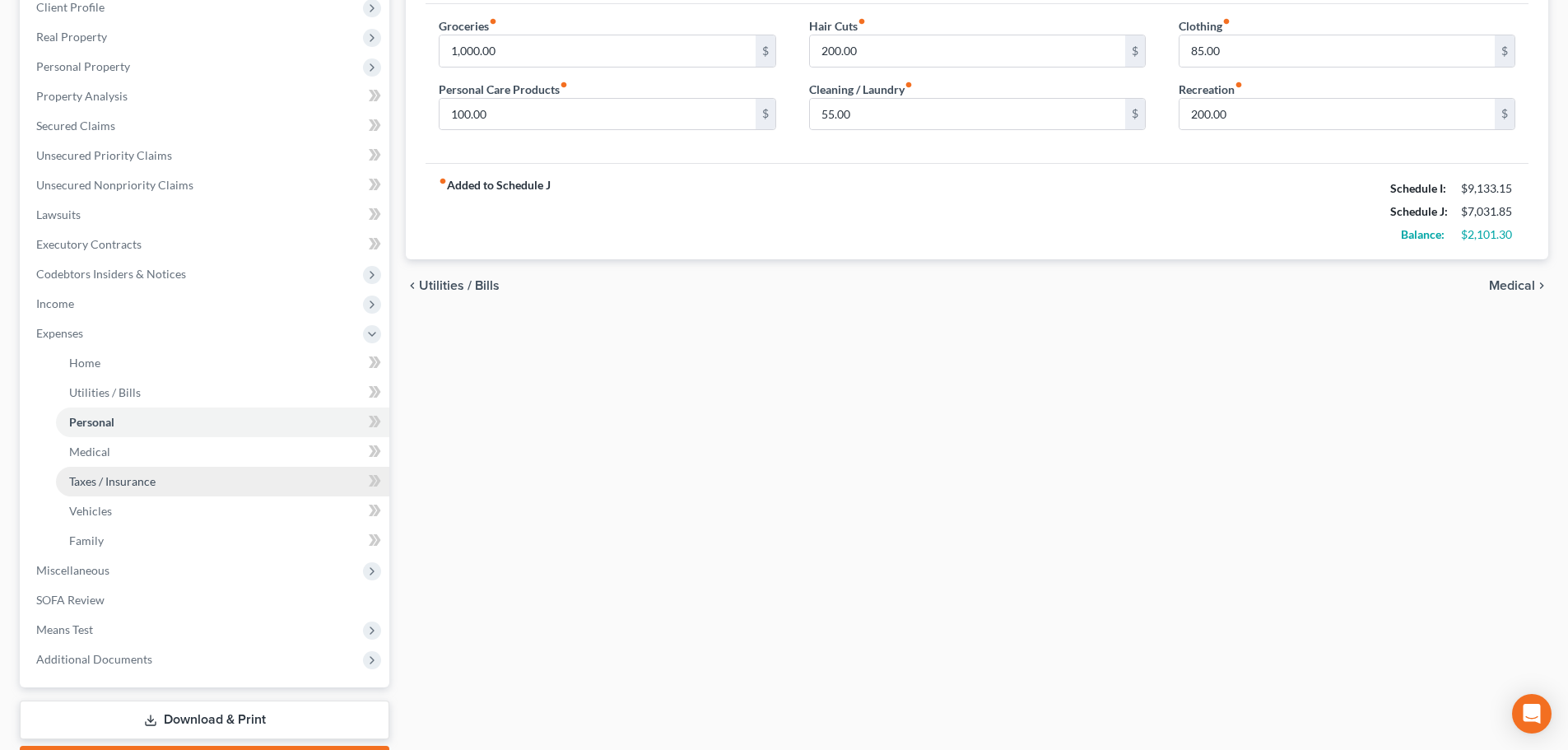
scroll to position [247, 0]
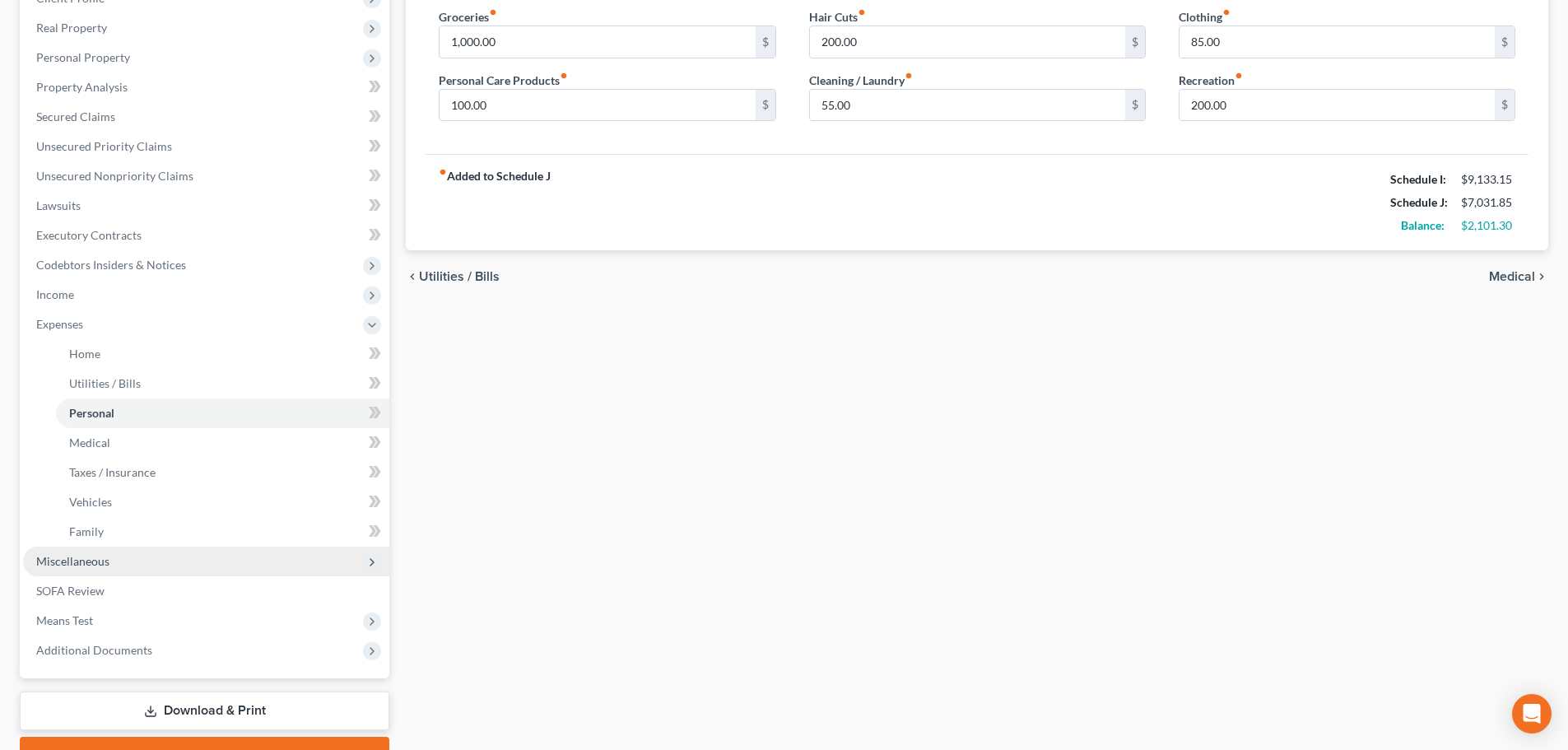
click at [60, 558] on span "Miscellaneous" at bounding box center [73, 561] width 73 height 14
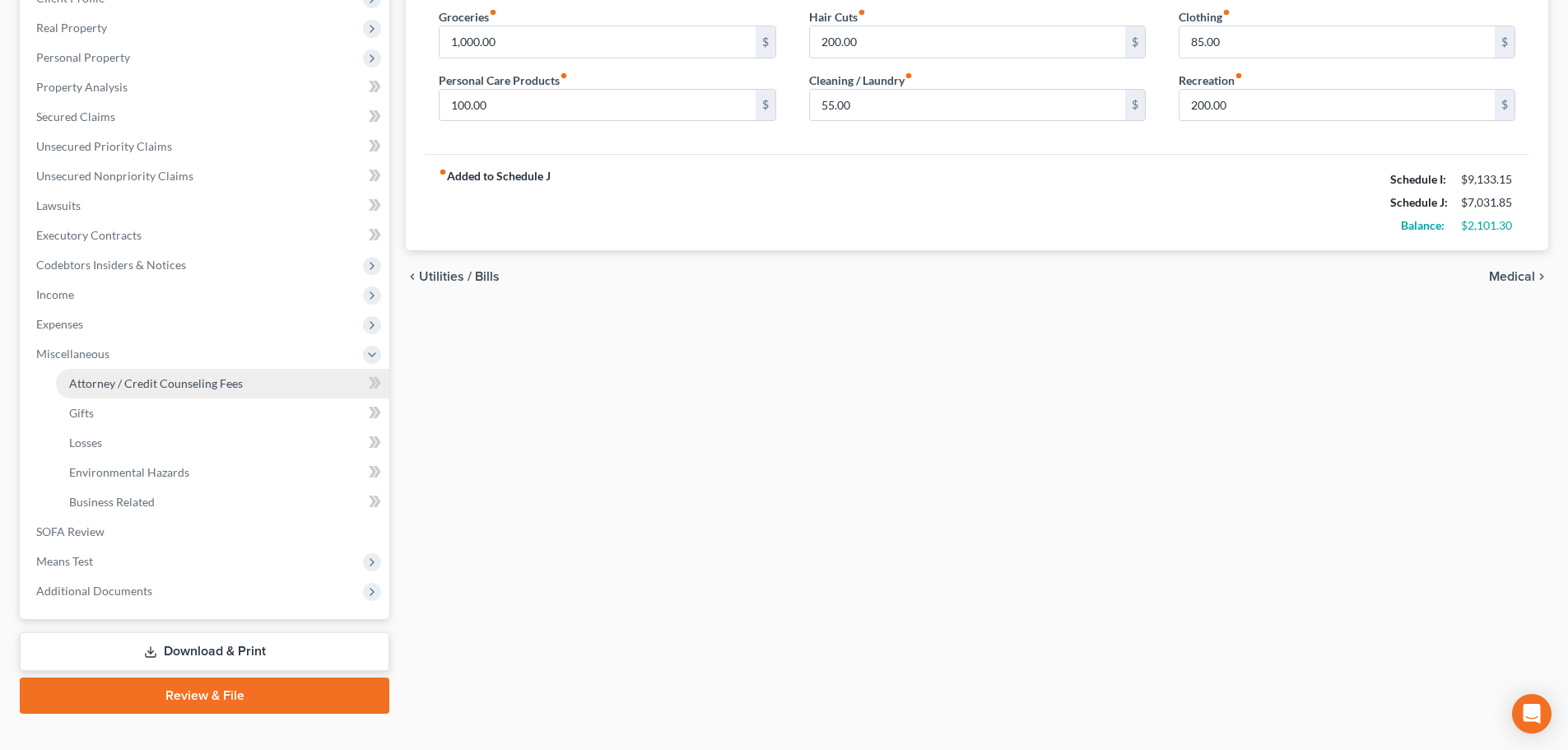
click at [171, 395] on link "Attorney / Credit Counseling Fees" at bounding box center [222, 383] width 333 height 30
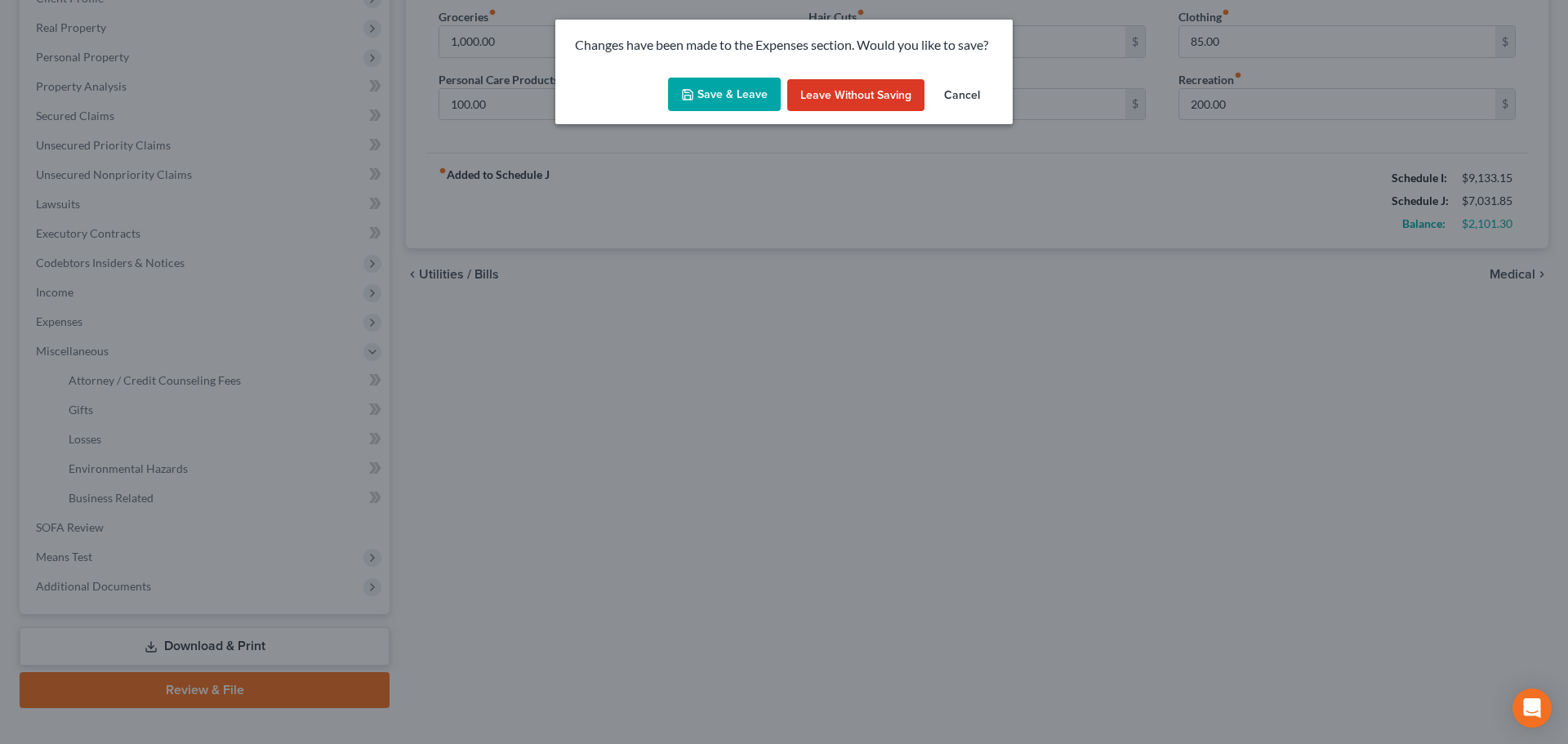
click at [731, 100] on button "Save & Leave" at bounding box center [724, 95] width 113 height 34
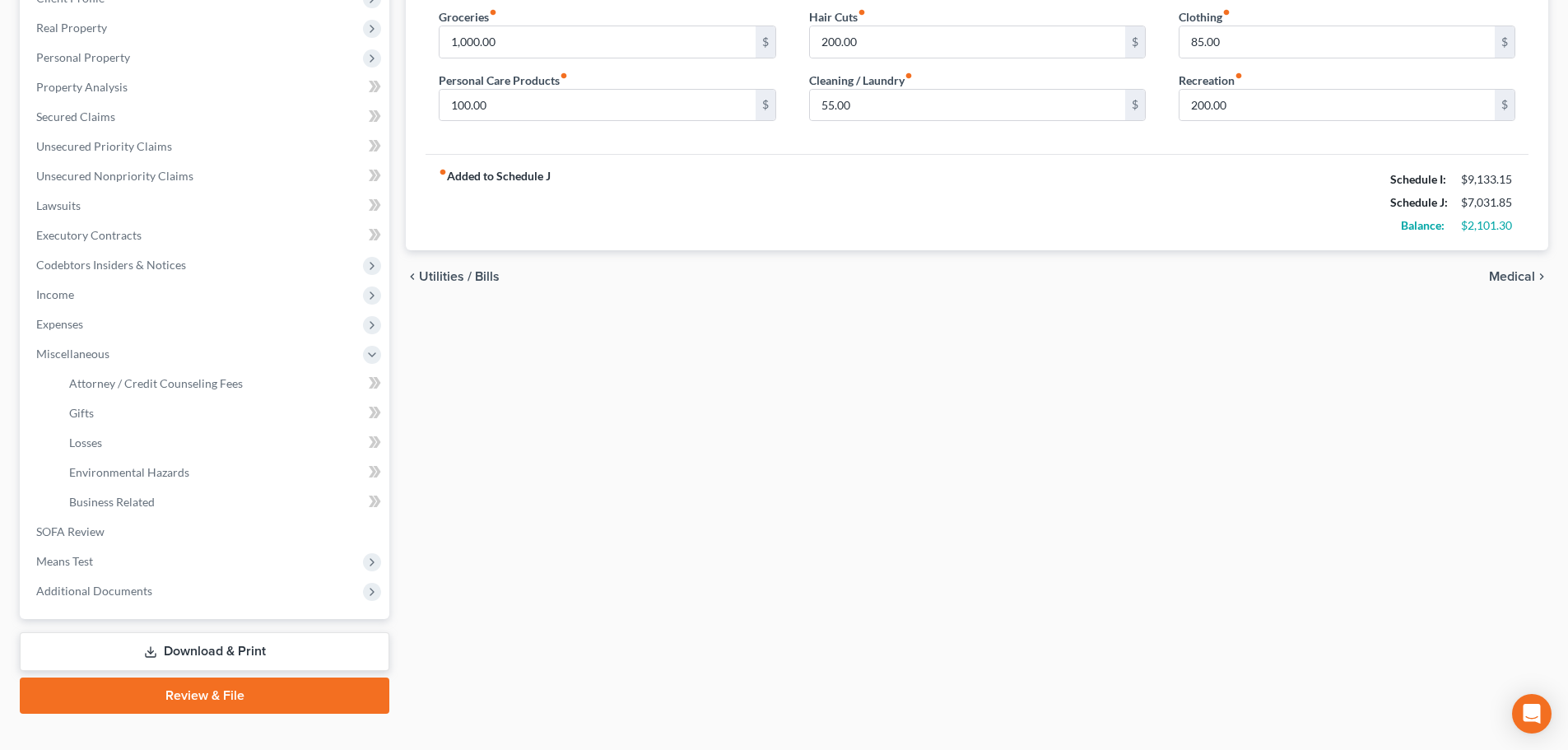
select select "0"
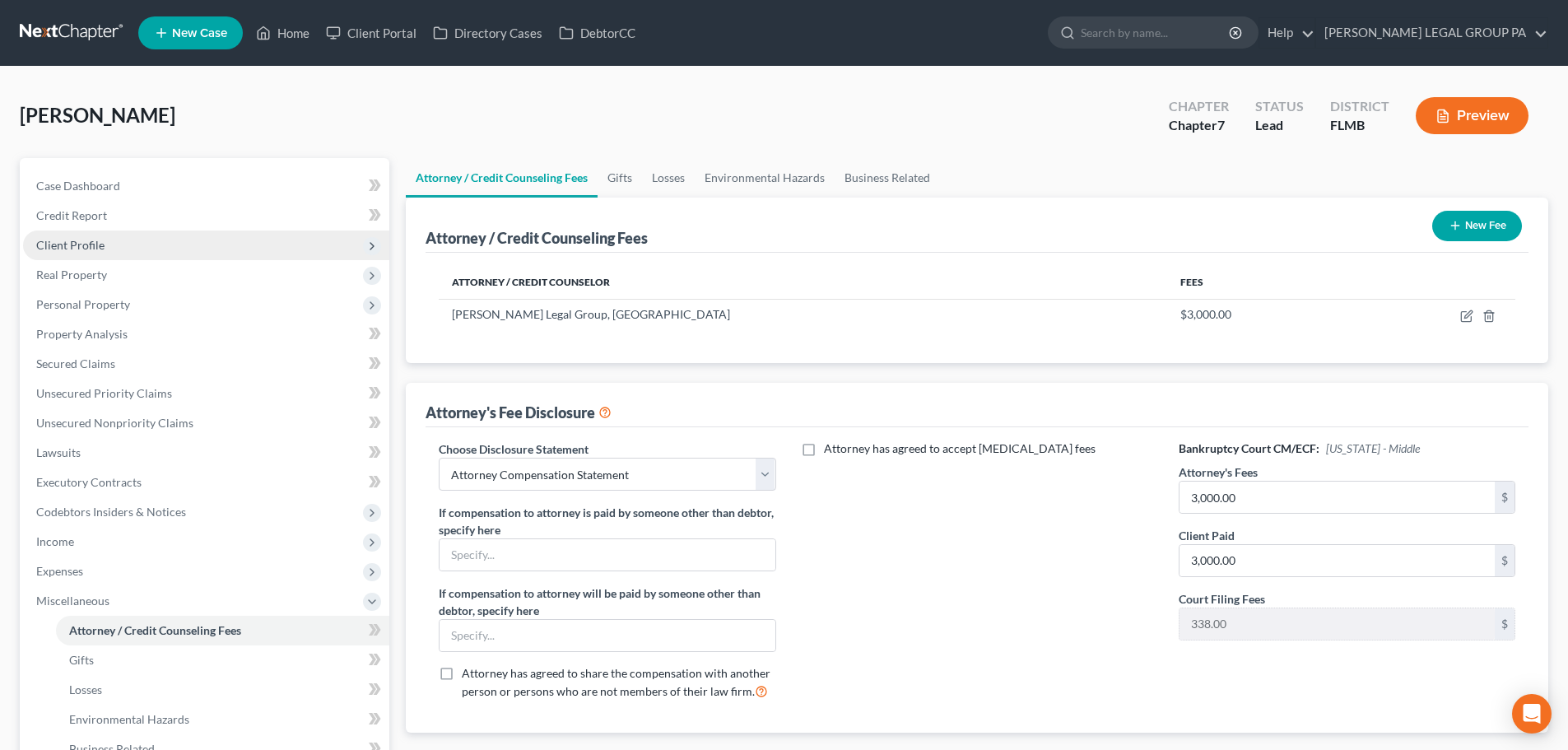
click at [103, 256] on span "Client Profile" at bounding box center [206, 245] width 366 height 30
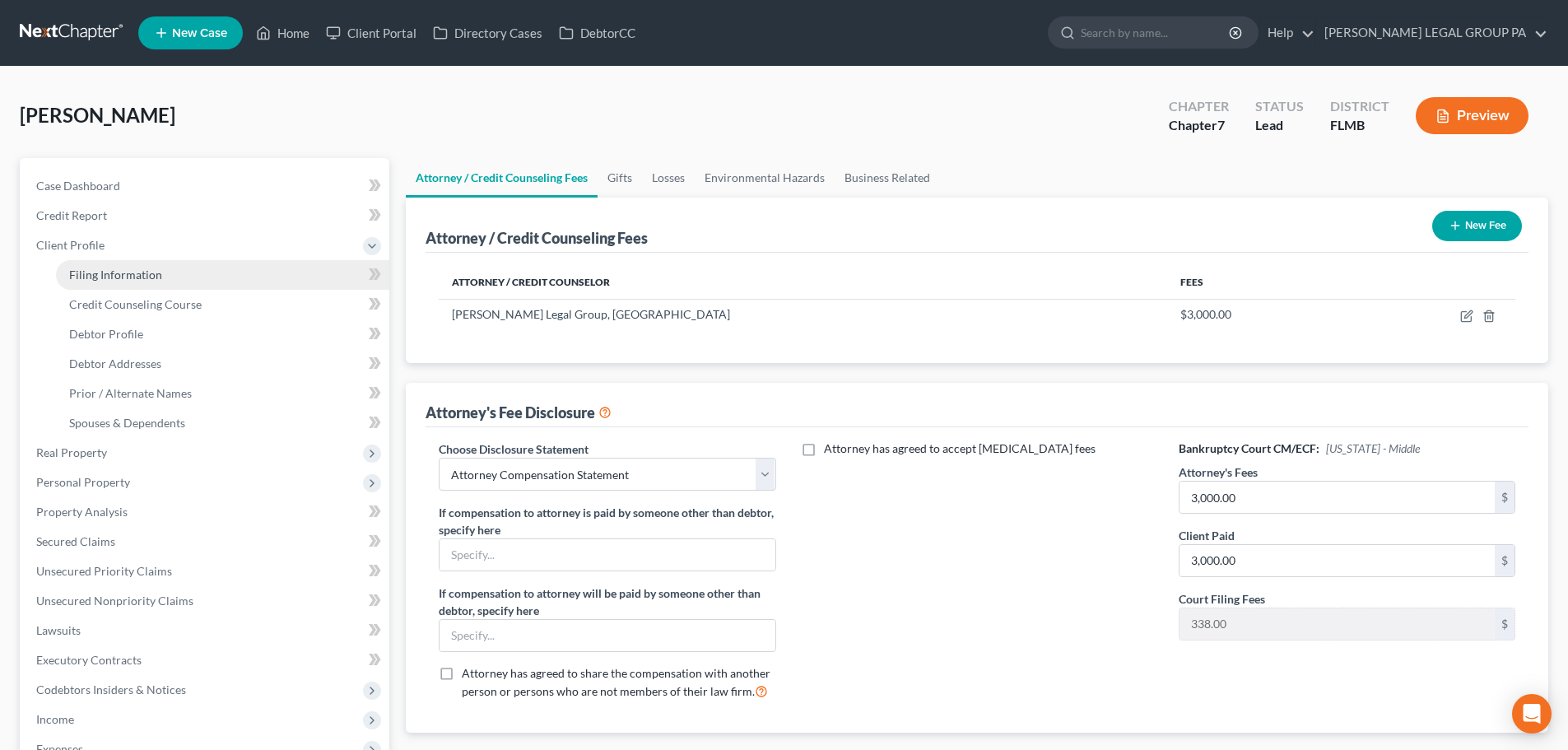
click at [117, 284] on link "Filing Information" at bounding box center [222, 275] width 333 height 30
select select "2"
select select "0"
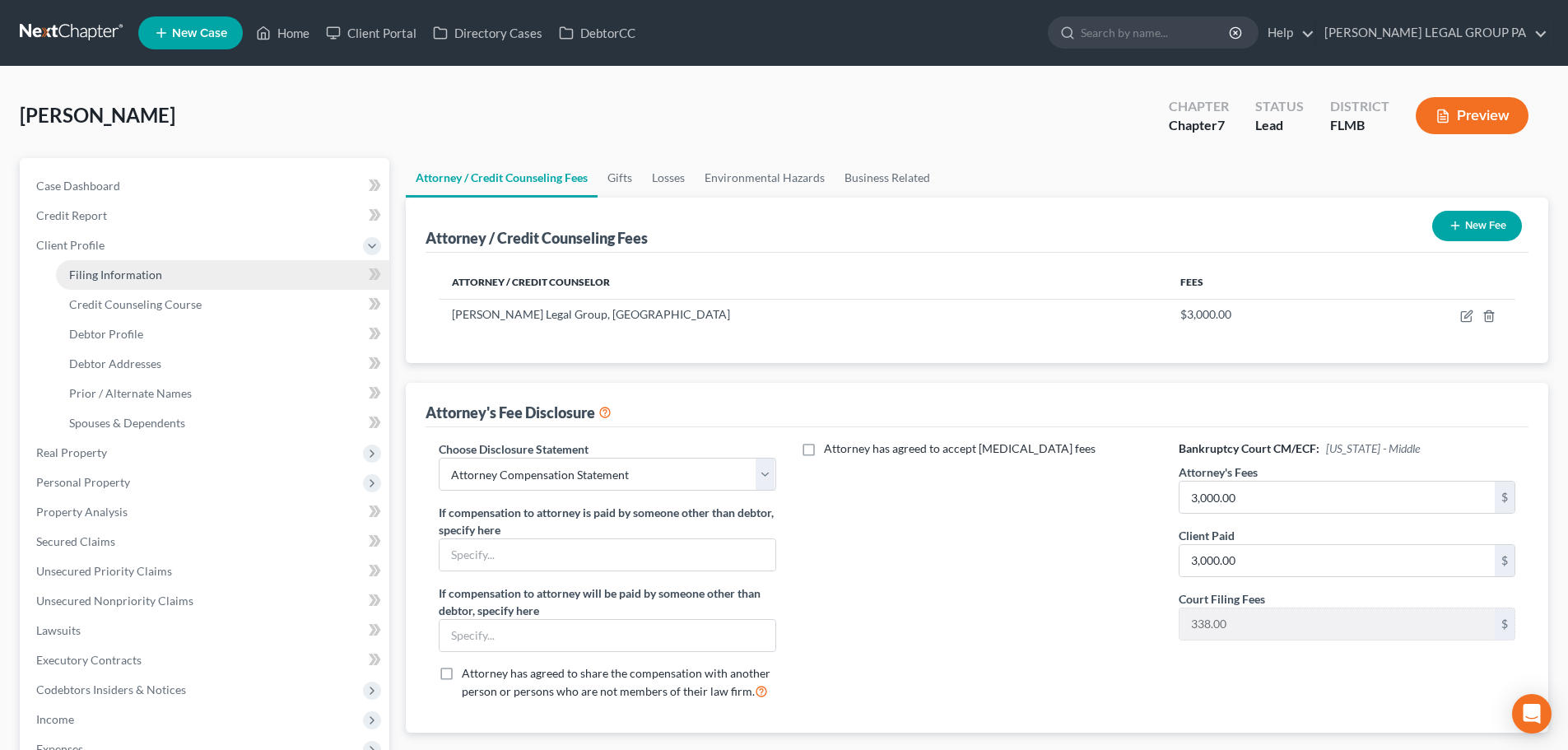
select select "9"
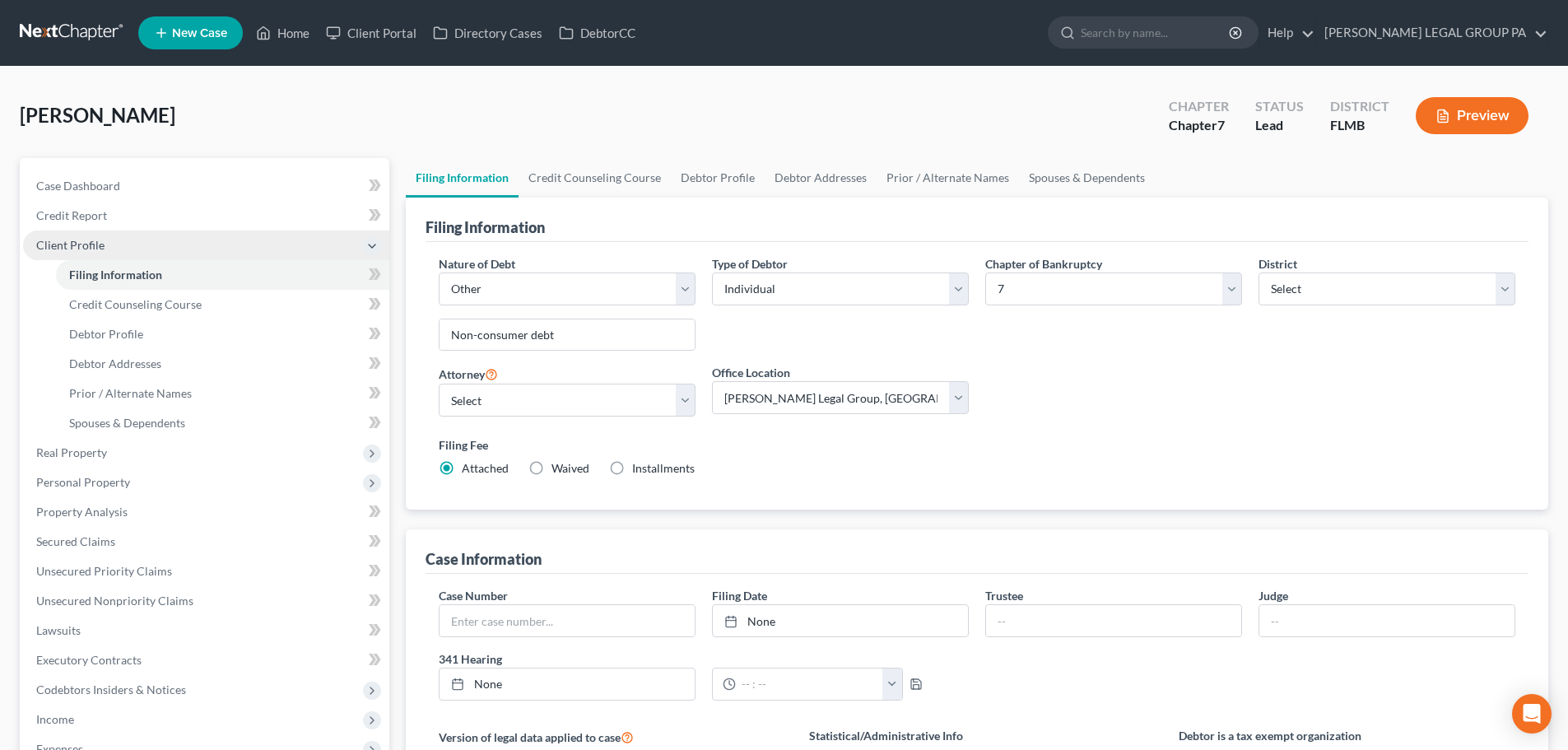
click at [74, 241] on span "Client Profile" at bounding box center [70, 245] width 69 height 14
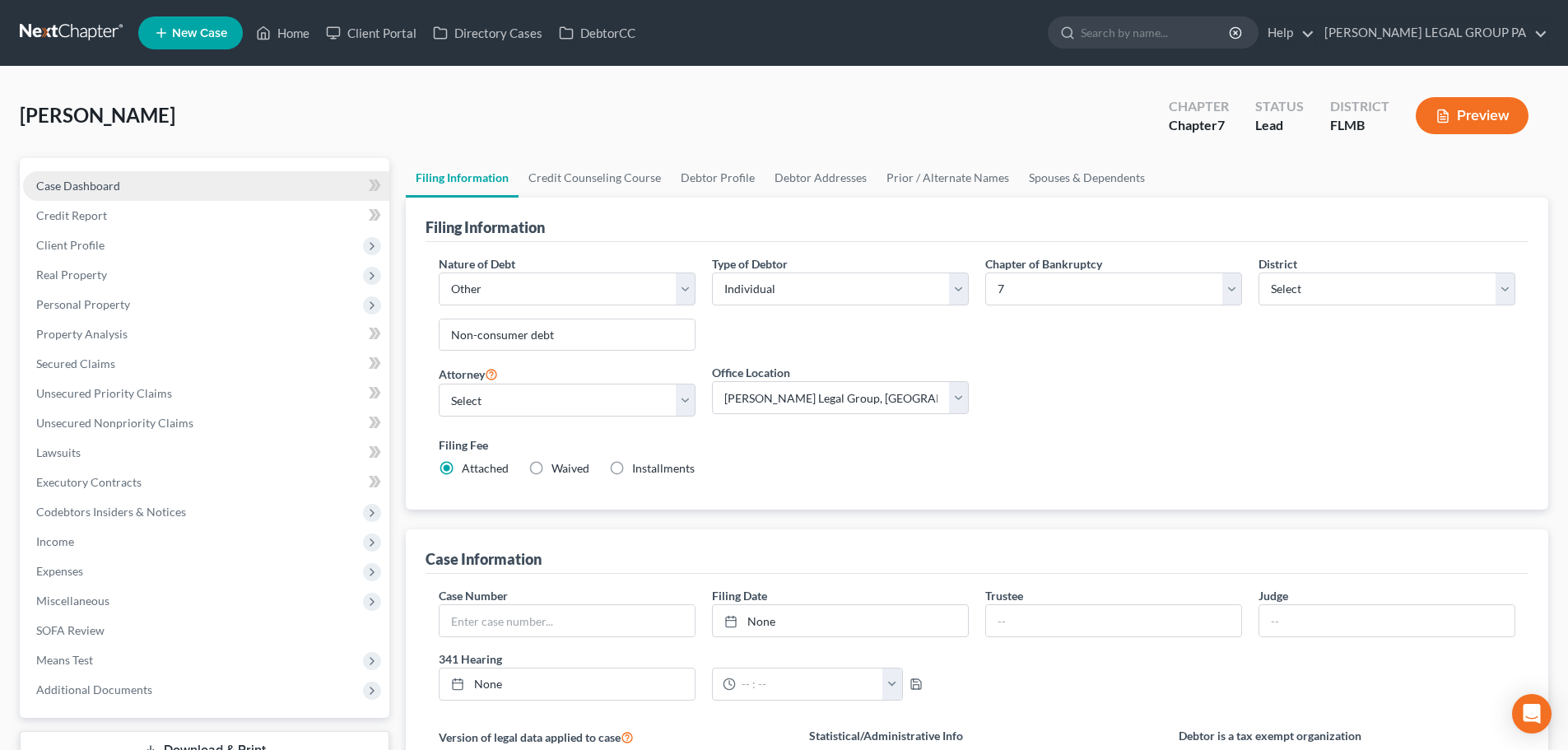
click at [91, 199] on link "Case Dashboard" at bounding box center [206, 186] width 366 height 30
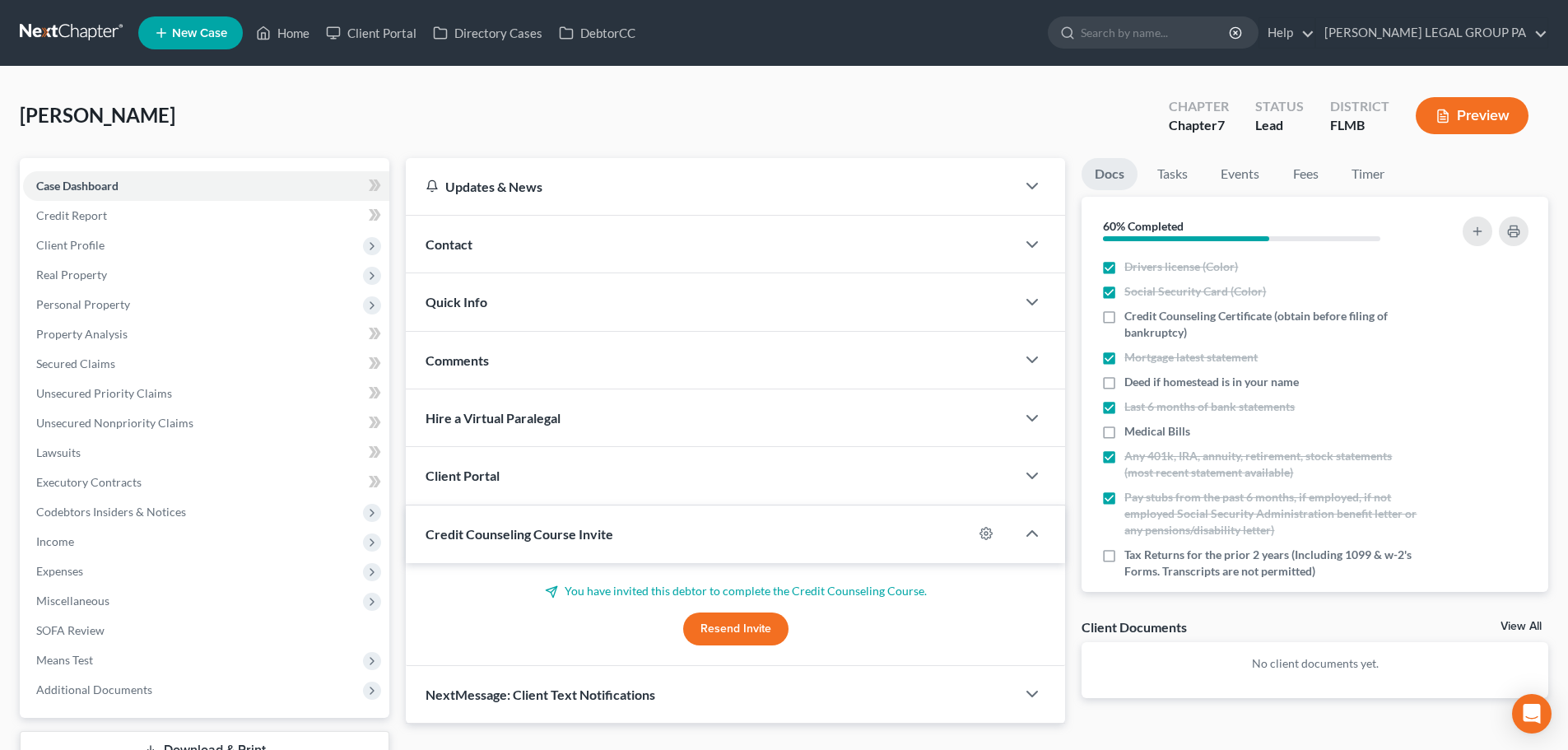
click at [70, 37] on link at bounding box center [72, 33] width 105 height 30
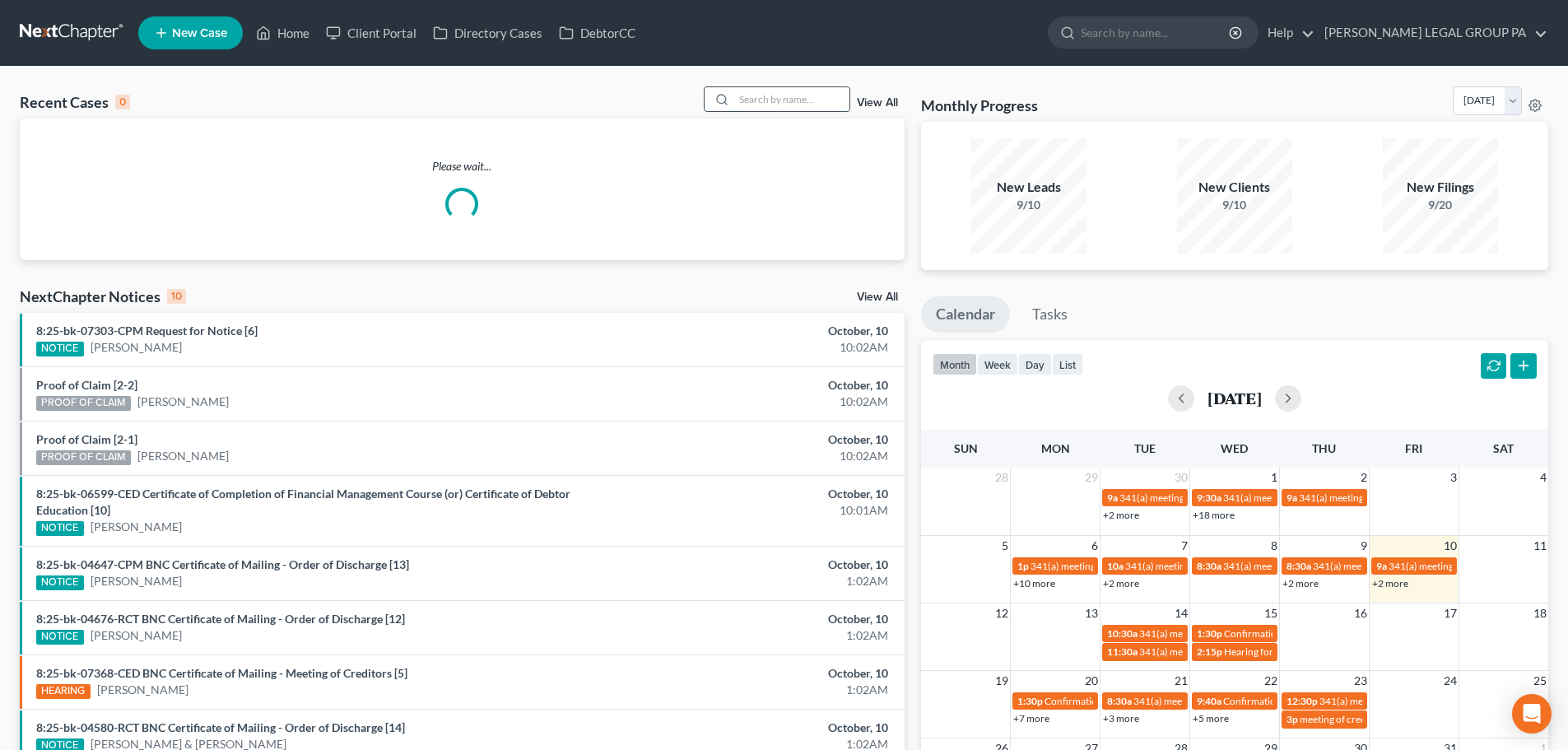
click at [795, 103] on input "search" at bounding box center [792, 98] width 116 height 23
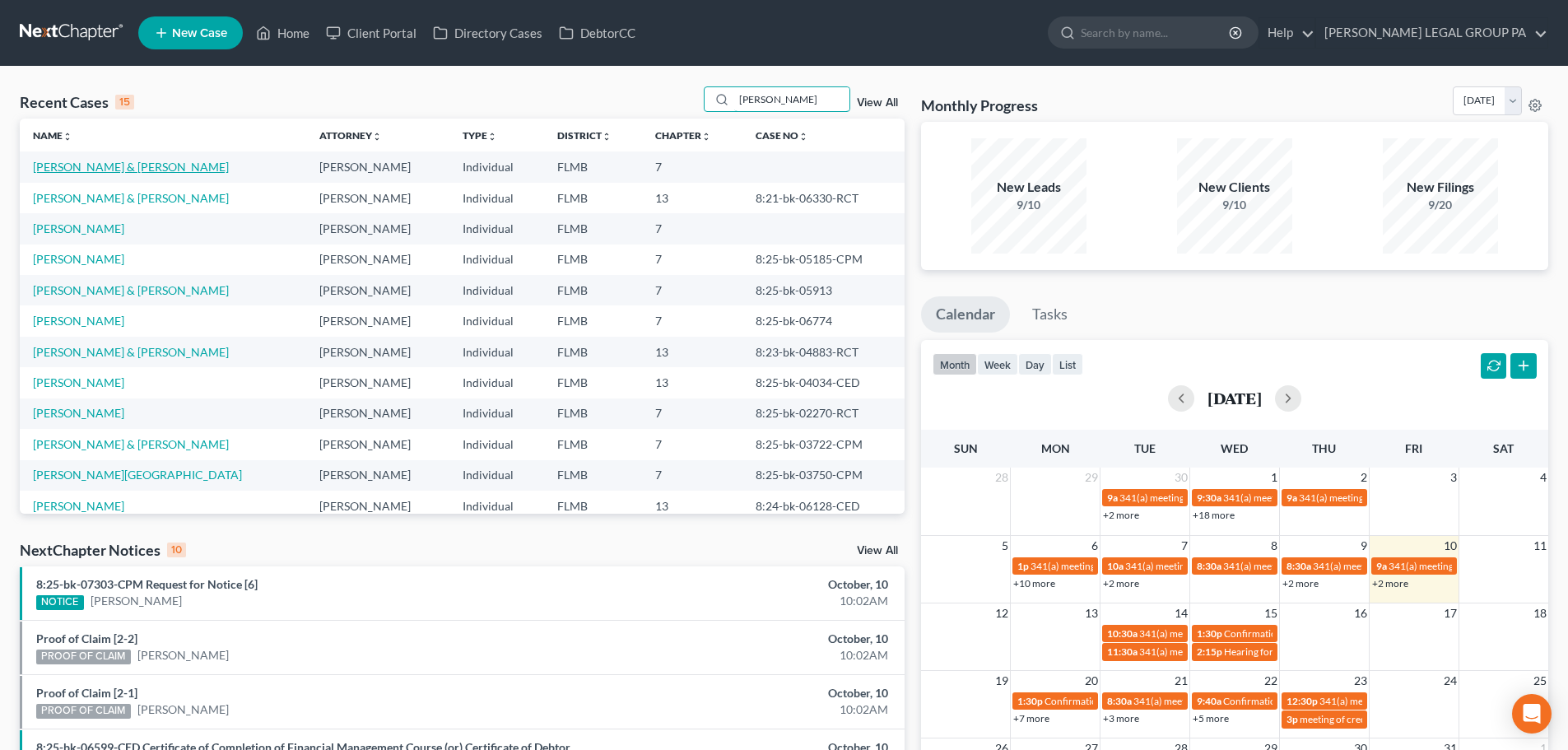
type input "anthony"
click at [94, 172] on link "[PERSON_NAME] & [PERSON_NAME]" at bounding box center [130, 167] width 196 height 14
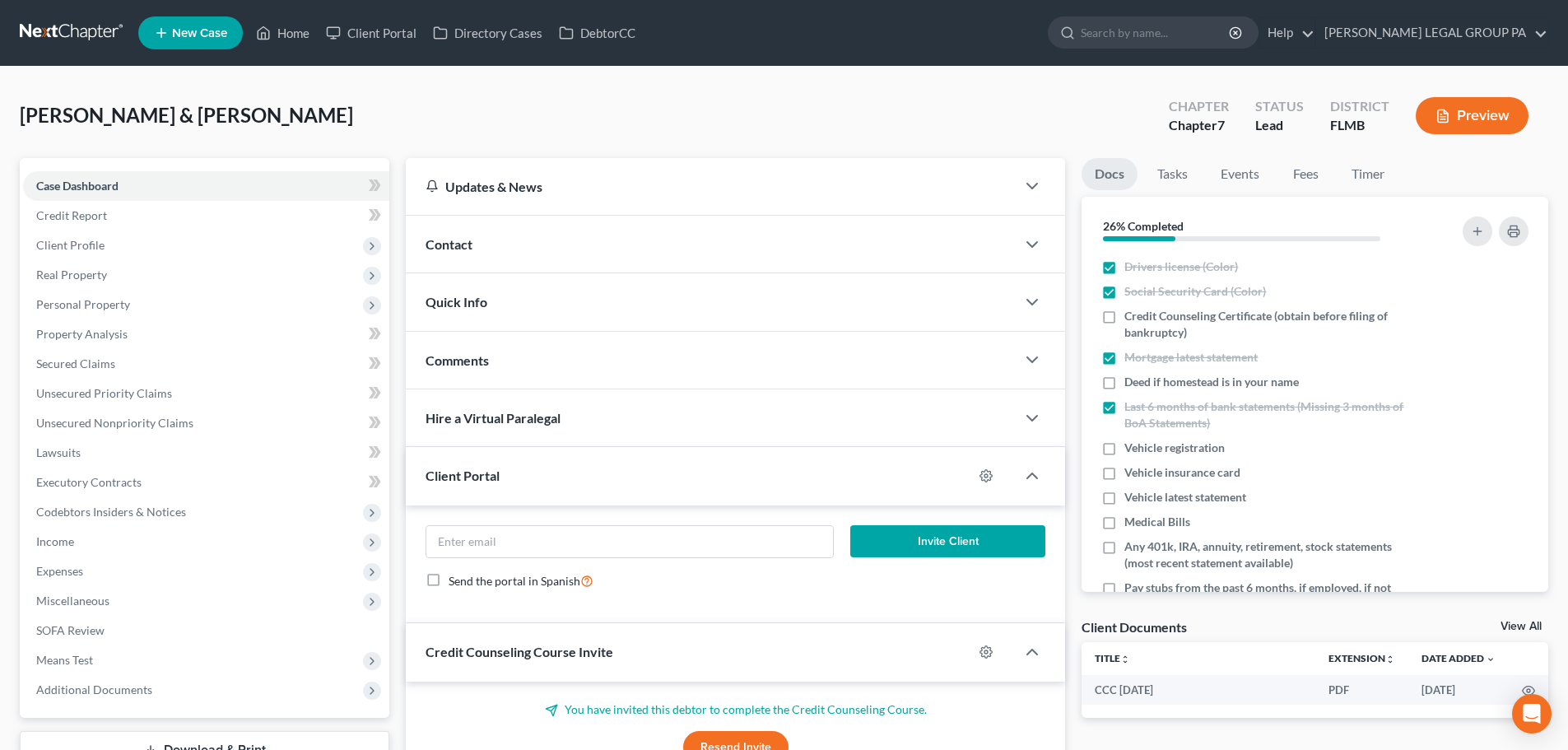
click at [400, 170] on div "Updates & News × District Notes Take a look at NextChapter's District Notes to …" at bounding box center [734, 500] width 675 height 684
click at [390, 134] on div "Garcia, Anthony & Finol, Mariel Upgraded Chapter Chapter 7 Status Lead District…" at bounding box center [784, 122] width 1528 height 71
click at [77, 185] on span "Case Dashboard" at bounding box center [77, 185] width 83 height 14
click at [79, 222] on span "Credit Report" at bounding box center [71, 216] width 70 height 14
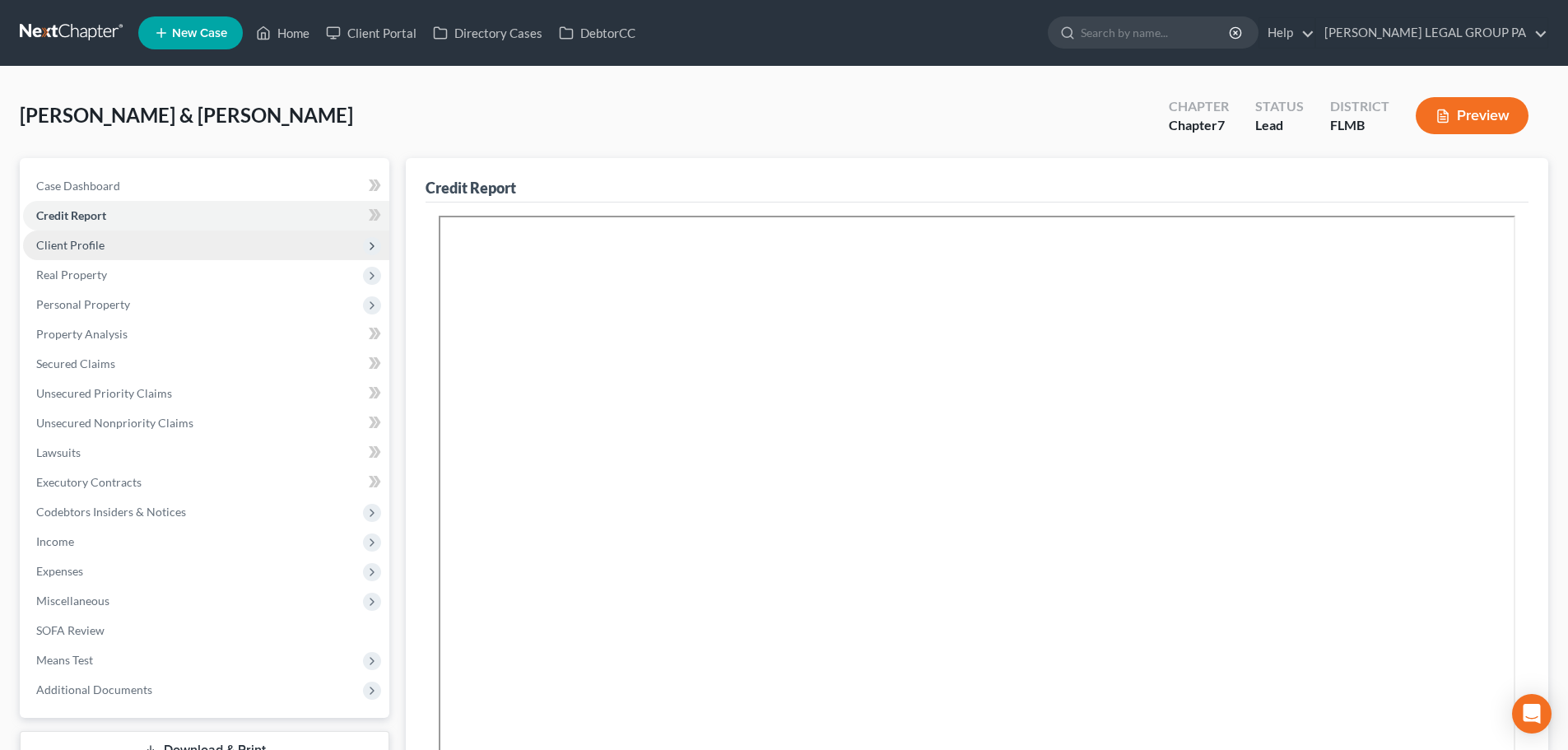
click at [91, 246] on span "Client Profile" at bounding box center [70, 245] width 69 height 14
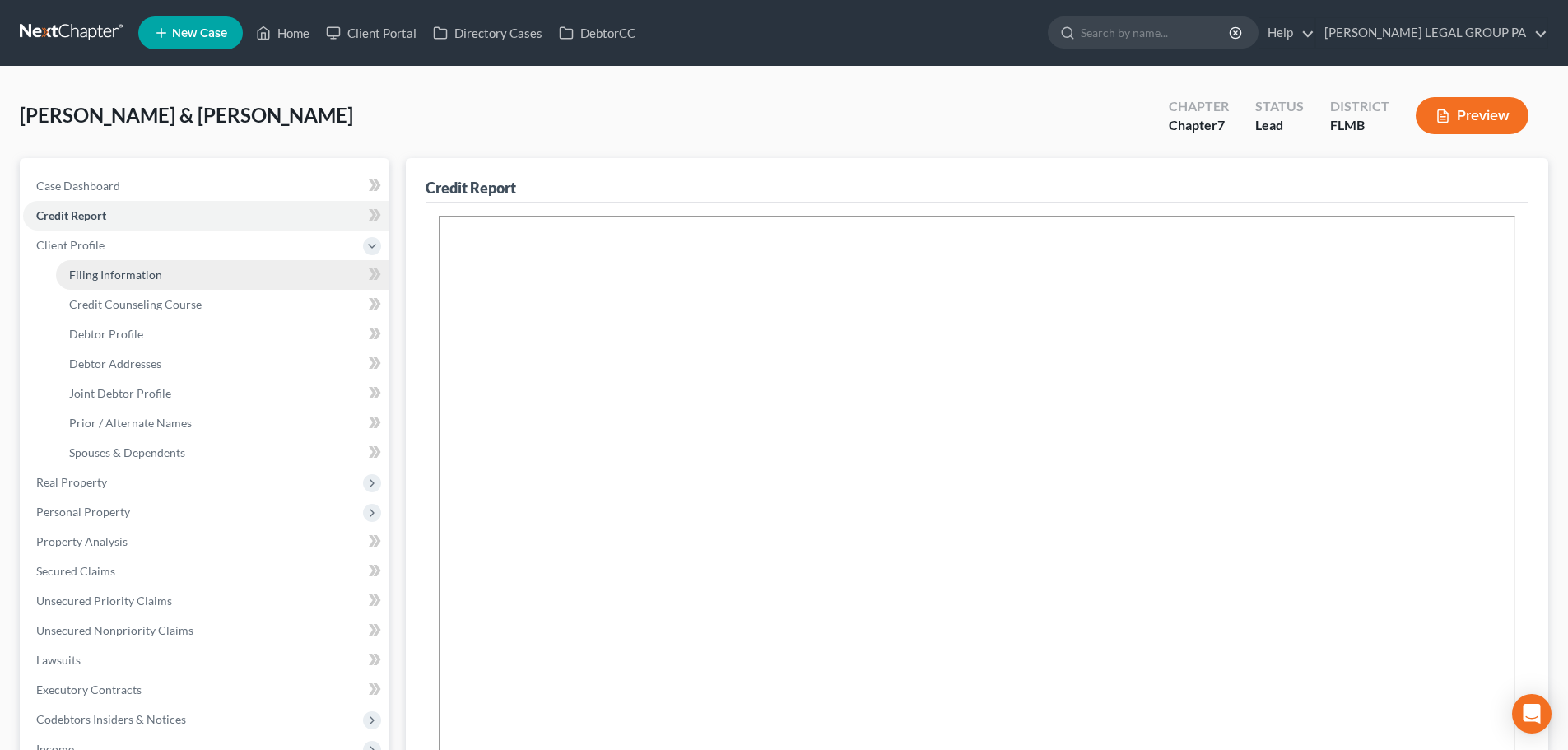
click at [112, 273] on span "Filing Information" at bounding box center [116, 275] width 93 height 14
select select "1"
select select "0"
select select "9"
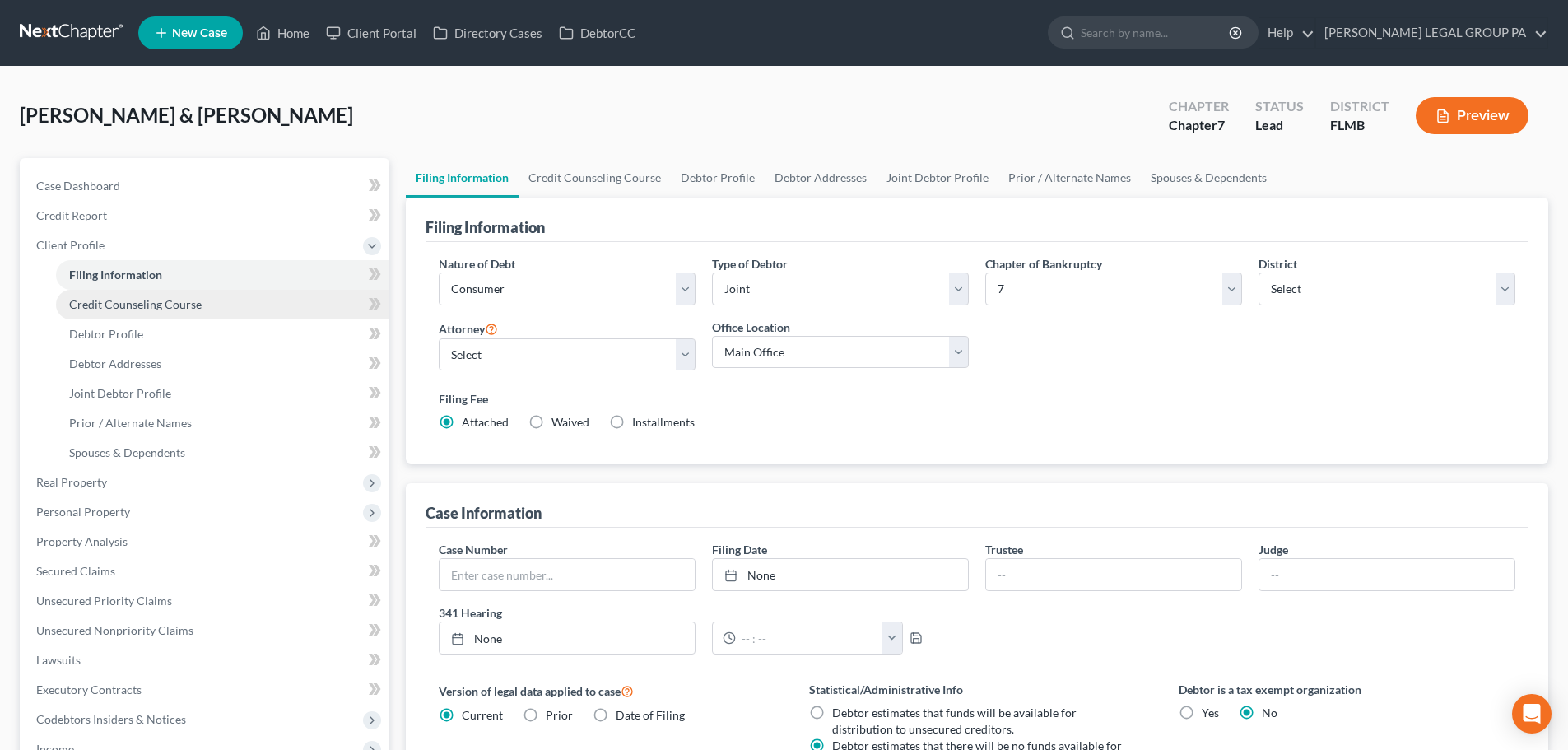
click at [119, 302] on span "Credit Counseling Course" at bounding box center [136, 304] width 132 height 14
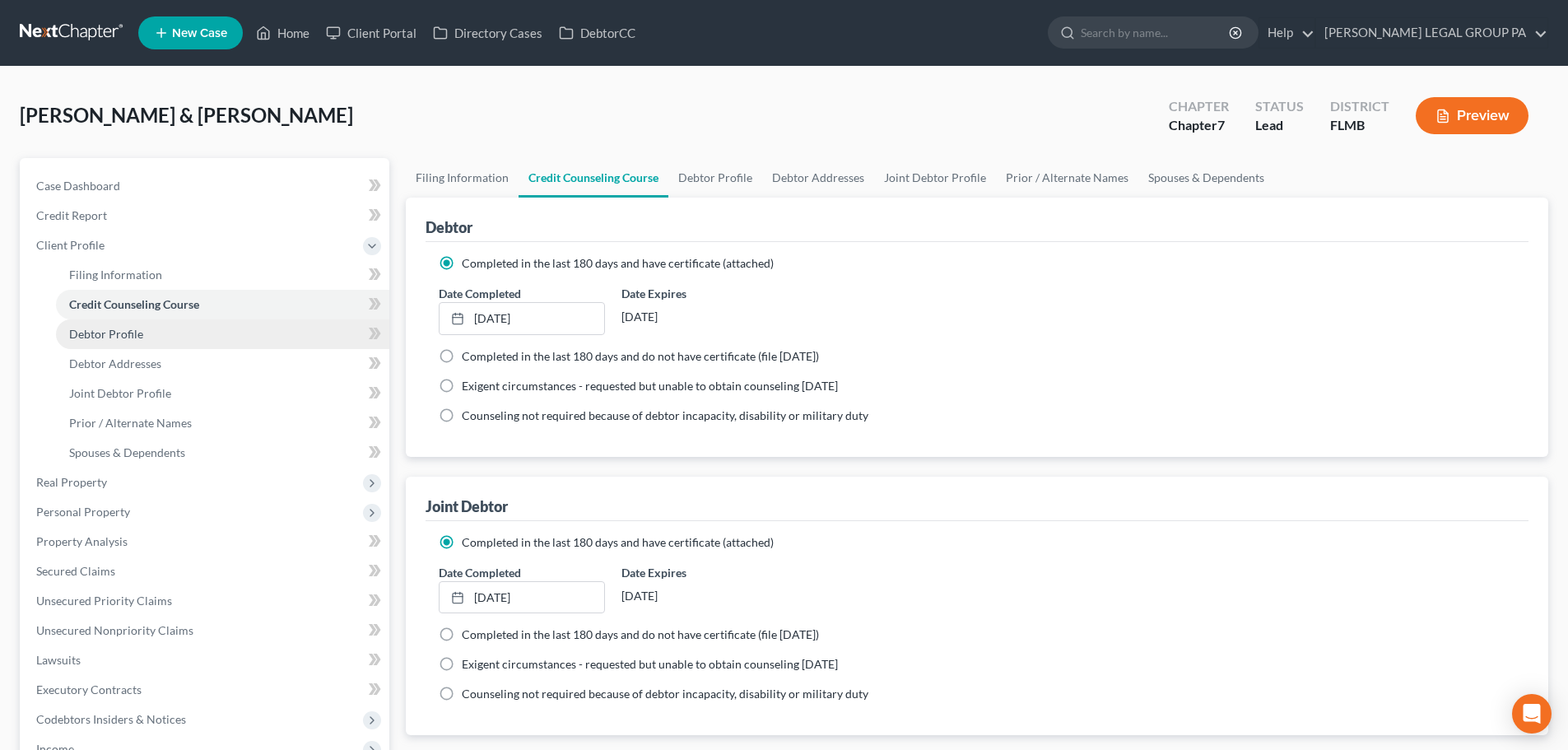
click at [132, 334] on span "Debtor Profile" at bounding box center [106, 334] width 74 height 14
select select "1"
select select "6"
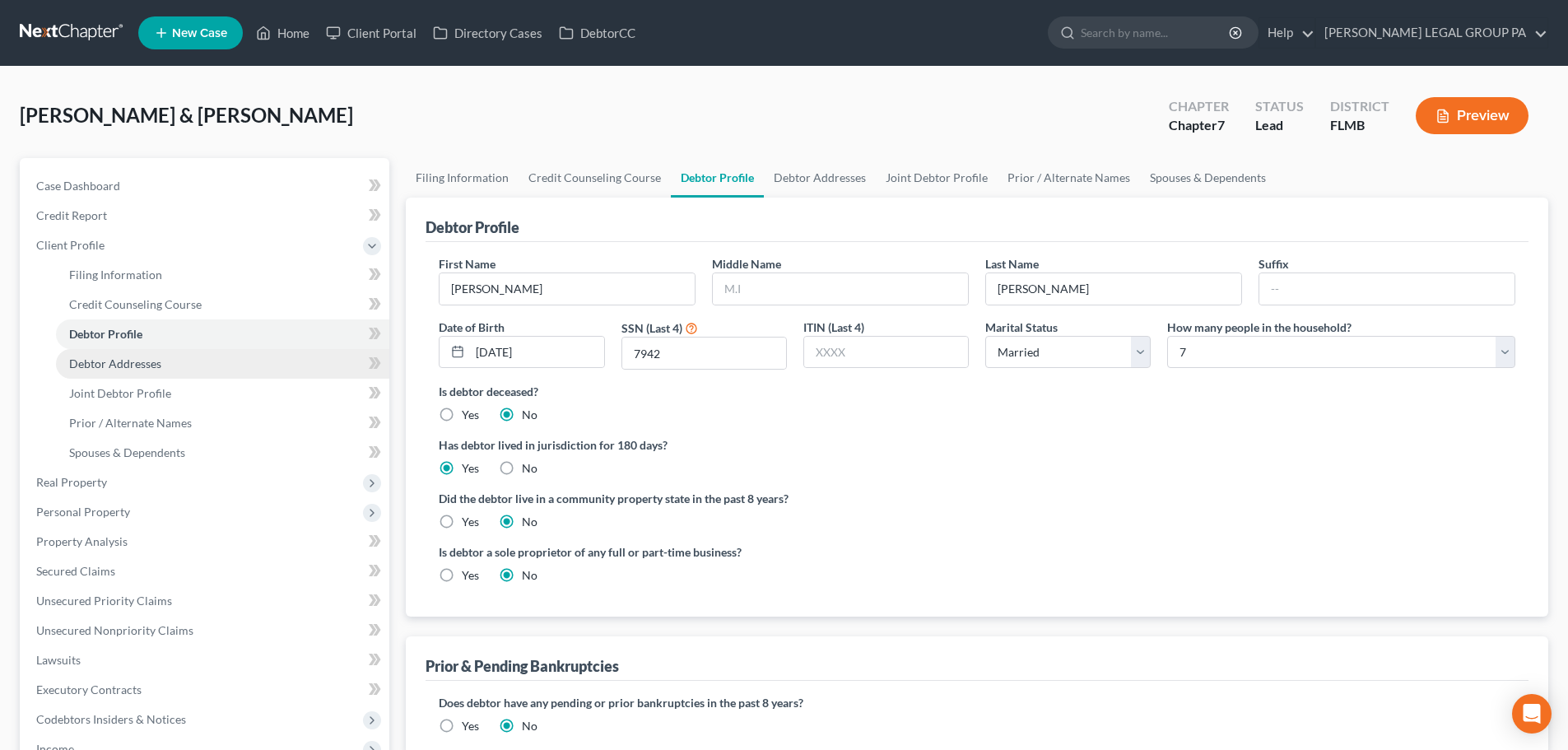
click at [137, 365] on span "Debtor Addresses" at bounding box center [116, 363] width 92 height 14
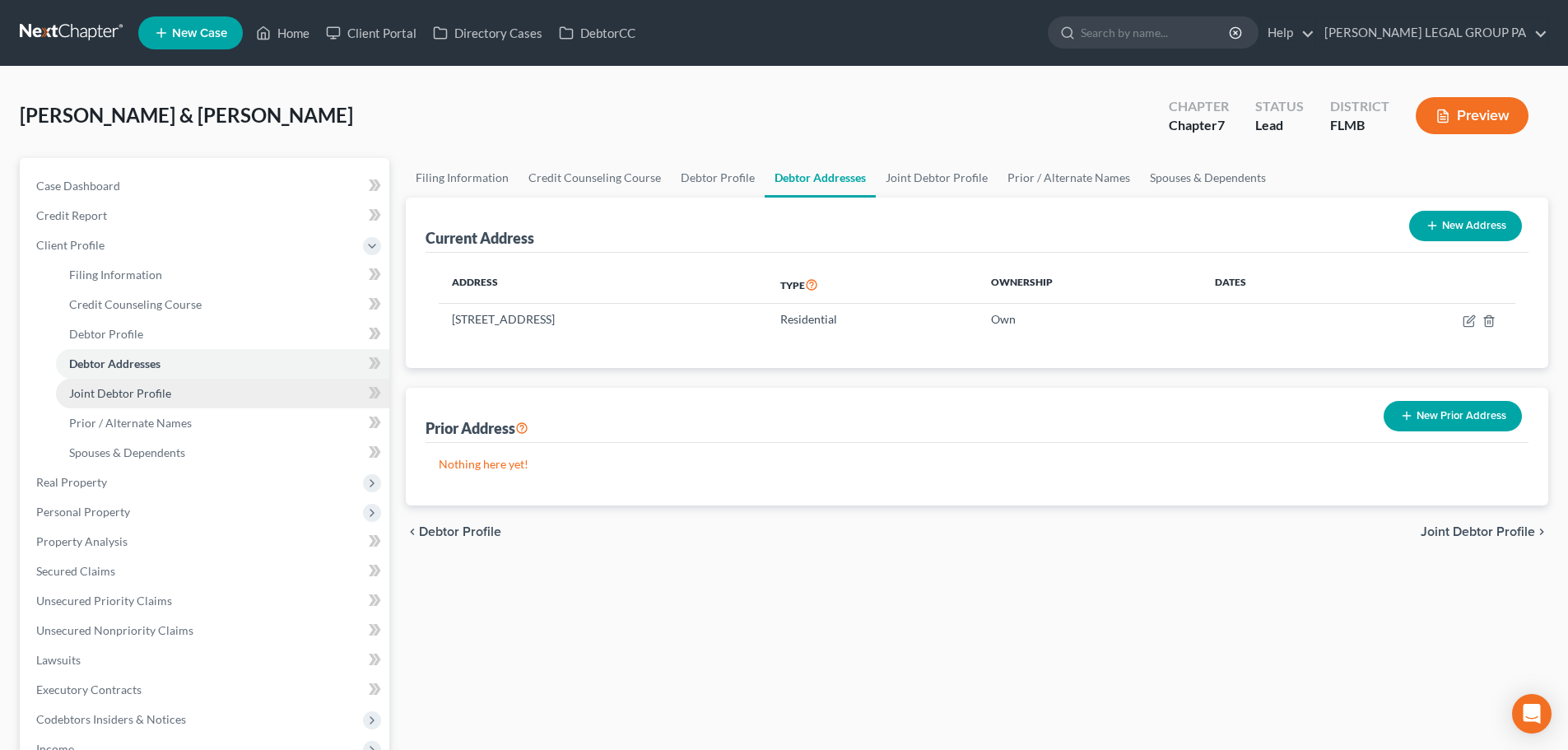
click at [145, 389] on span "Joint Debtor Profile" at bounding box center [120, 393] width 102 height 14
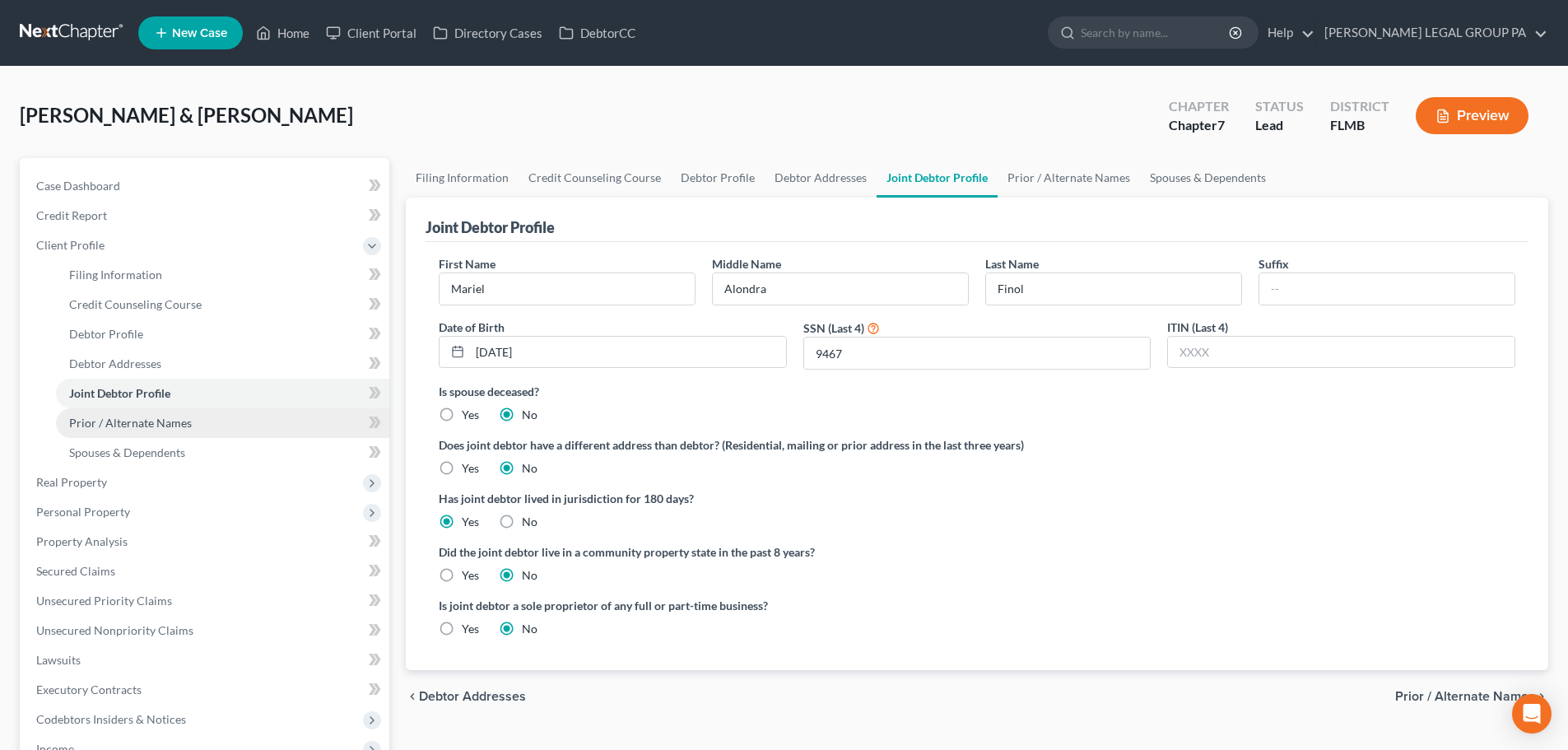
click at [167, 433] on link "Prior / Alternate Names" at bounding box center [222, 423] width 333 height 30
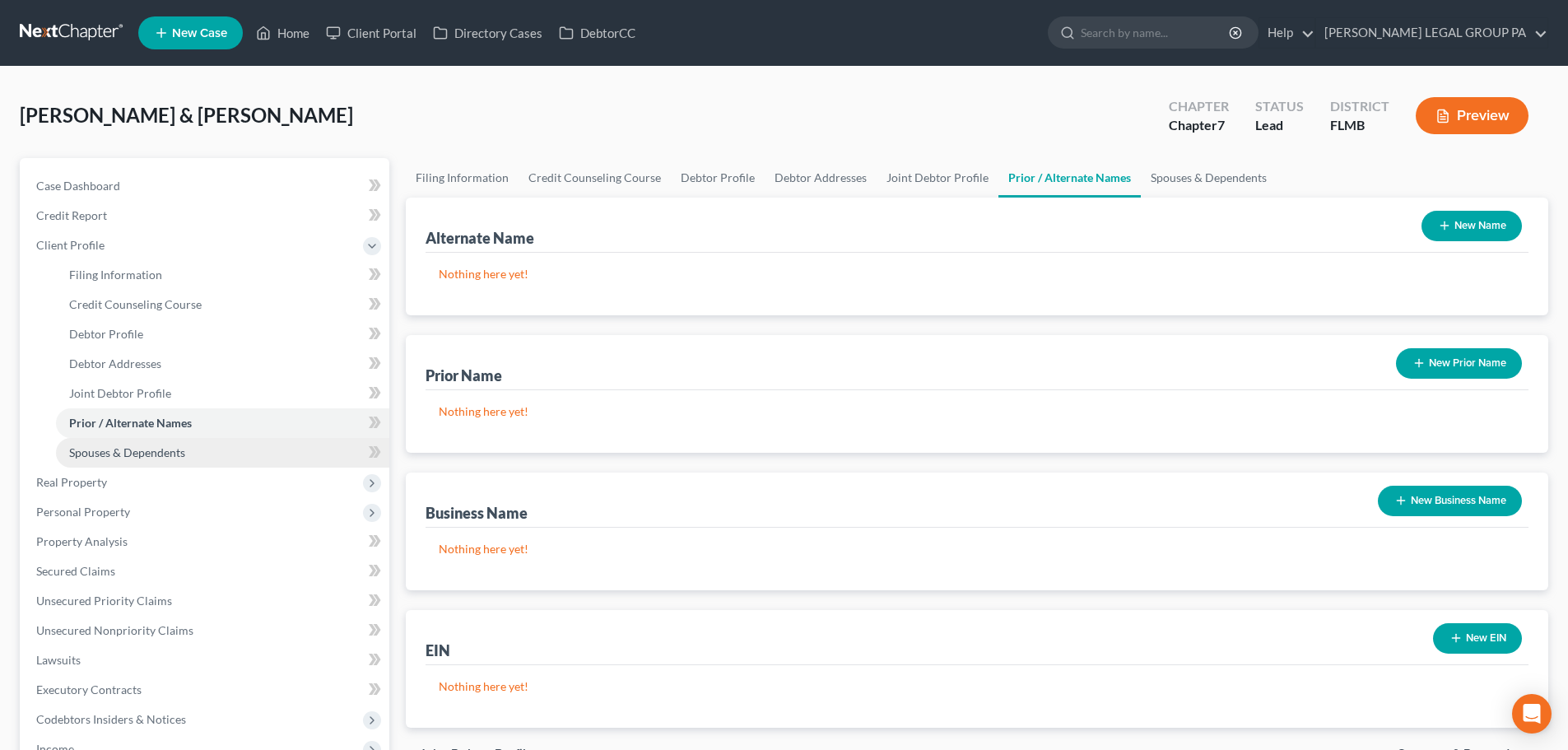
click at [182, 463] on link "Spouses & Dependents" at bounding box center [222, 453] width 333 height 30
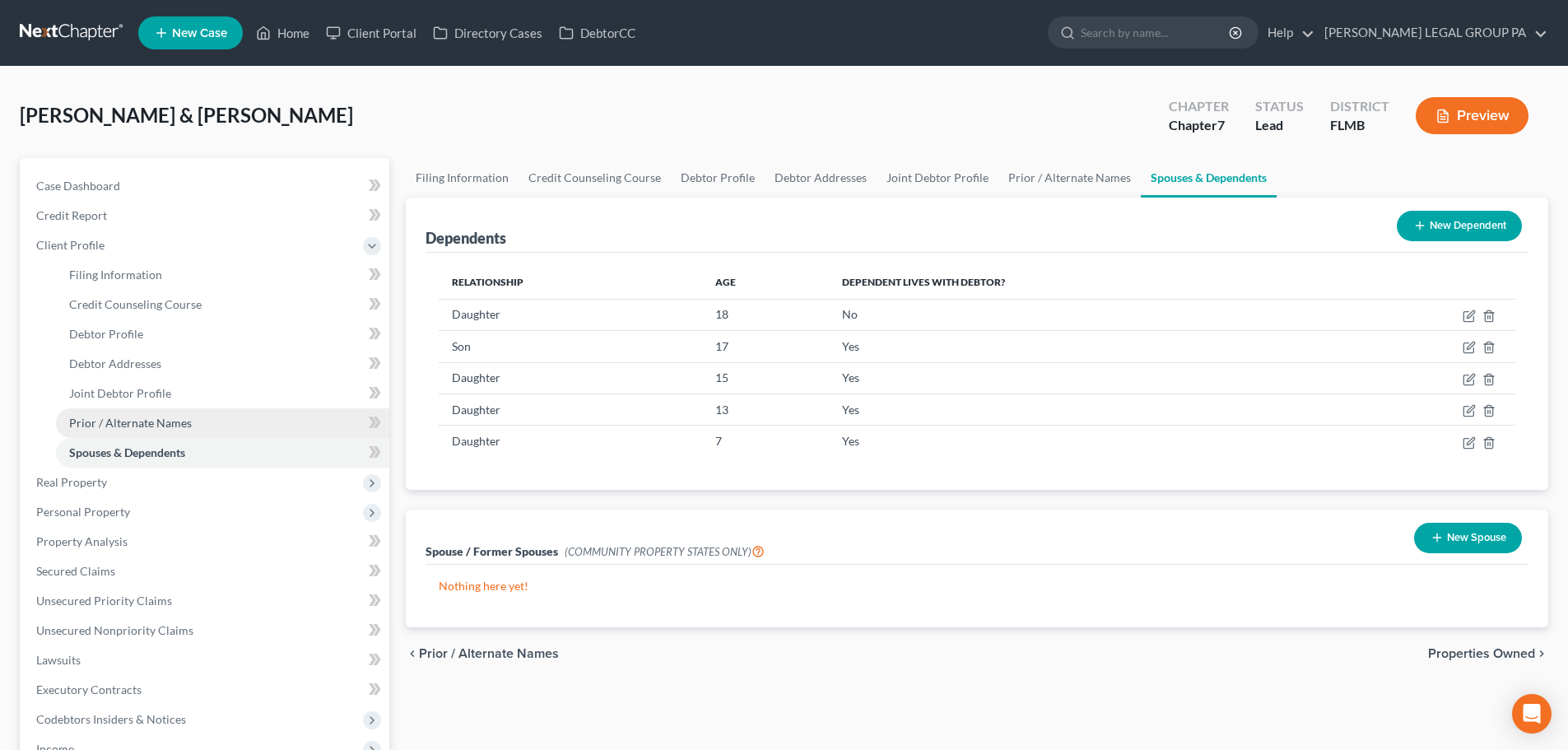
click at [156, 415] on span "Prior / Alternate Names" at bounding box center [130, 422] width 123 height 14
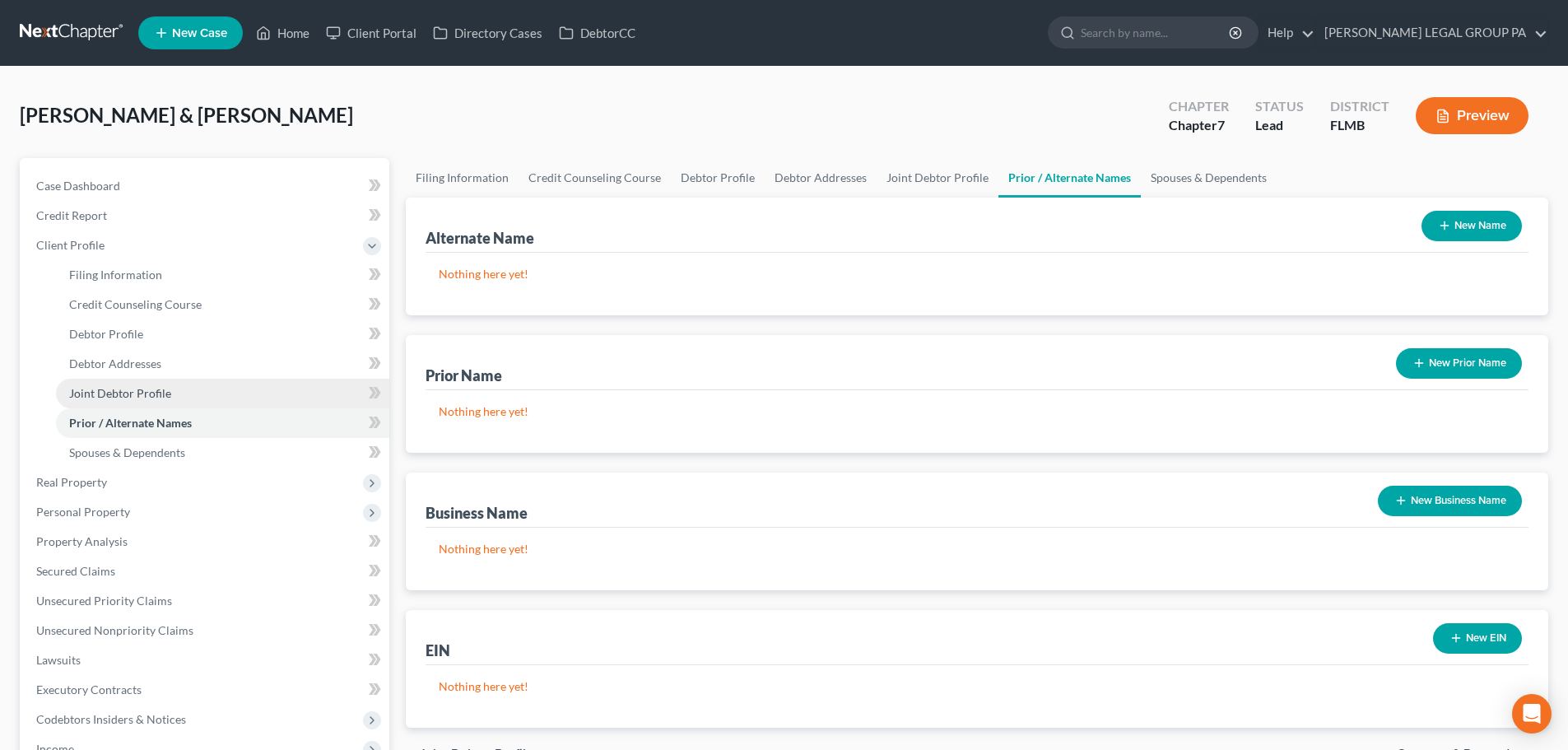
click at [133, 394] on span "Joint Debtor Profile" at bounding box center [120, 393] width 102 height 14
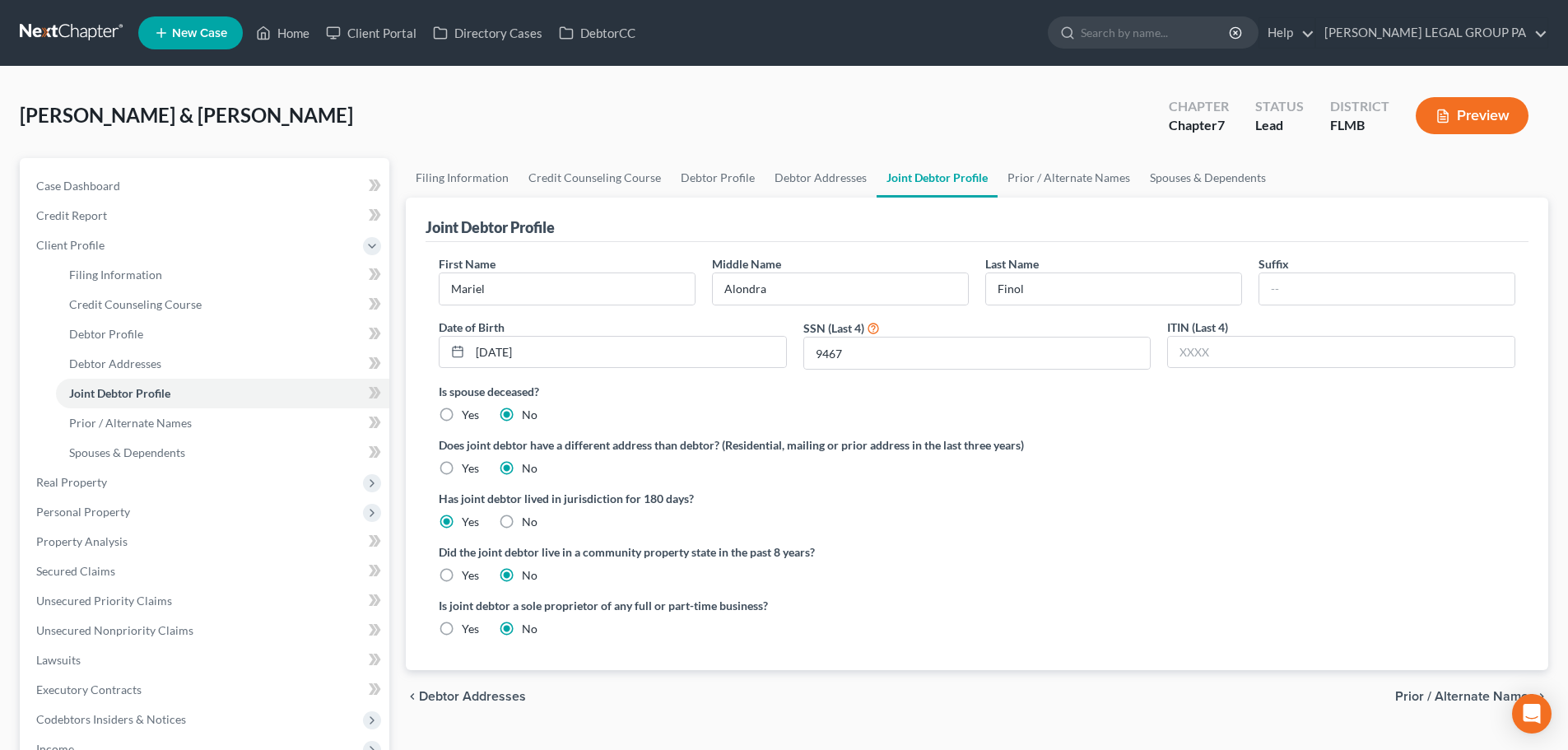
click at [81, 37] on link at bounding box center [72, 33] width 105 height 30
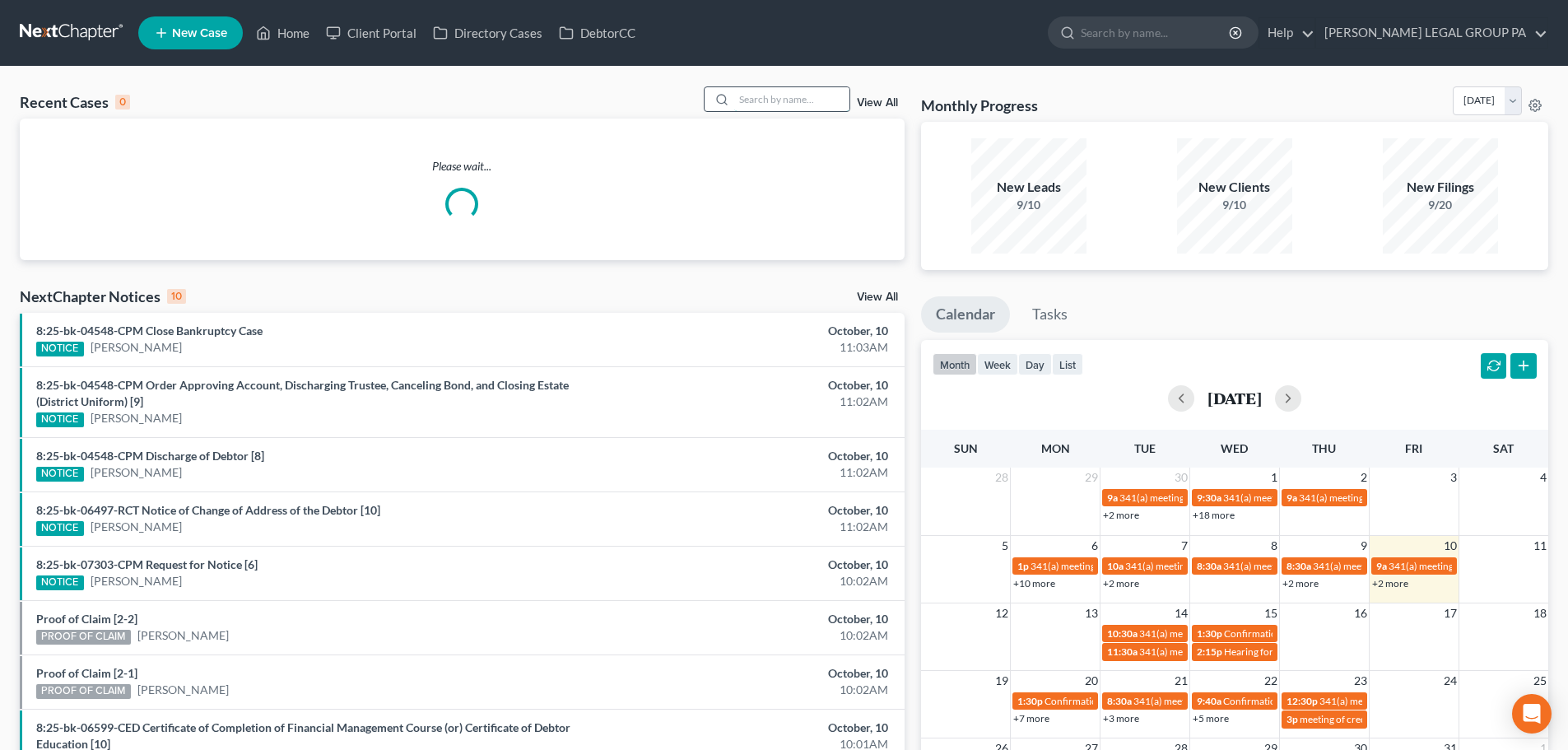
click at [783, 95] on input "search" at bounding box center [792, 98] width 116 height 23
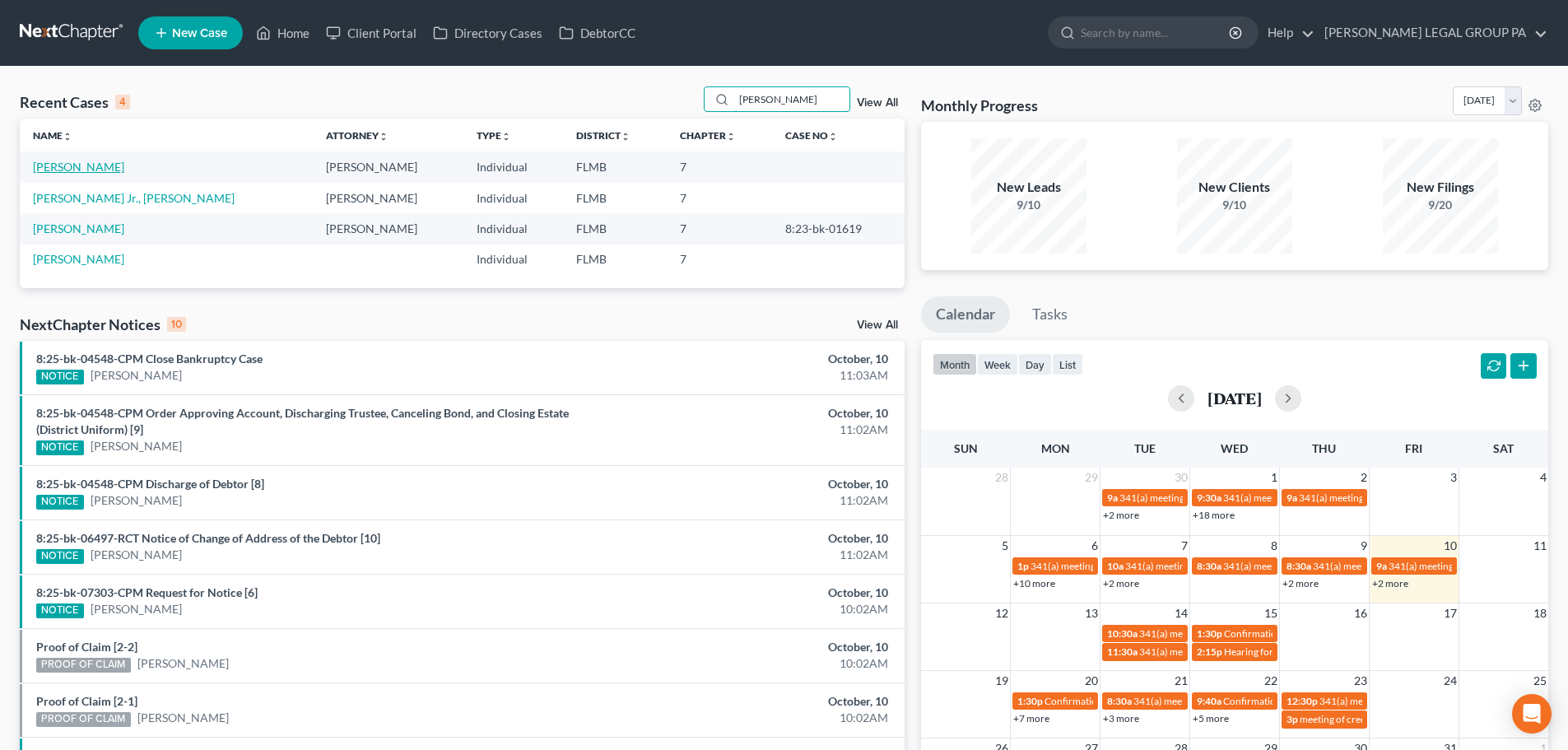
type input "[PERSON_NAME]"
click at [65, 160] on link "[PERSON_NAME]" at bounding box center [78, 167] width 91 height 14
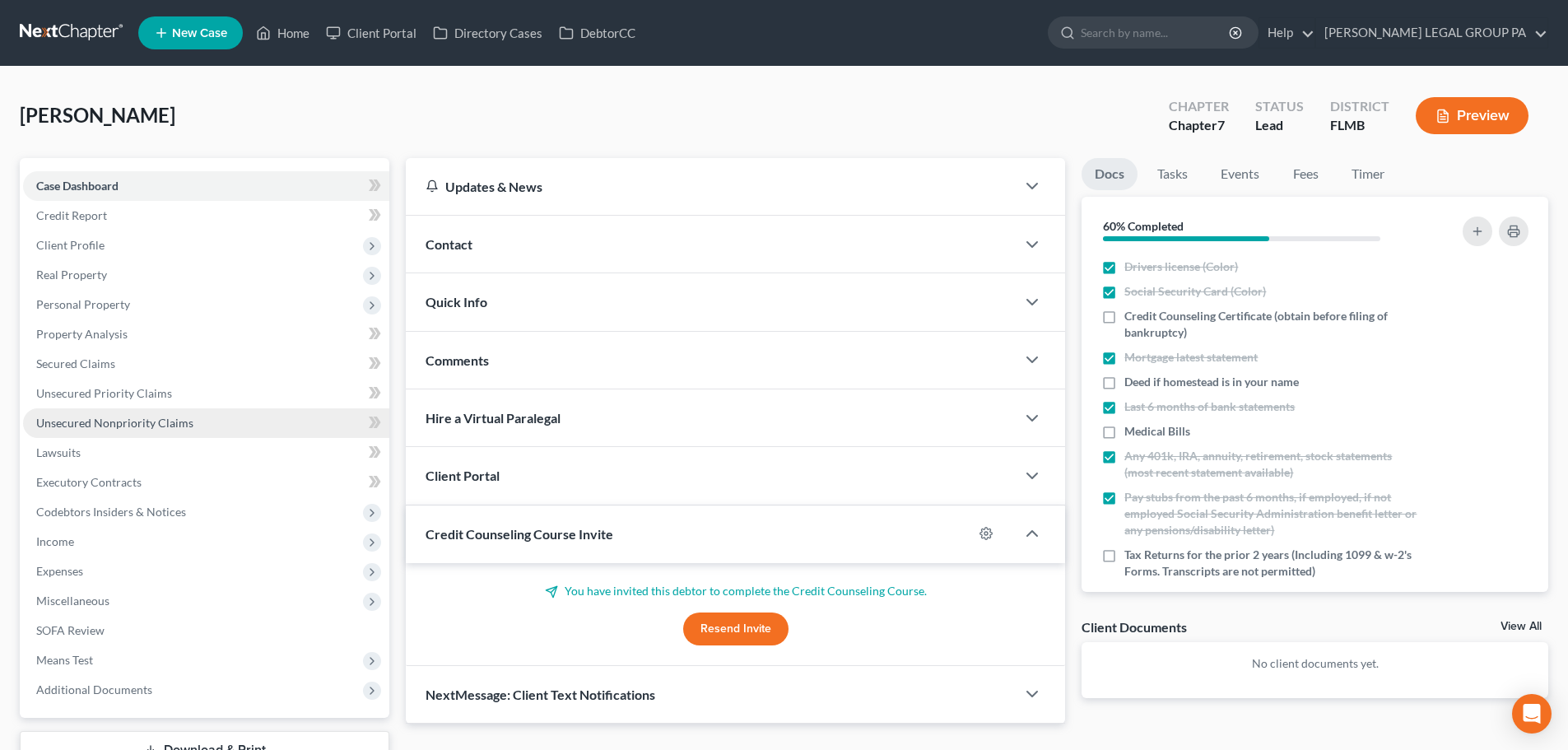
click at [129, 432] on link "Unsecured Nonpriority Claims" at bounding box center [206, 423] width 366 height 30
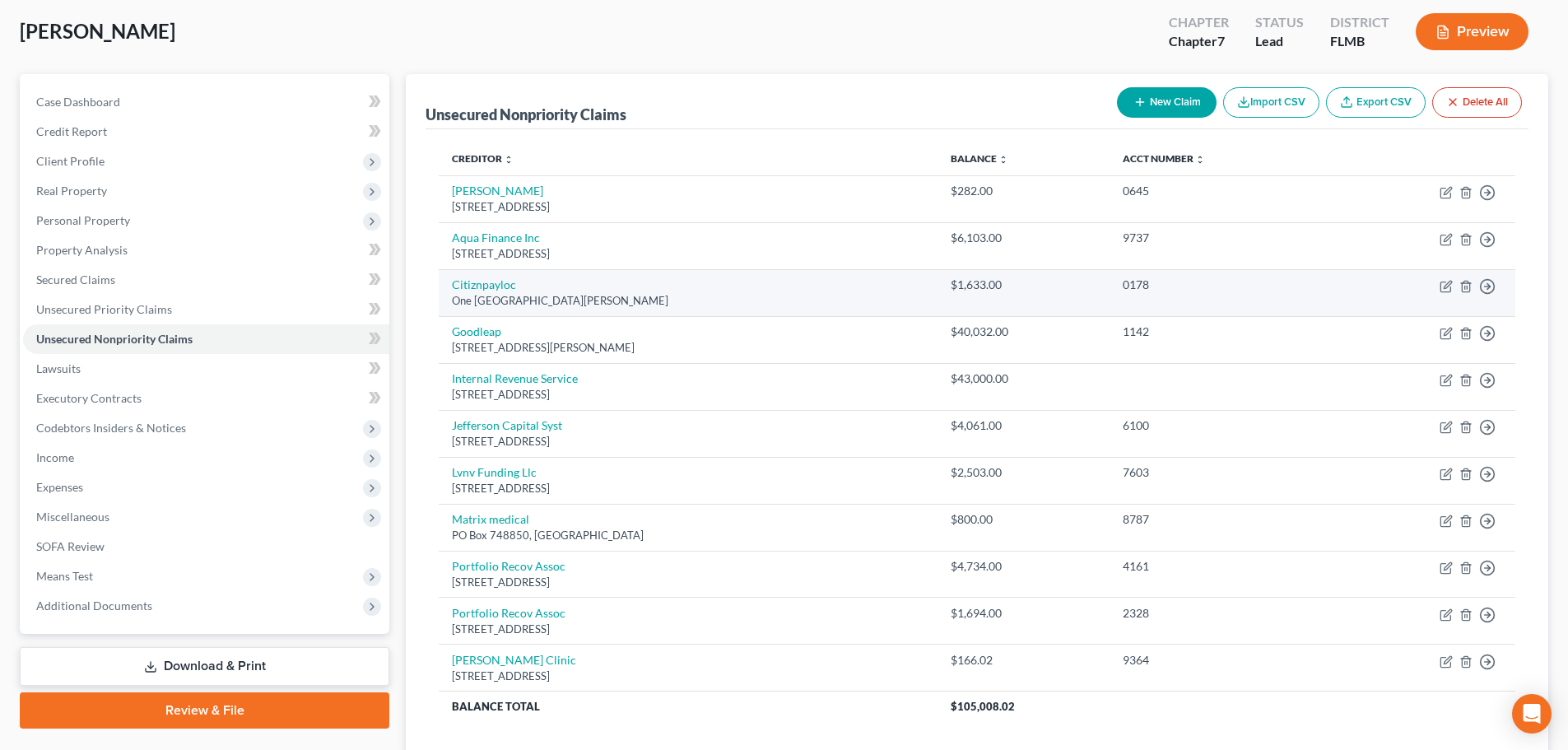
scroll to position [164, 0]
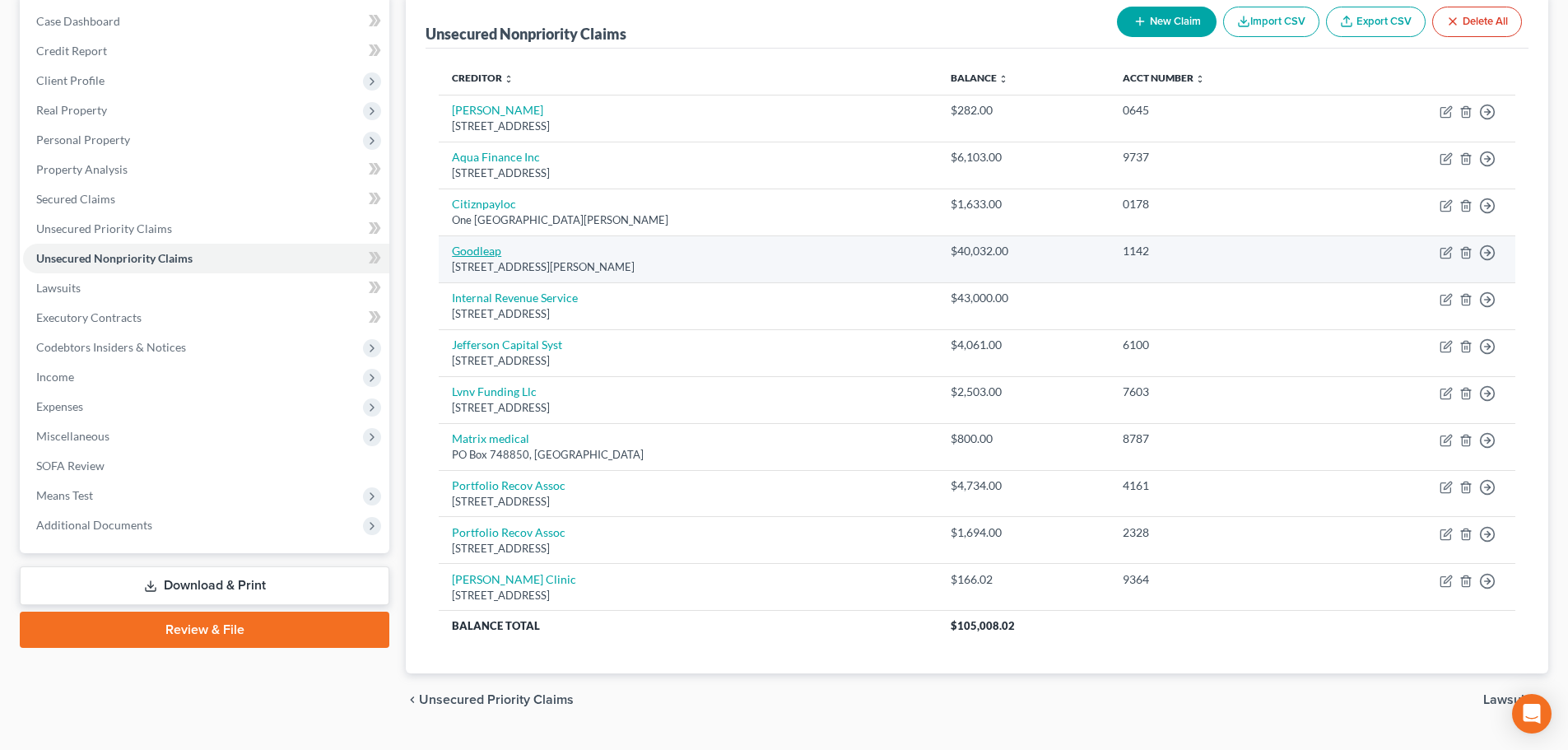
click at [485, 253] on link "Goodleap" at bounding box center [476, 250] width 50 height 14
select select "38"
select select "0"
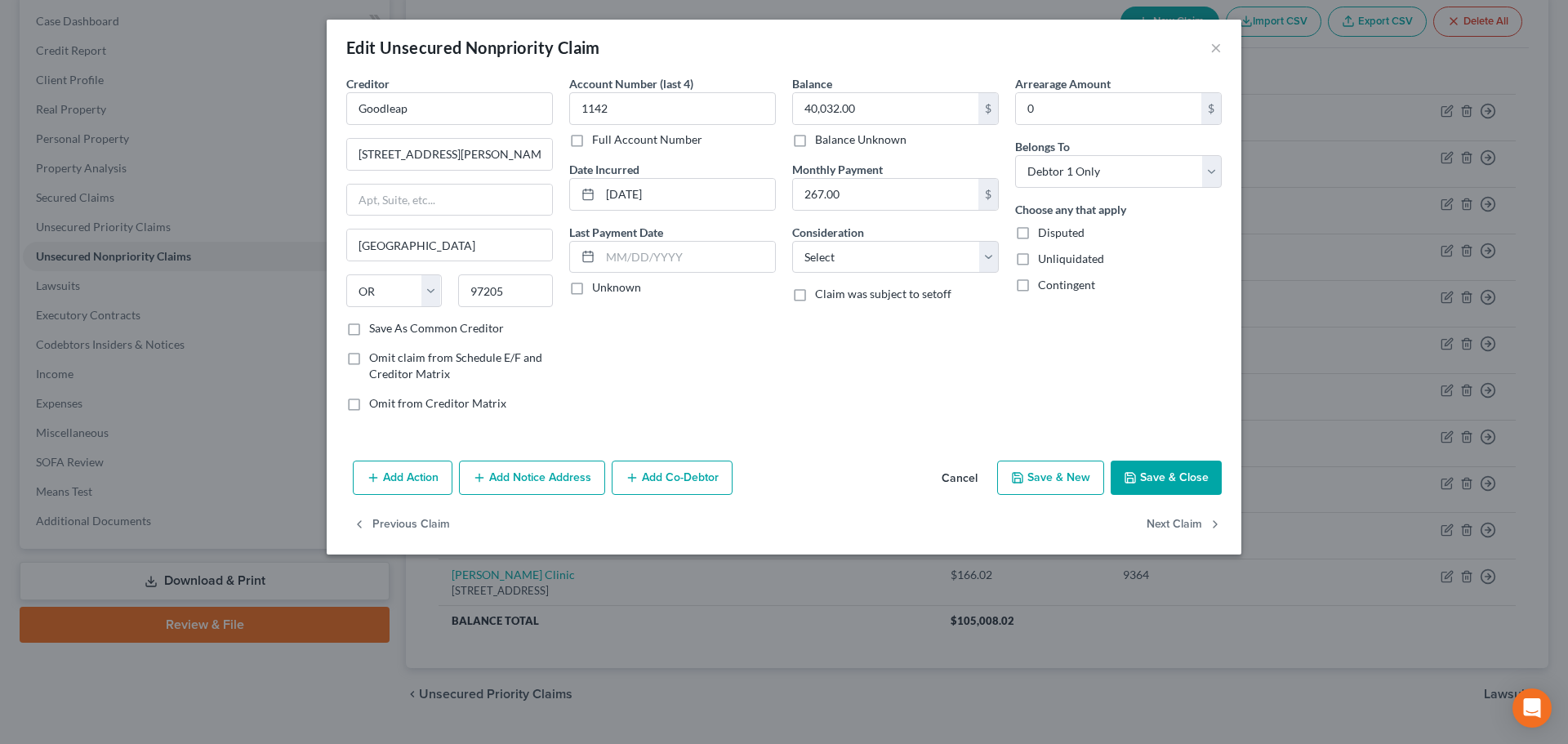
click at [1155, 480] on button "Save & Close" at bounding box center [1166, 478] width 111 height 34
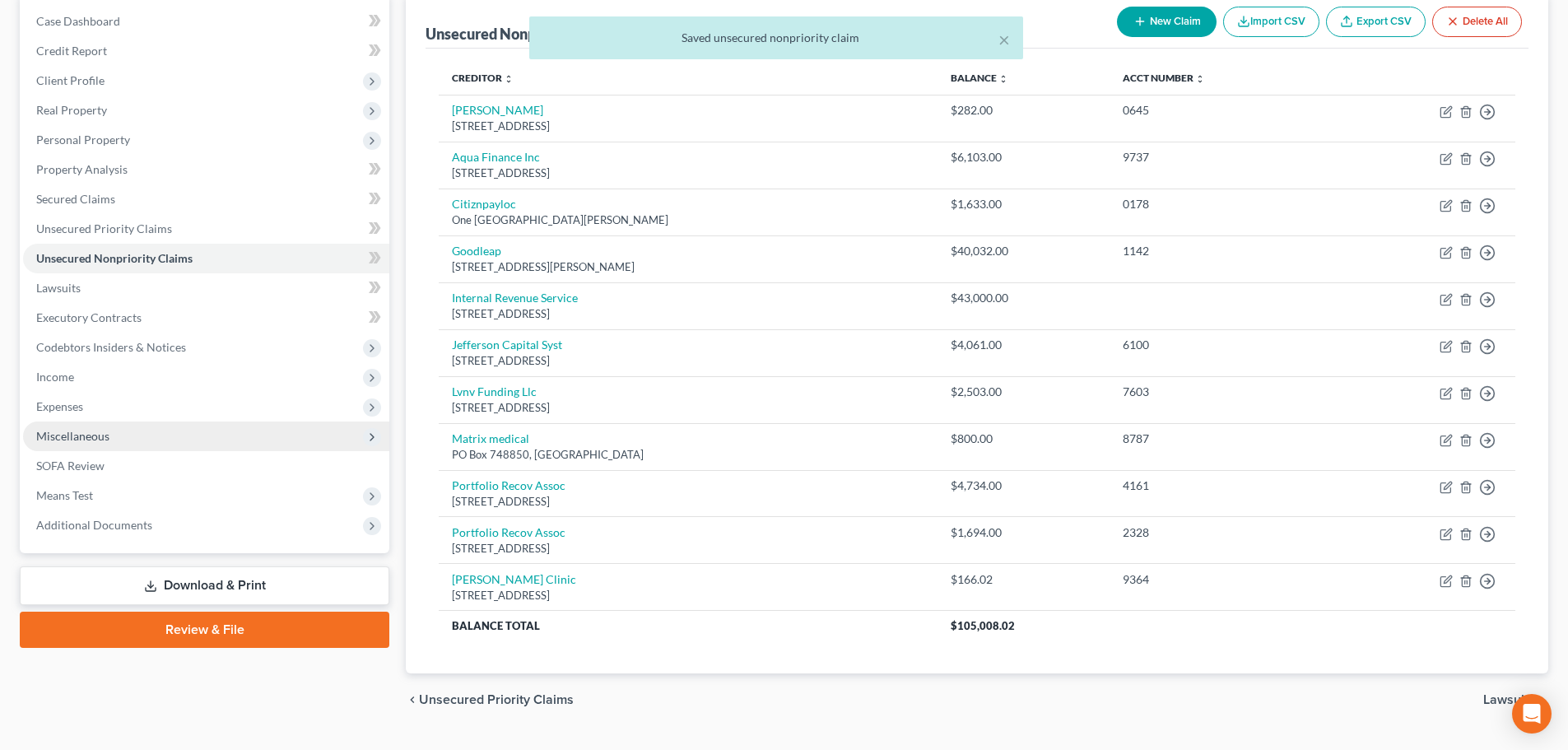
click at [154, 440] on span "Miscellaneous" at bounding box center [206, 436] width 366 height 30
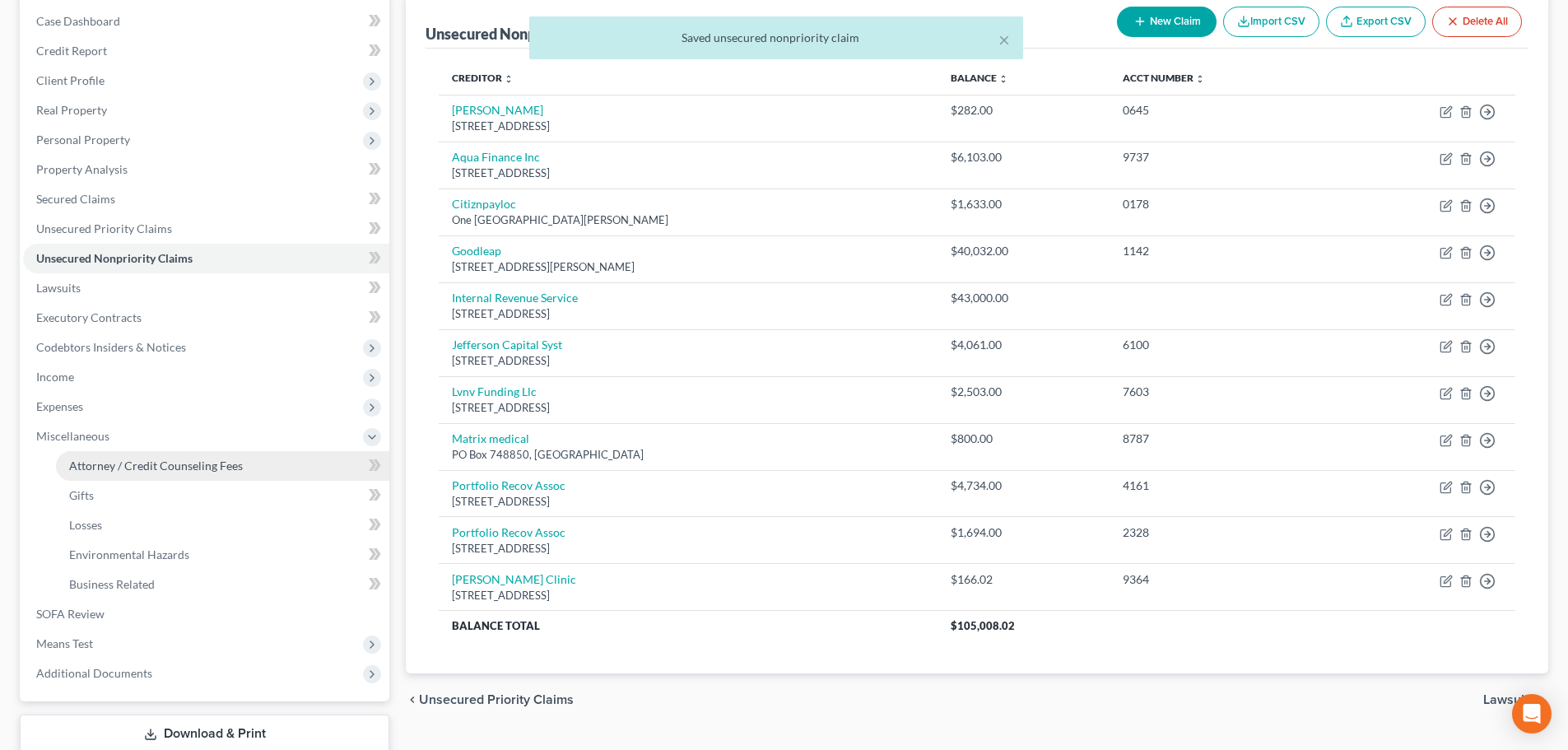
click at [166, 470] on span "Attorney / Credit Counseling Fees" at bounding box center [156, 465] width 174 height 14
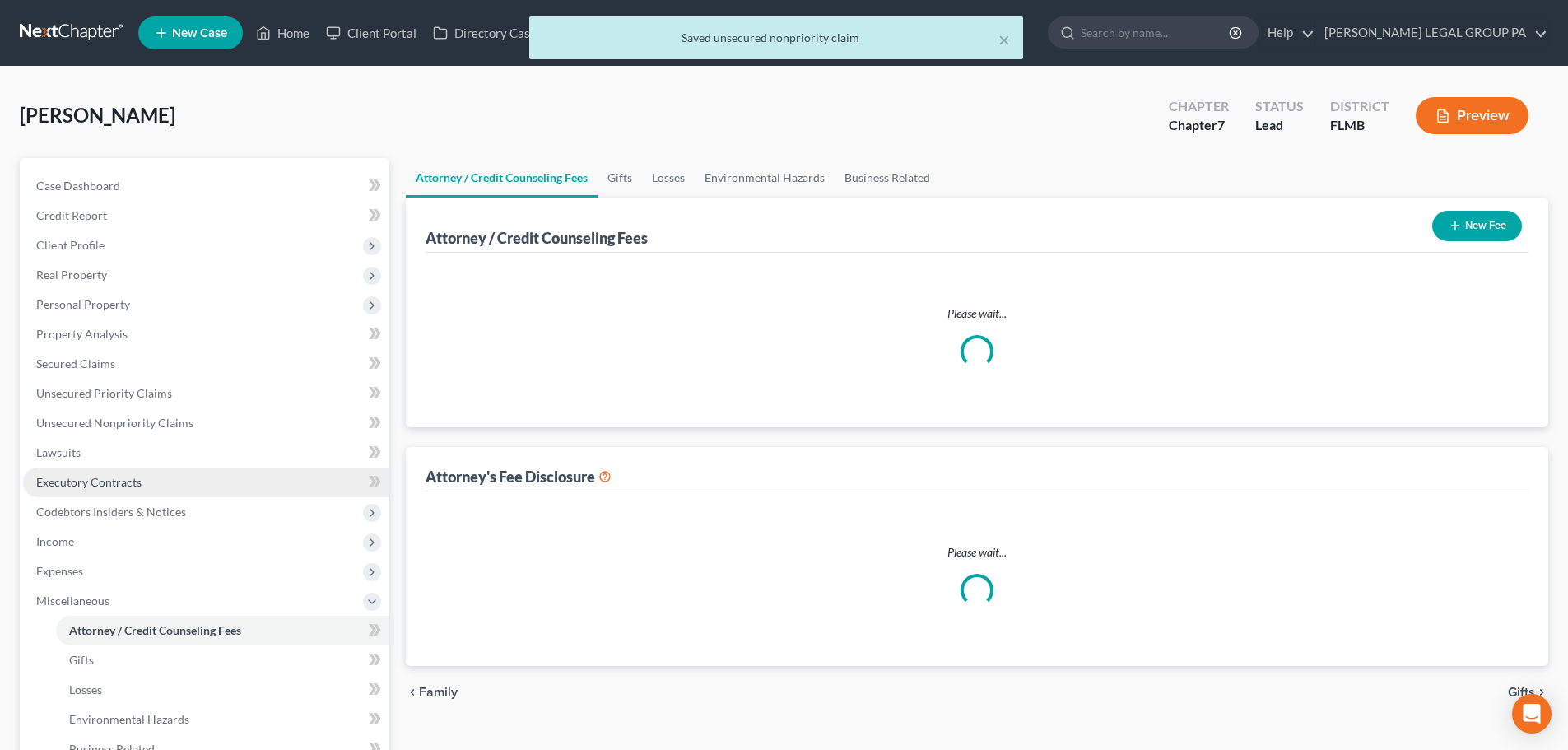
select select "0"
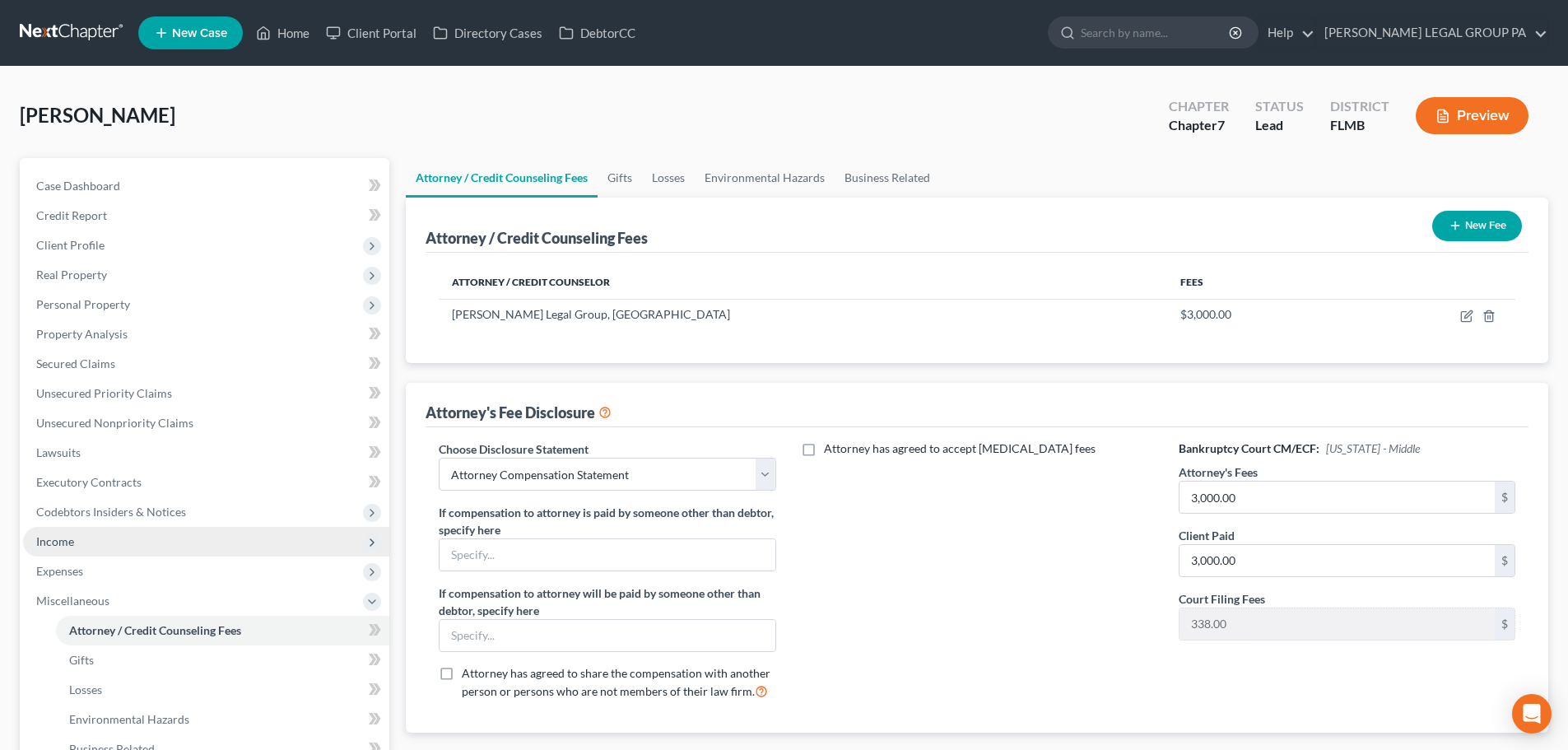
click at [32, 529] on span "Income" at bounding box center [206, 541] width 366 height 30
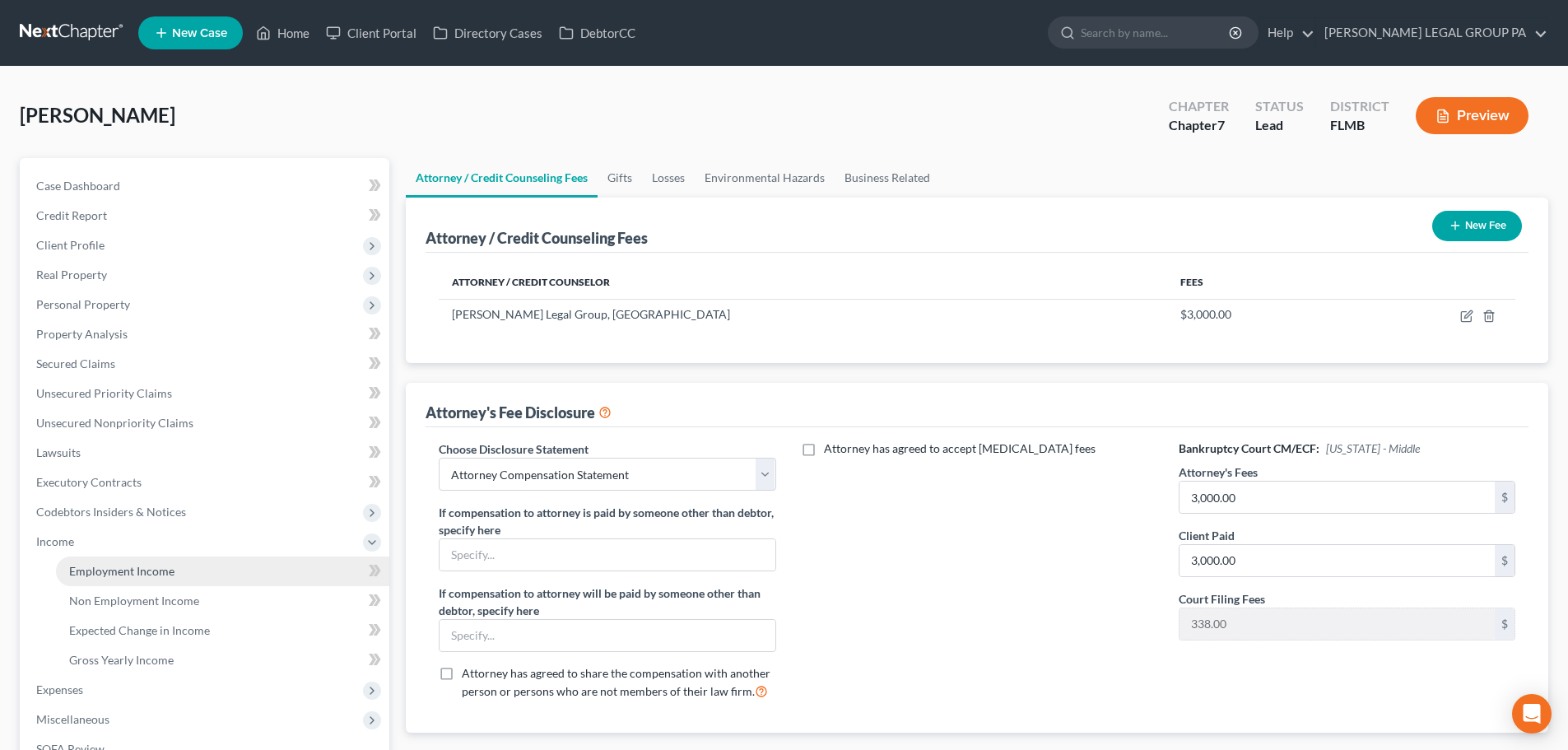
click at [130, 569] on span "Employment Income" at bounding box center [122, 571] width 105 height 14
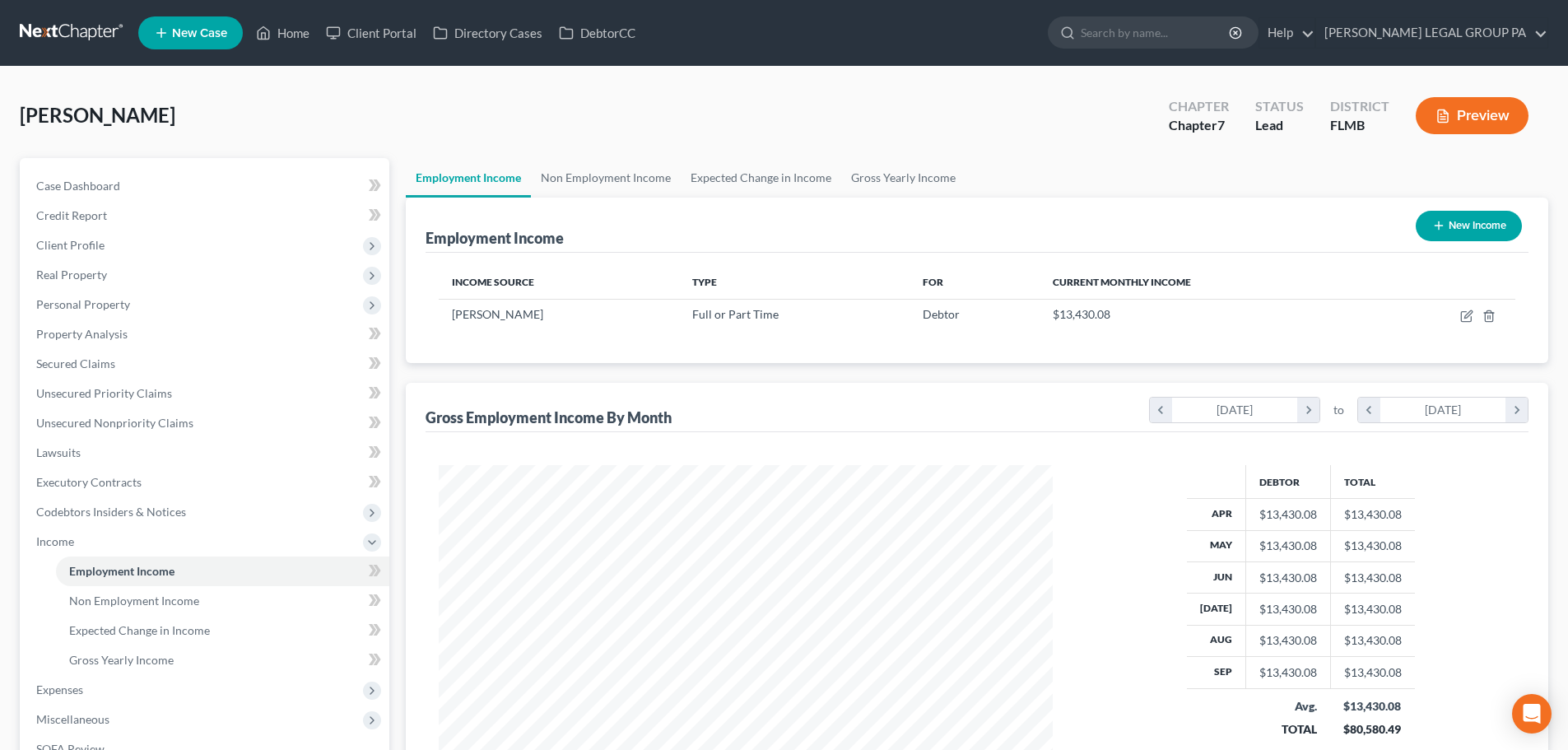
scroll to position [307, 647]
click at [64, 541] on span "Income" at bounding box center [56, 541] width 38 height 14
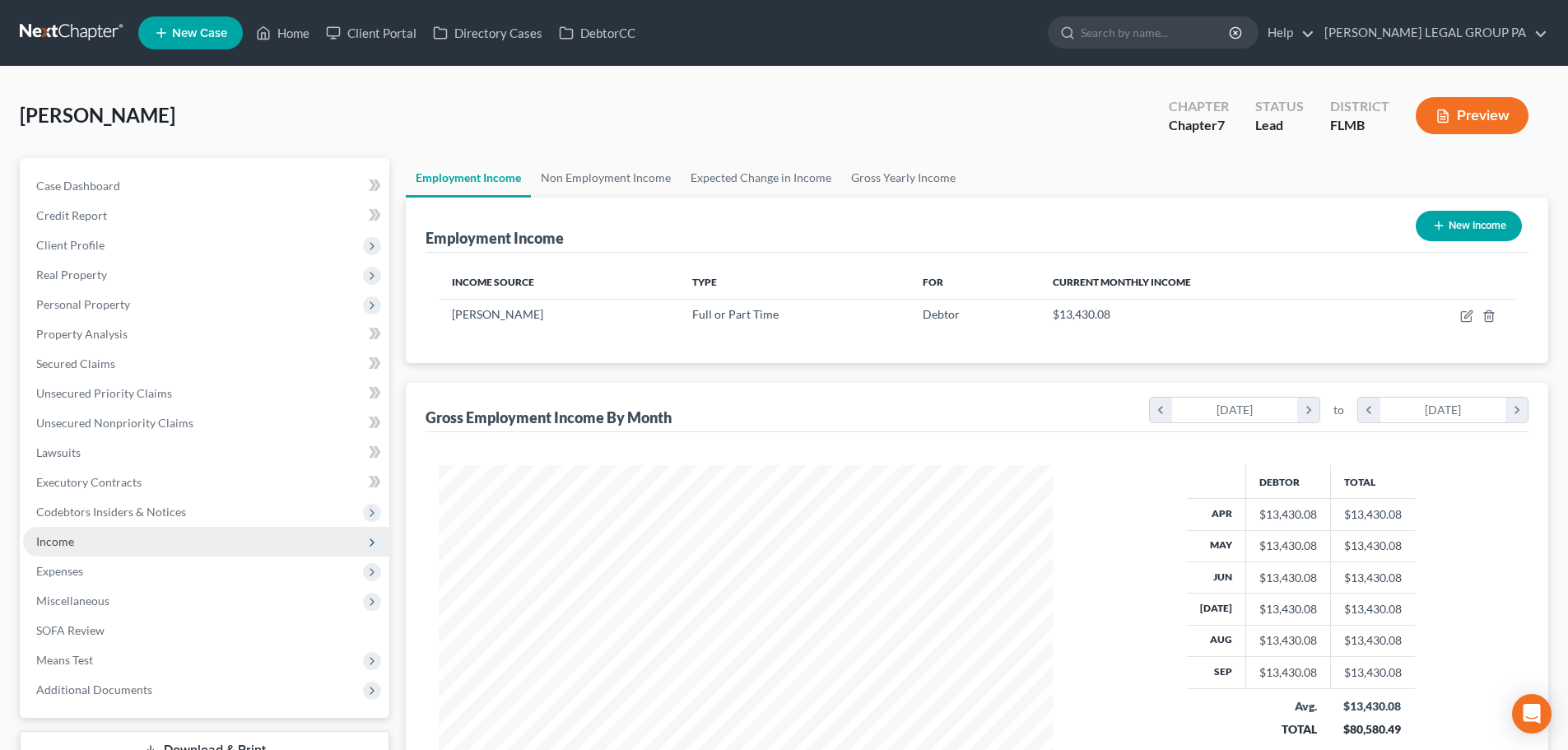
click at [64, 541] on span "Income" at bounding box center [56, 541] width 38 height 14
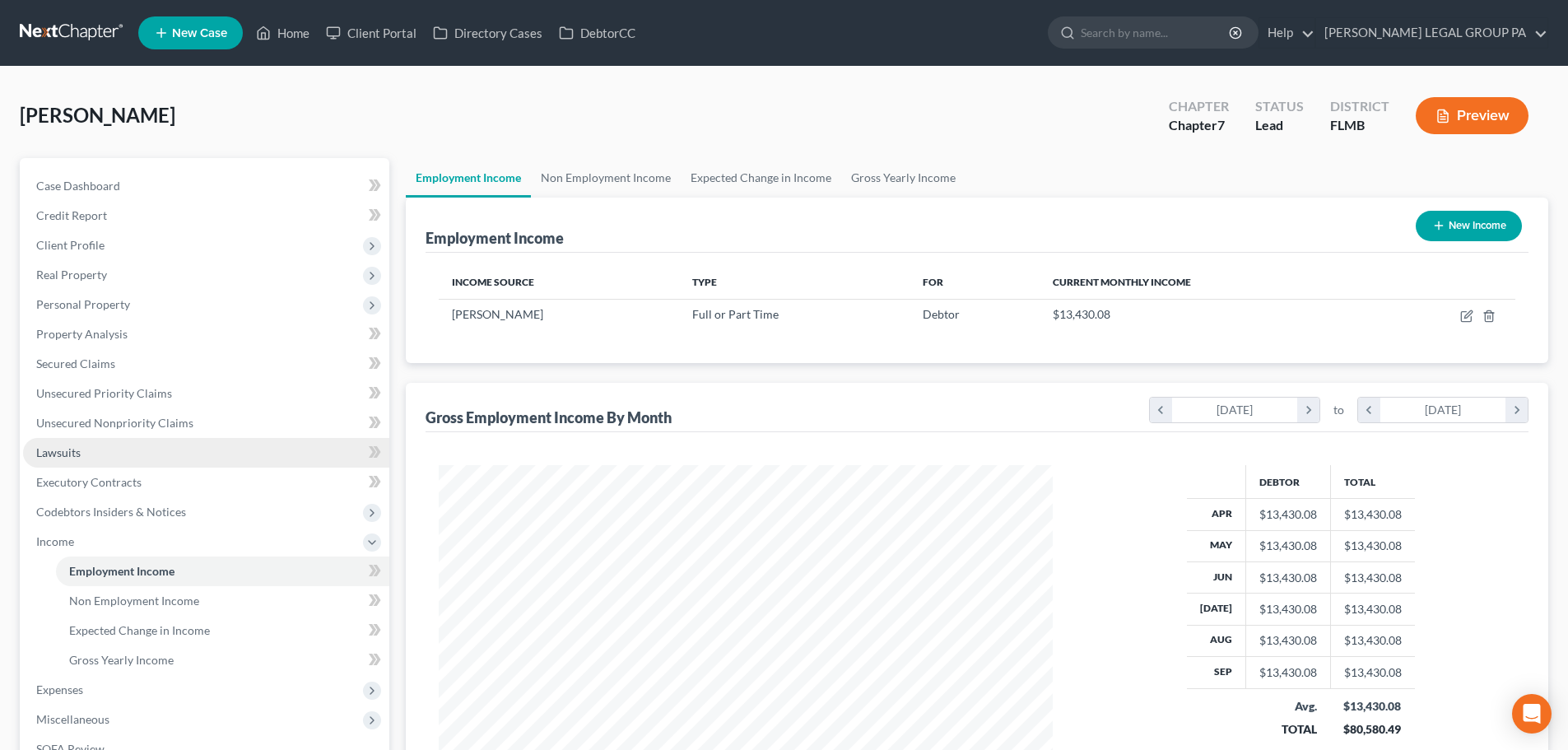
scroll to position [83, 0]
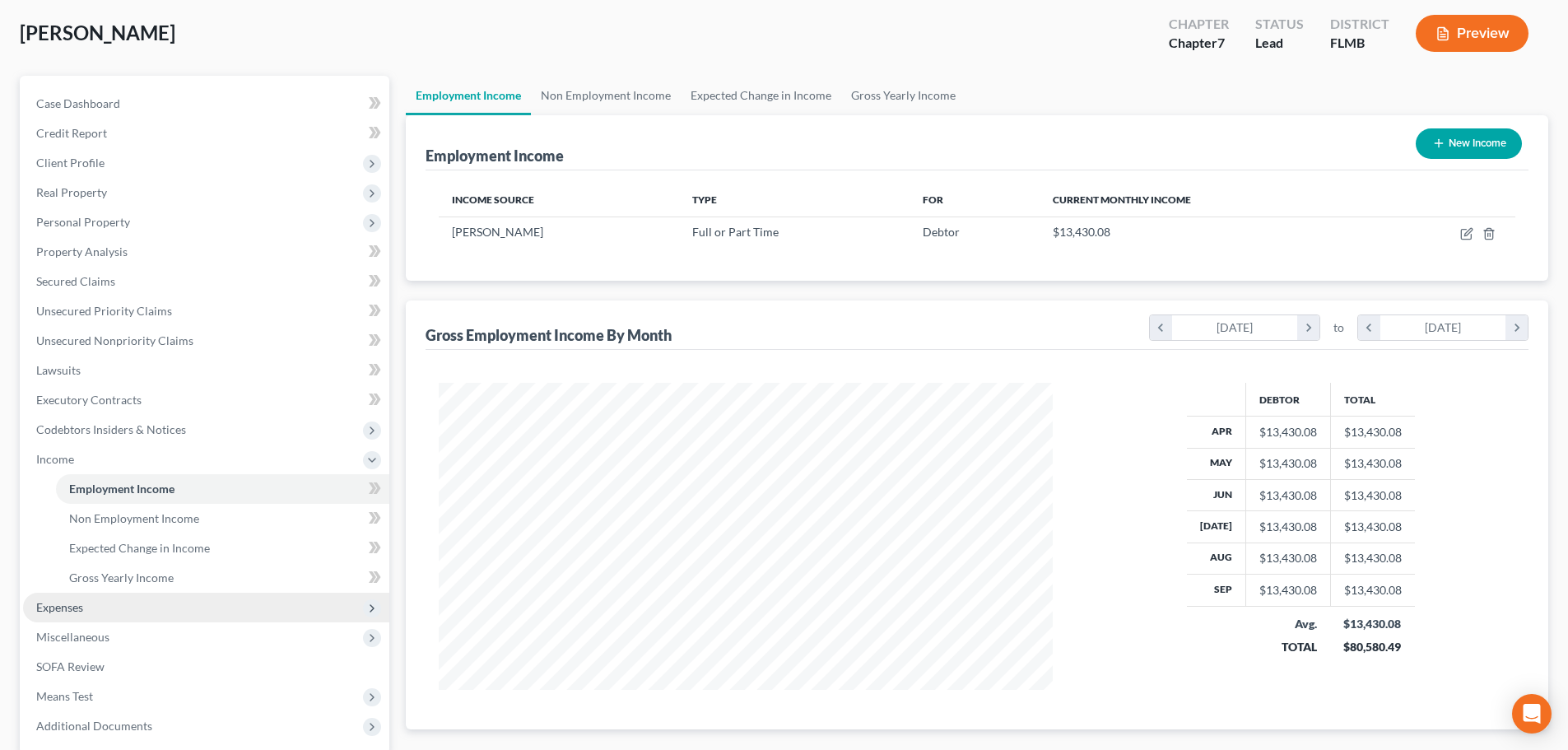
click at [95, 600] on span "Expenses" at bounding box center [206, 607] width 366 height 30
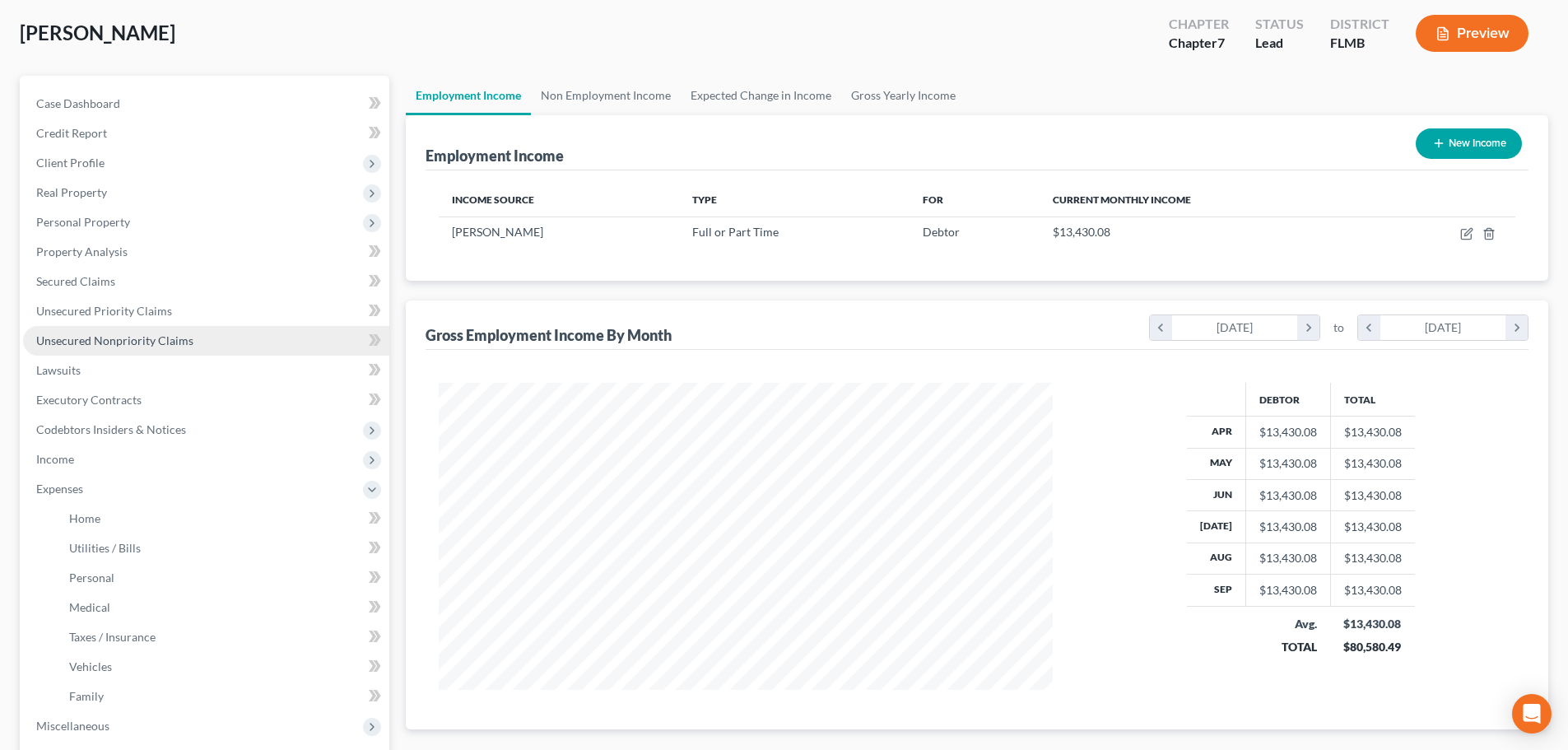
click at [112, 342] on span "Unsecured Nonpriority Claims" at bounding box center [115, 340] width 157 height 14
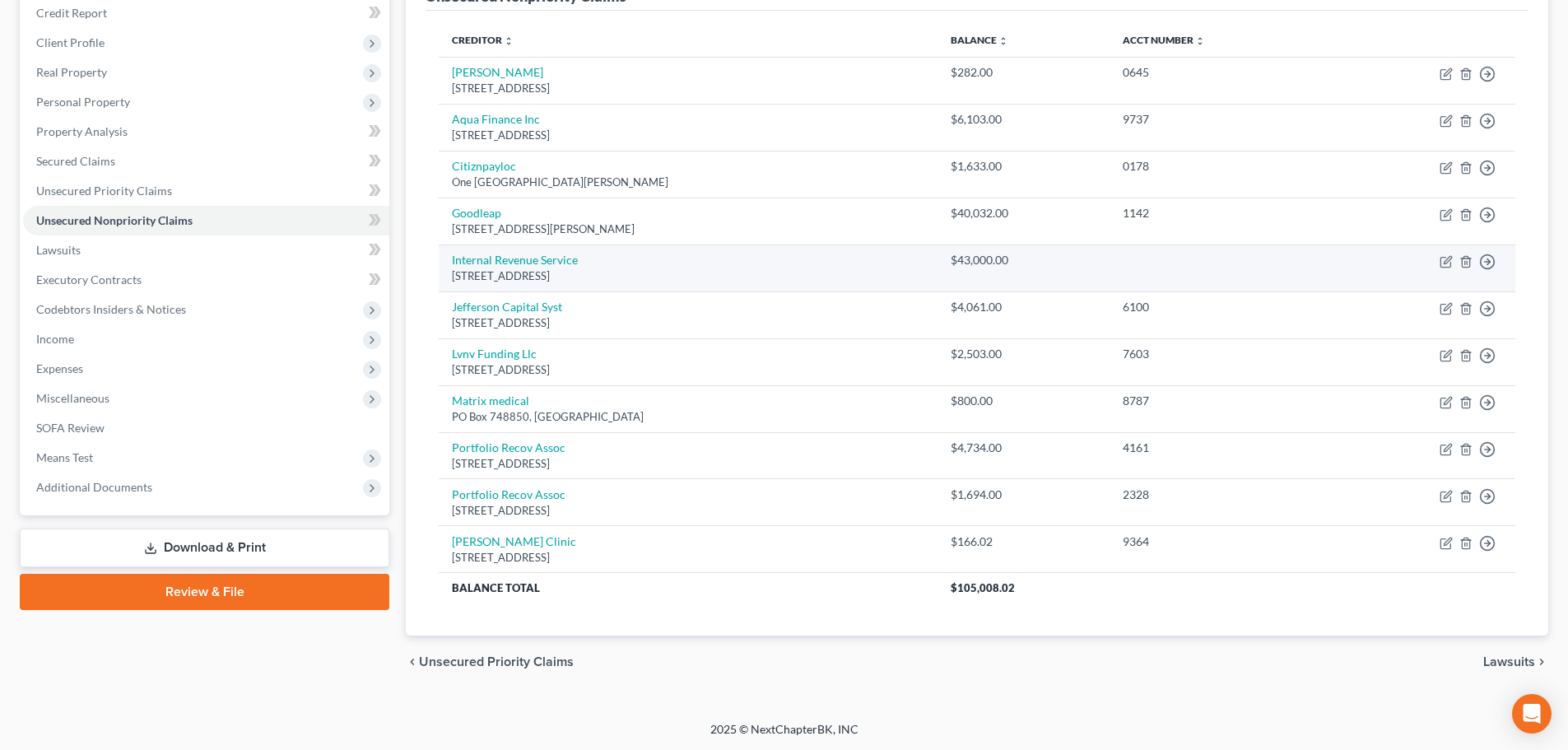
scroll to position [203, 0]
click at [1445, 256] on icon "button" at bounding box center [1445, 260] width 10 height 10
select select "39"
select select "0"
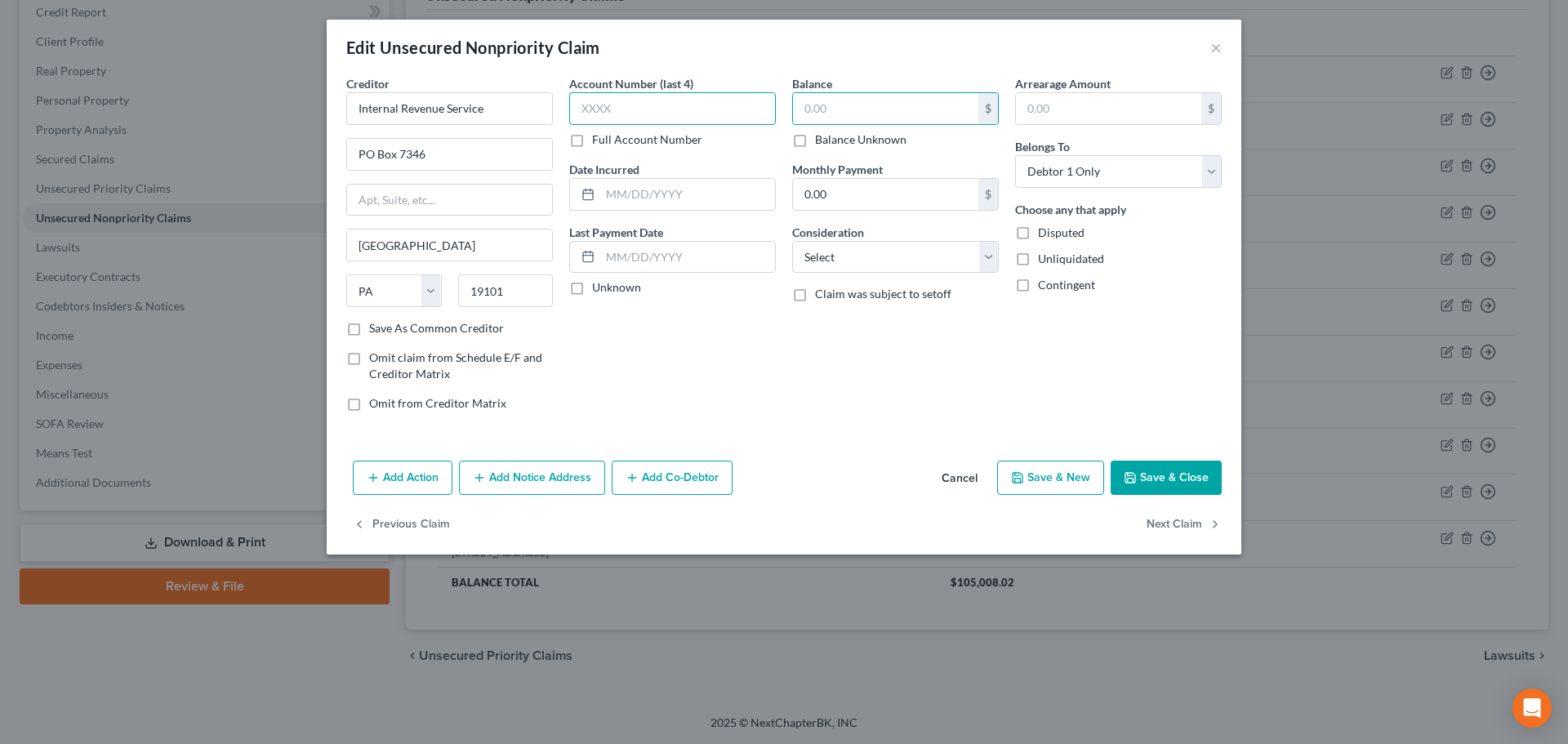
type input "43,0"
drag, startPoint x: 546, startPoint y: 102, endPoint x: 512, endPoint y: 100, distance: 34.1
click at [512, 100] on div "Creditor * Internal Revenue Service PO Box 7346 Philadelphia State AL AK AR AZ …" at bounding box center [784, 249] width 892 height 349
click at [819, 116] on input "text" at bounding box center [885, 109] width 185 height 31
type input "41,702.05"
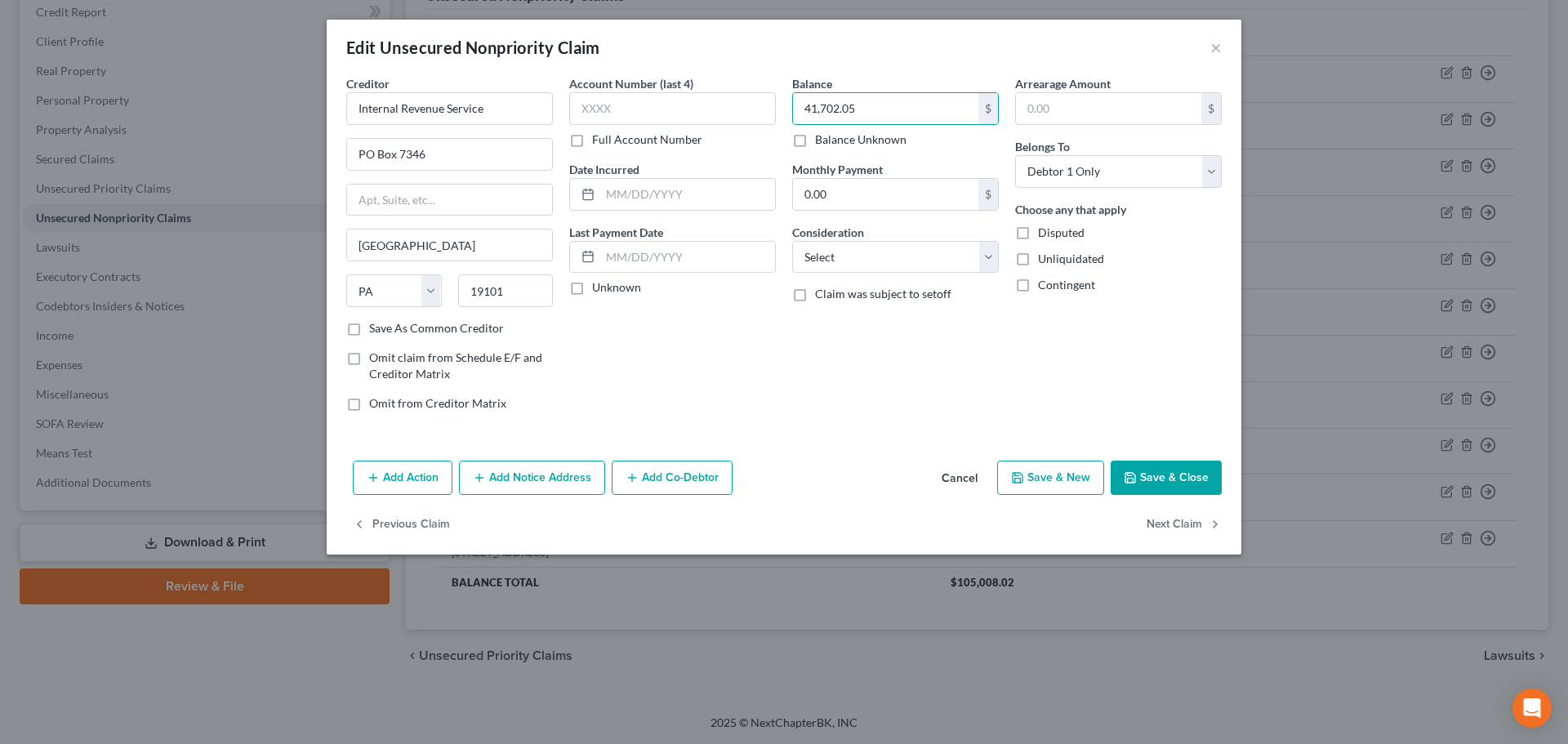
click at [774, 150] on div "Account Number (last 4) Full Account Number Date Incurred Last Payment Date Unk…" at bounding box center [673, 249] width 223 height 349
click at [734, 121] on input "text" at bounding box center [673, 109] width 207 height 33
type input "6678"
click at [1181, 480] on button "Save & Close" at bounding box center [1166, 478] width 111 height 34
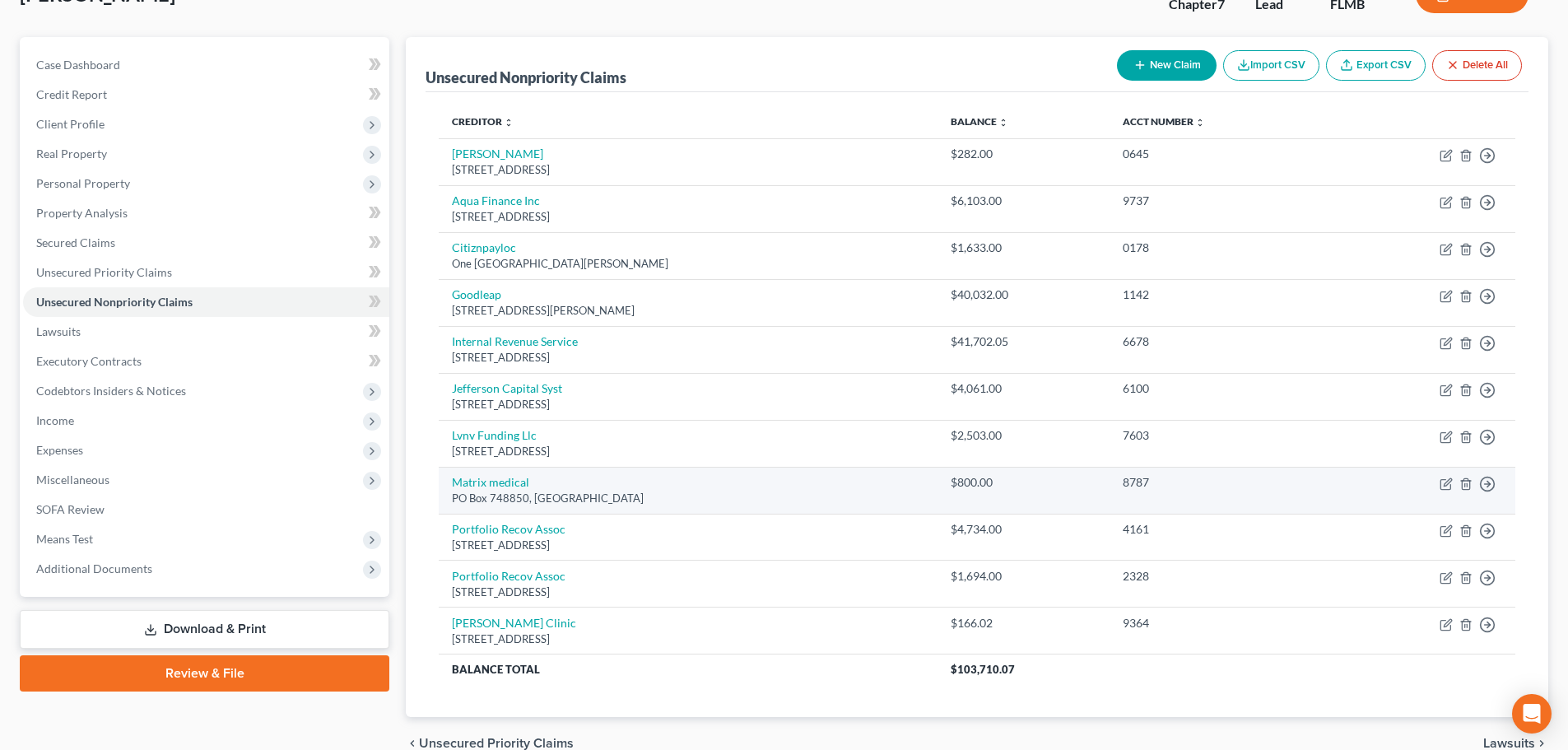
scroll to position [0, 0]
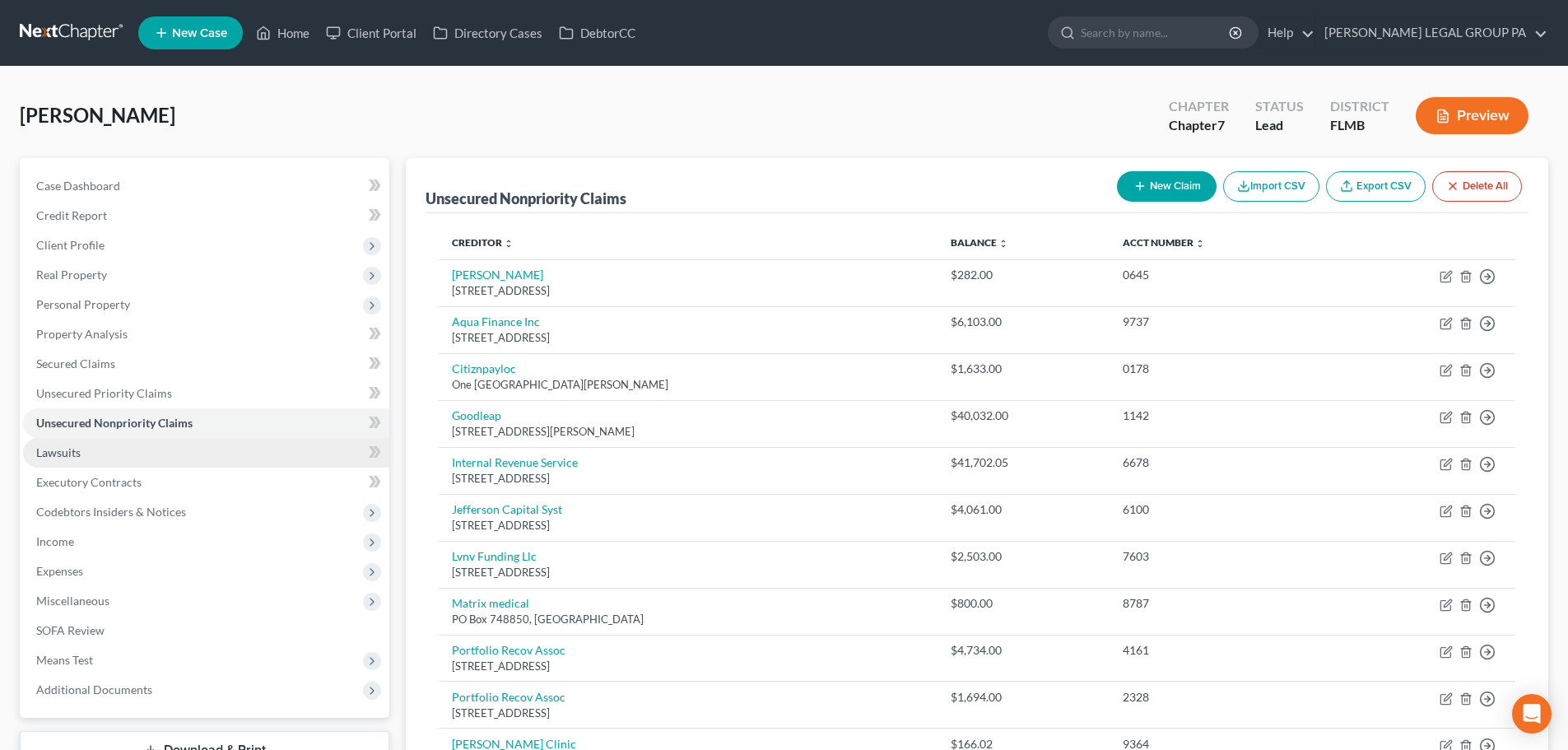
click at [96, 448] on link "Lawsuits" at bounding box center [206, 453] width 366 height 30
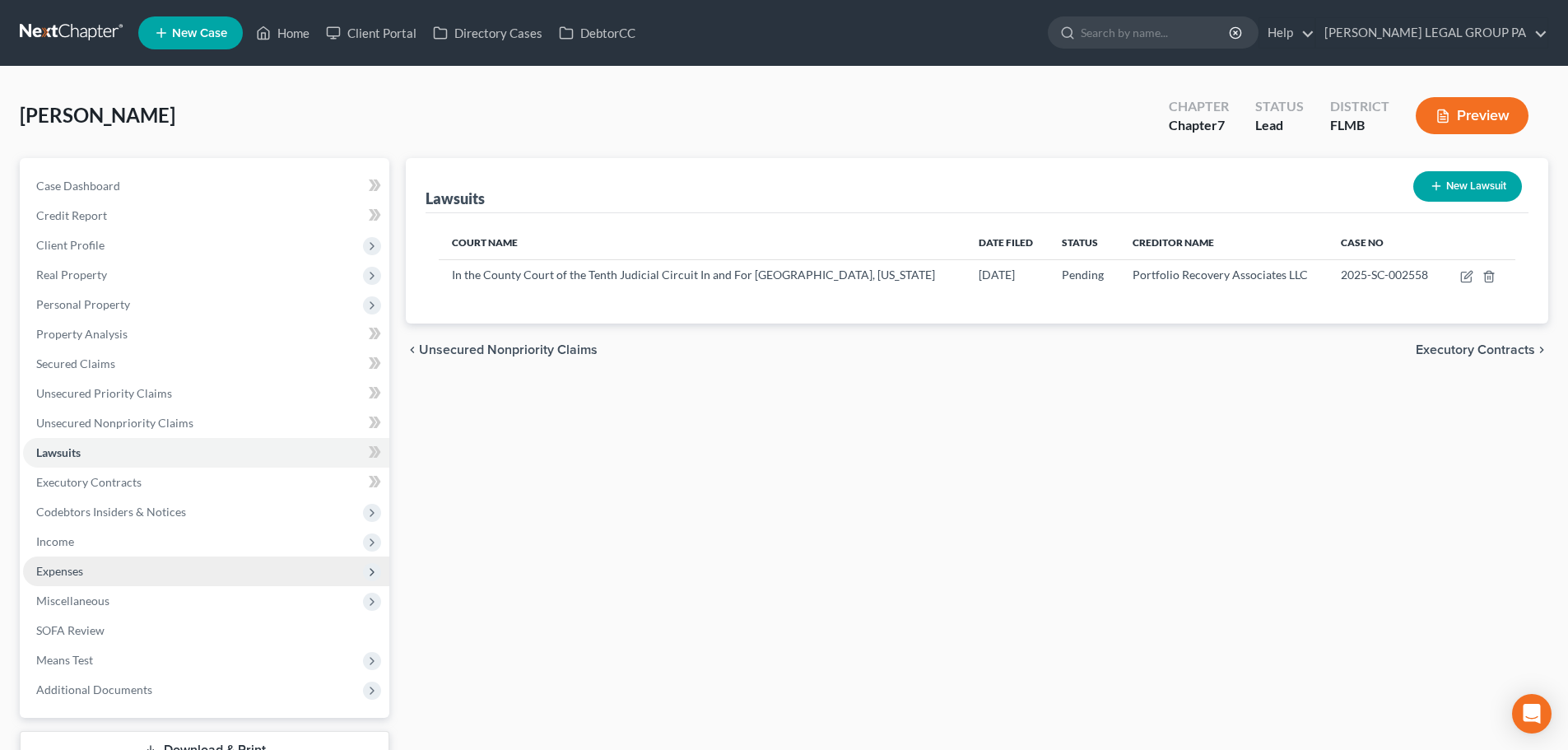
click at [103, 567] on span "Expenses" at bounding box center [206, 571] width 366 height 30
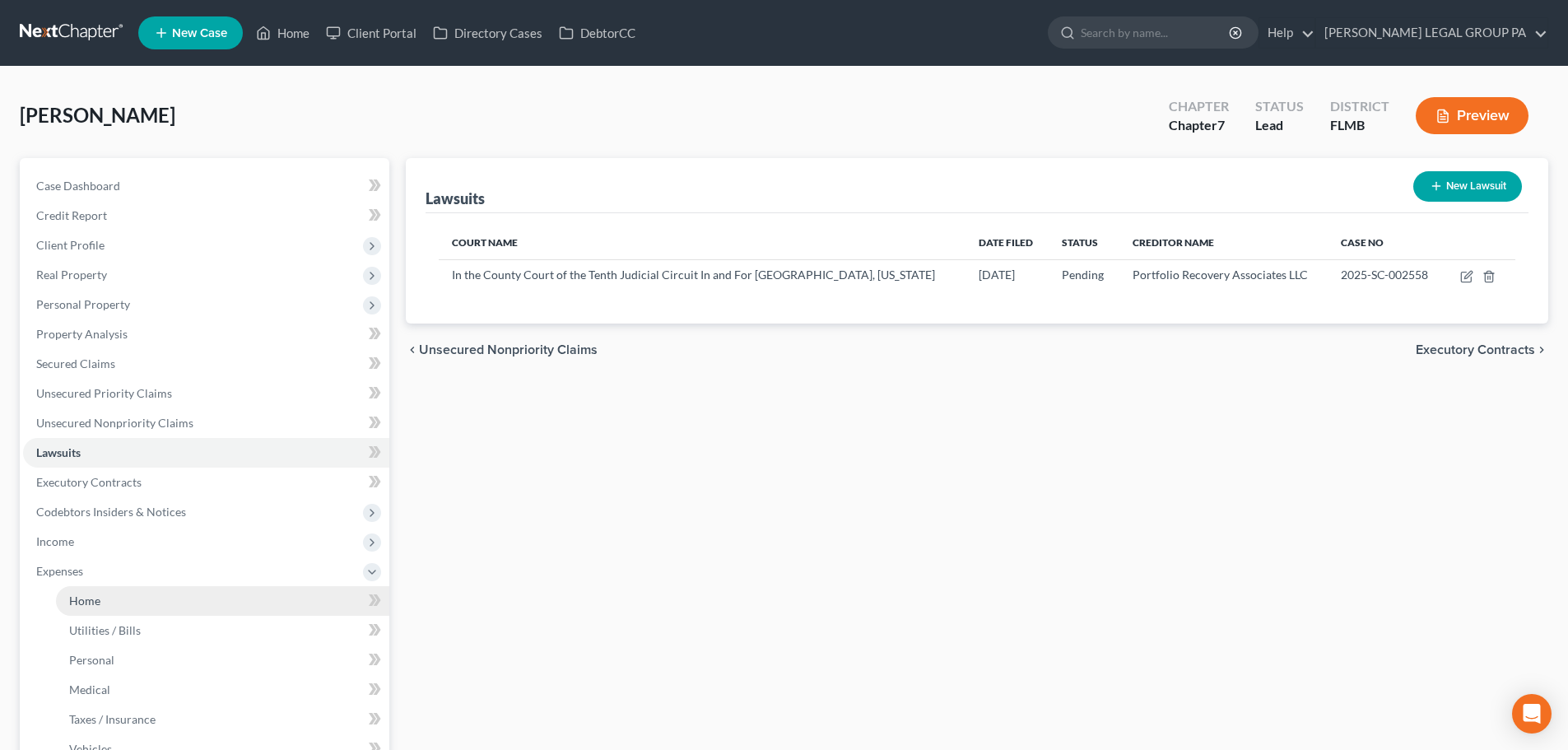
click at [88, 598] on span "Home" at bounding box center [85, 601] width 31 height 14
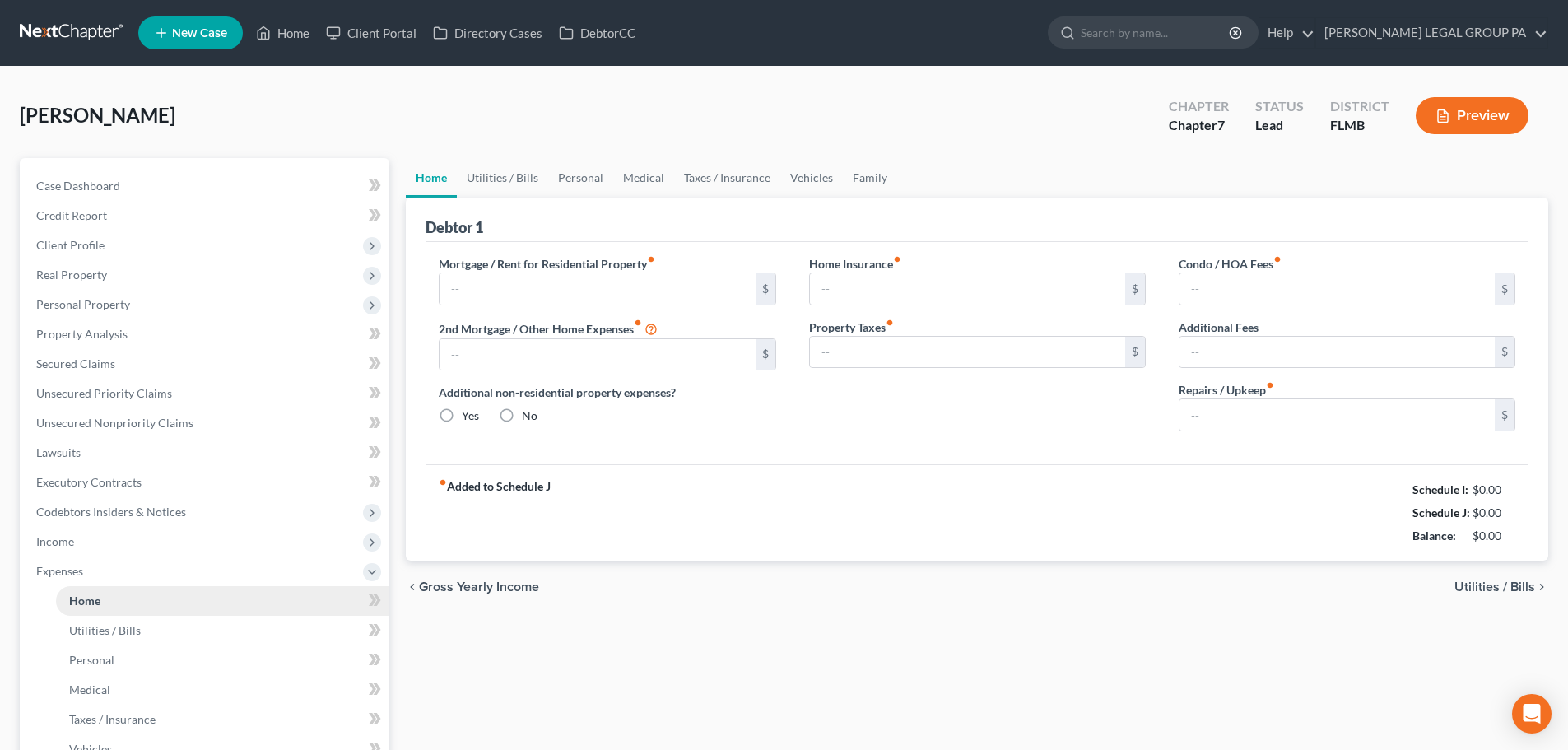
type input "2,020.52"
type input "0.00"
radio input "true"
type input "0.00"
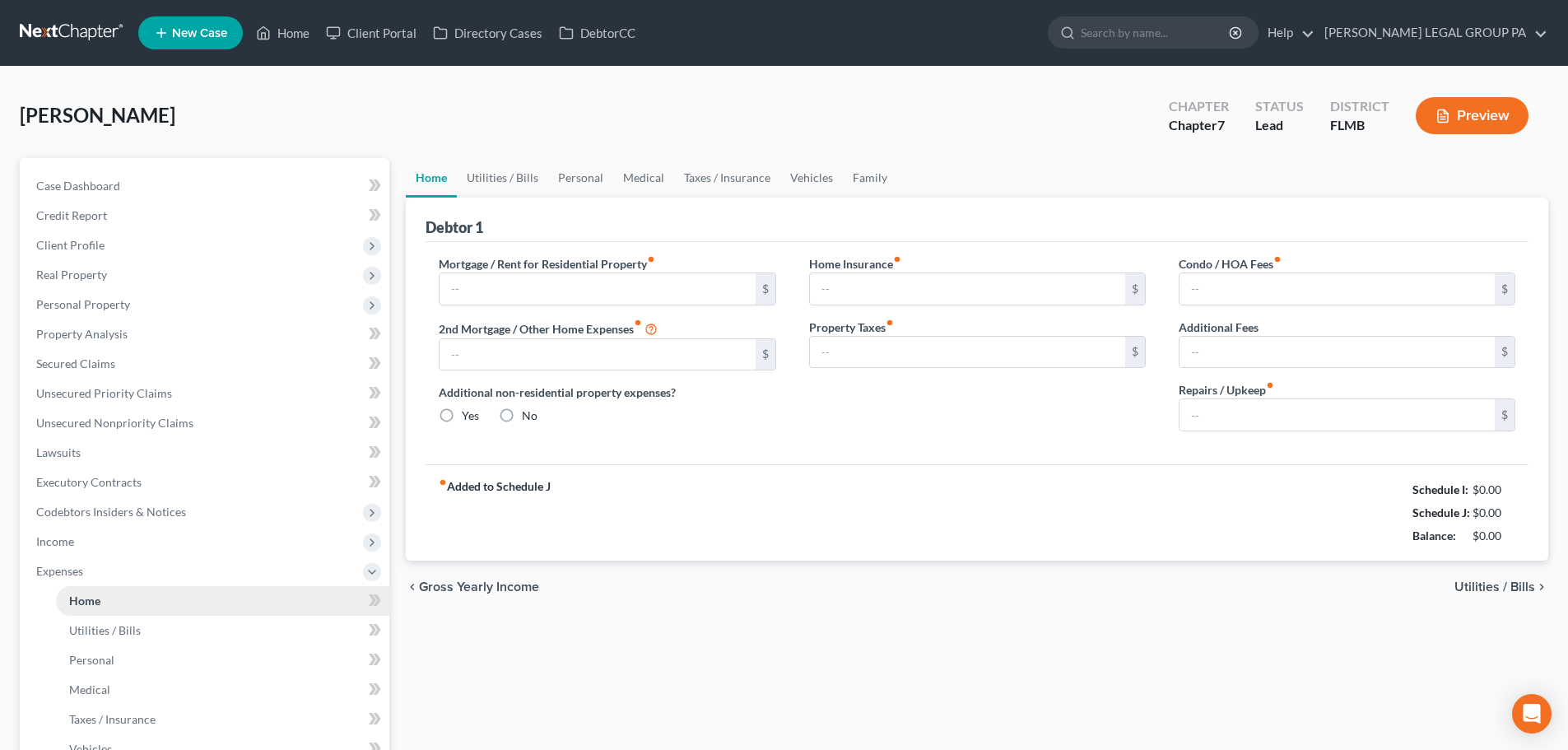
type input "33.33"
type input "0.00"
type input "250.00"
click at [787, 59] on nav "Home New Case Client Portal Directory Cases DebtorCC WELLER LEGAL GROUP PA dgar…" at bounding box center [784, 33] width 1568 height 66
click at [70, 22] on link at bounding box center [72, 33] width 105 height 30
